Goal: Information Seeking & Learning: Learn about a topic

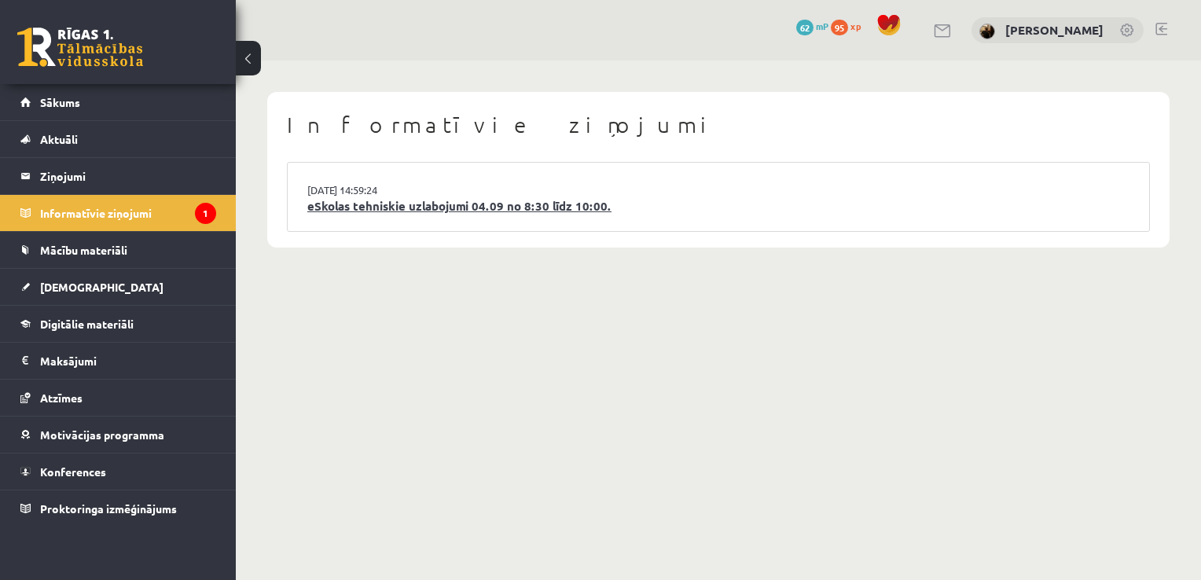
click at [380, 209] on link "eSkolas tehniskie uzlabojumi 04.09 no 8:30 līdz 10:00." at bounding box center [718, 206] width 822 height 18
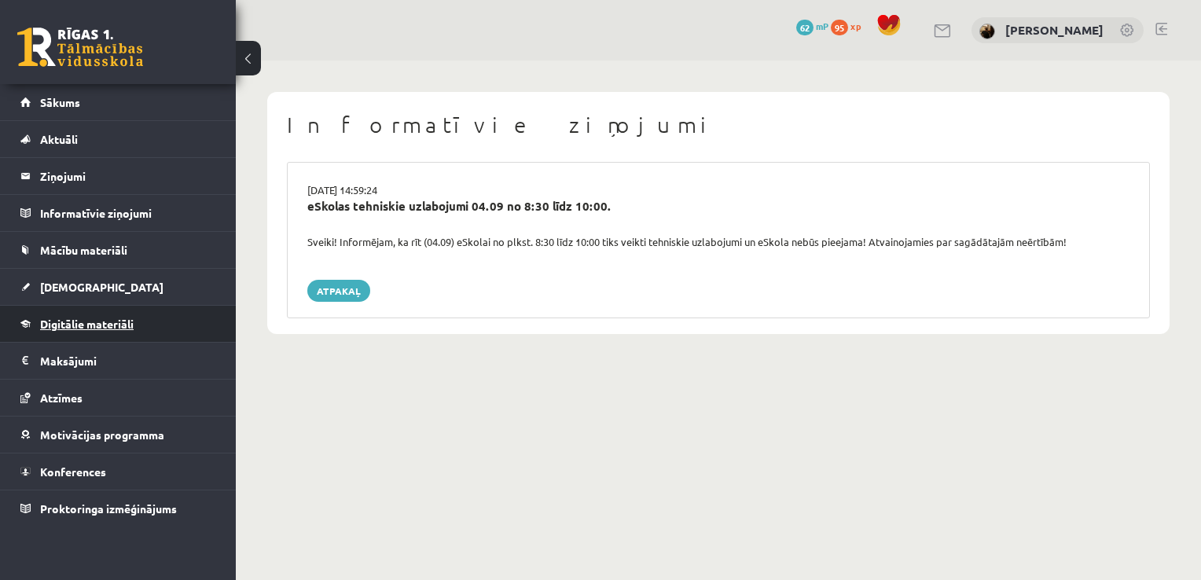
click at [117, 321] on span "Digitālie materiāli" at bounding box center [87, 324] width 94 height 14
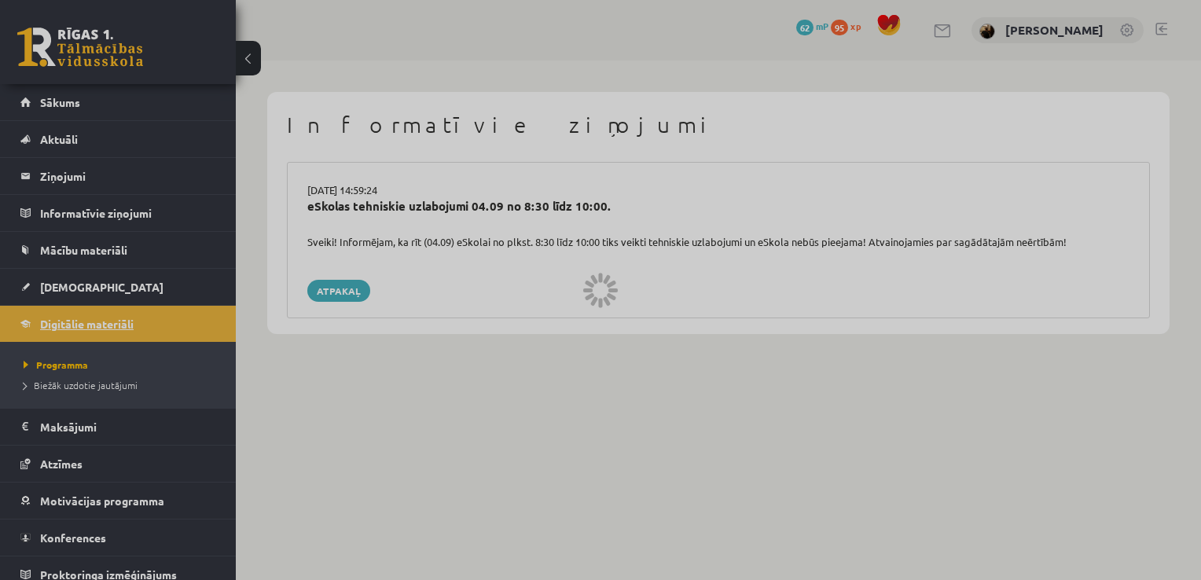
click at [117, 321] on div at bounding box center [600, 290] width 1201 height 580
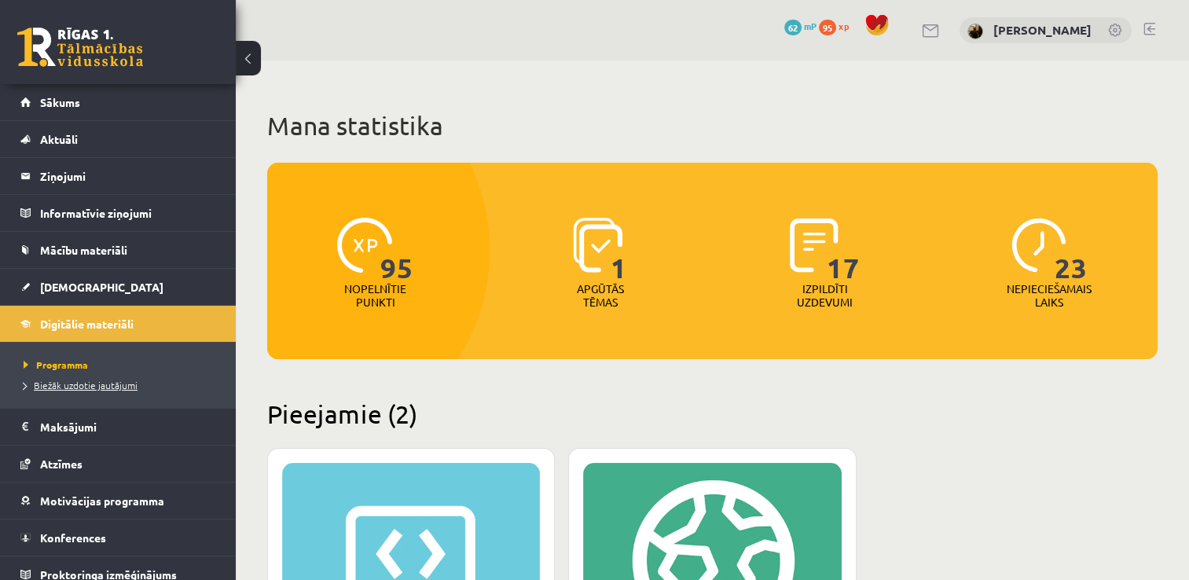
click at [111, 379] on span "Biežāk uzdotie jautājumi" at bounding box center [81, 385] width 114 height 13
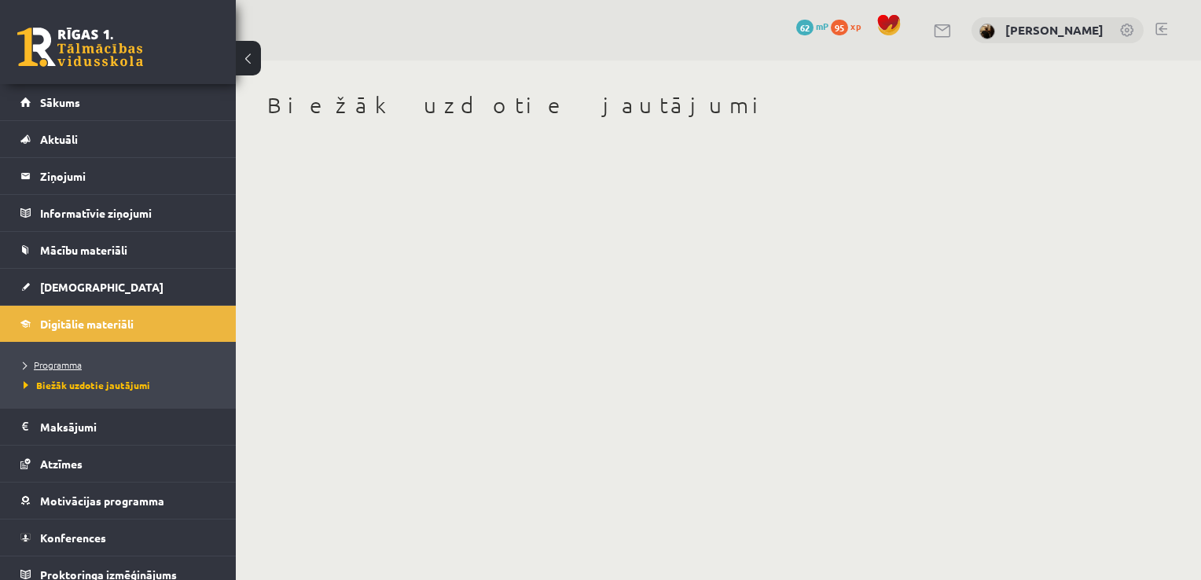
click at [43, 366] on span "Programma" at bounding box center [53, 364] width 58 height 13
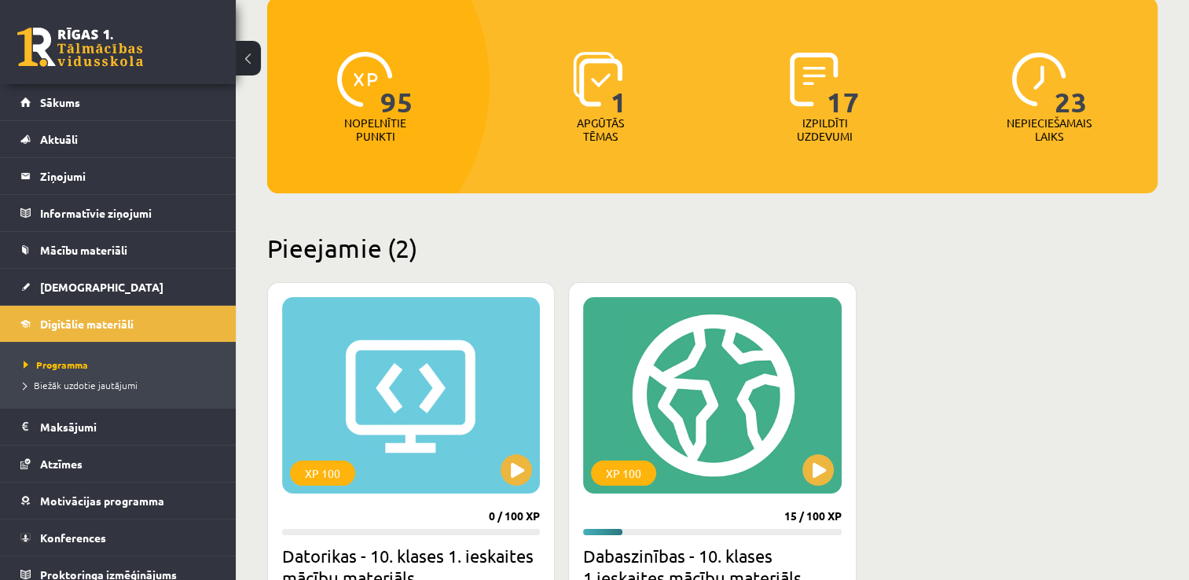
scroll to position [189, 0]
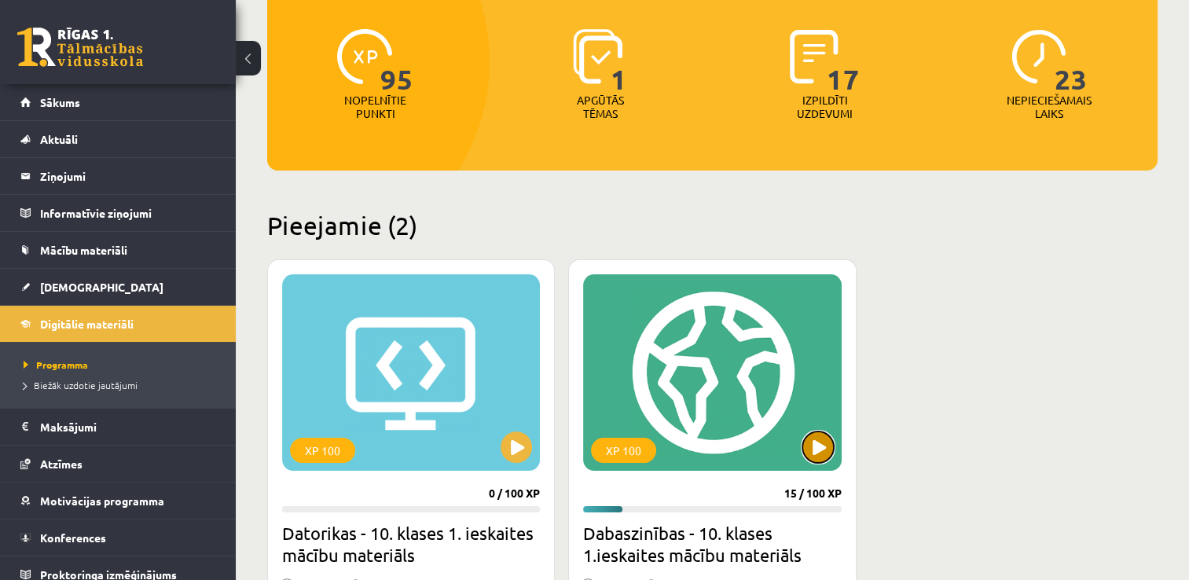
click at [819, 447] on button at bounding box center [817, 446] width 31 height 31
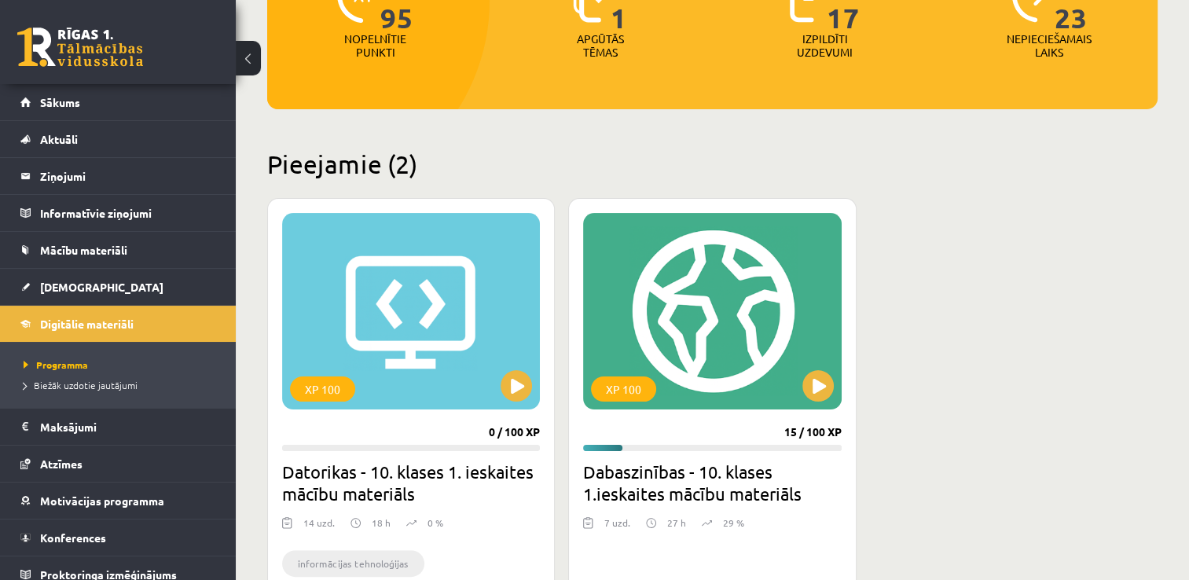
scroll to position [251, 0]
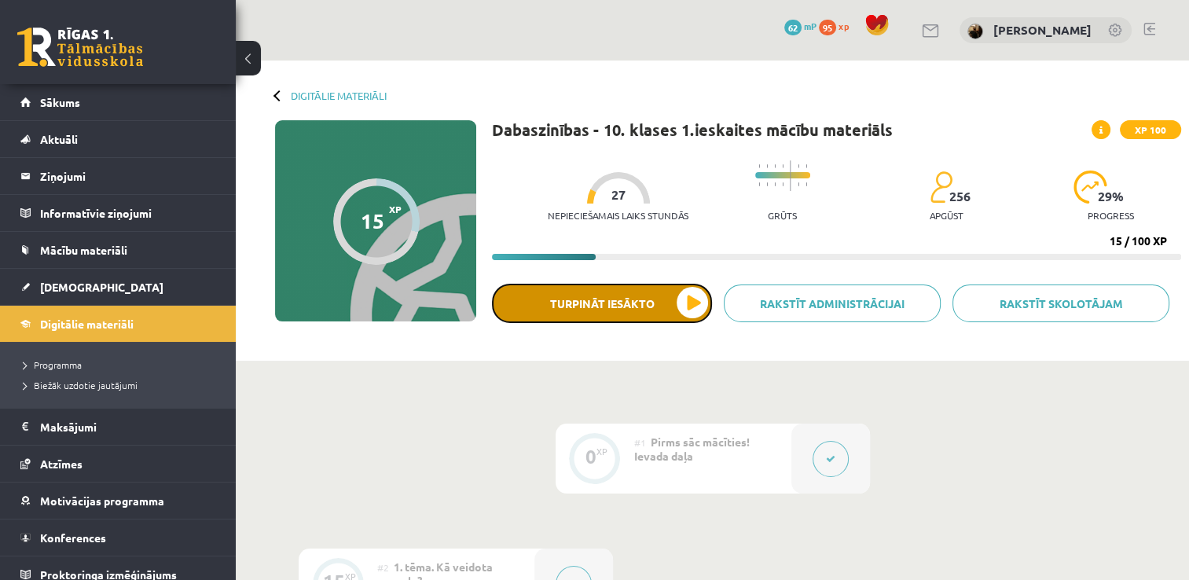
click at [655, 297] on button "Turpināt iesākto" at bounding box center [602, 303] width 220 height 39
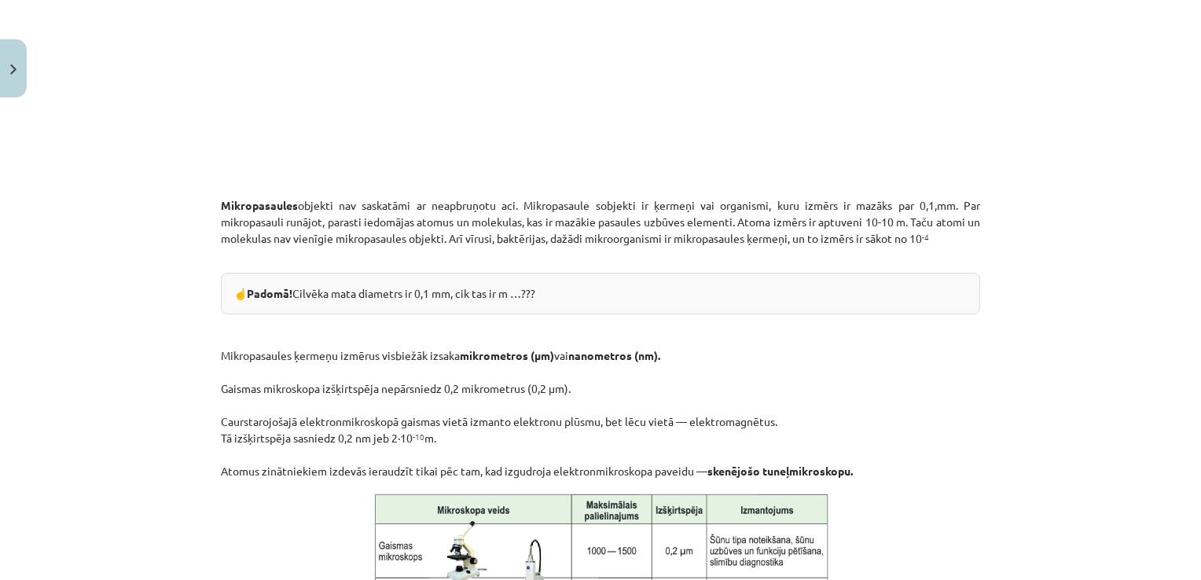
scroll to position [775, 0]
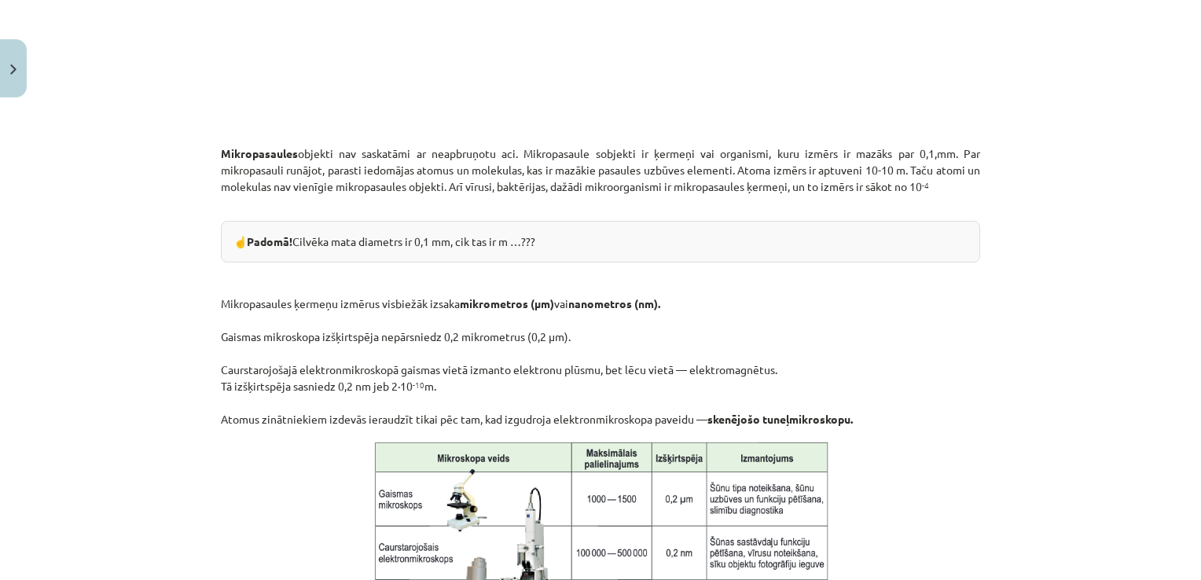
click at [1122, 492] on div "Mācību tēma: Dabaszinības - 10. klases 1.ieskaites mācību materiāls #3 2. tēma.…" at bounding box center [600, 290] width 1201 height 580
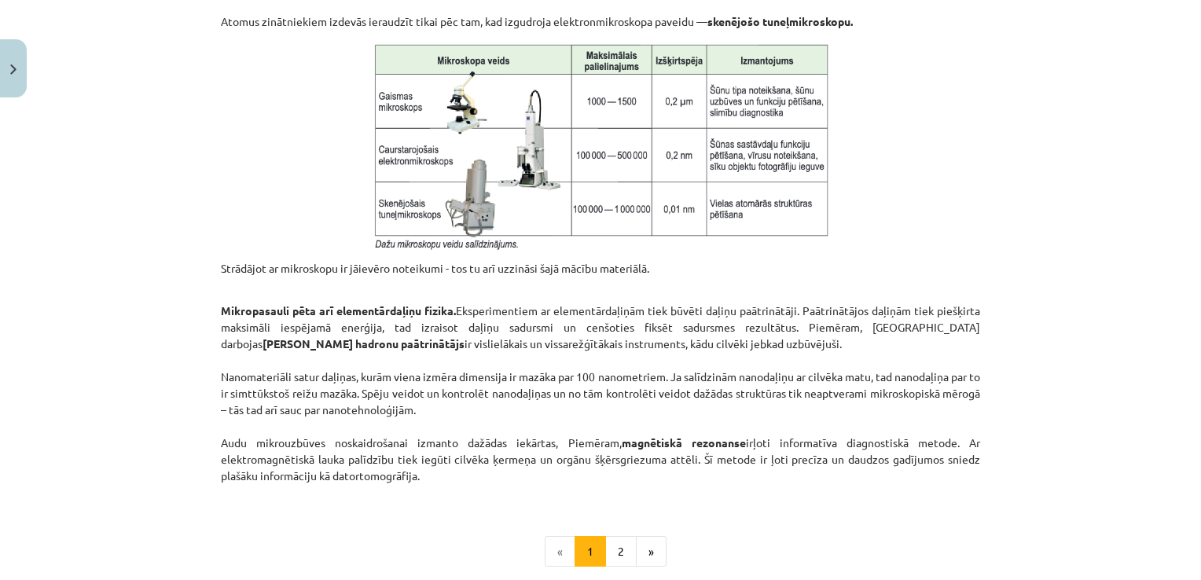
scroll to position [1204, 0]
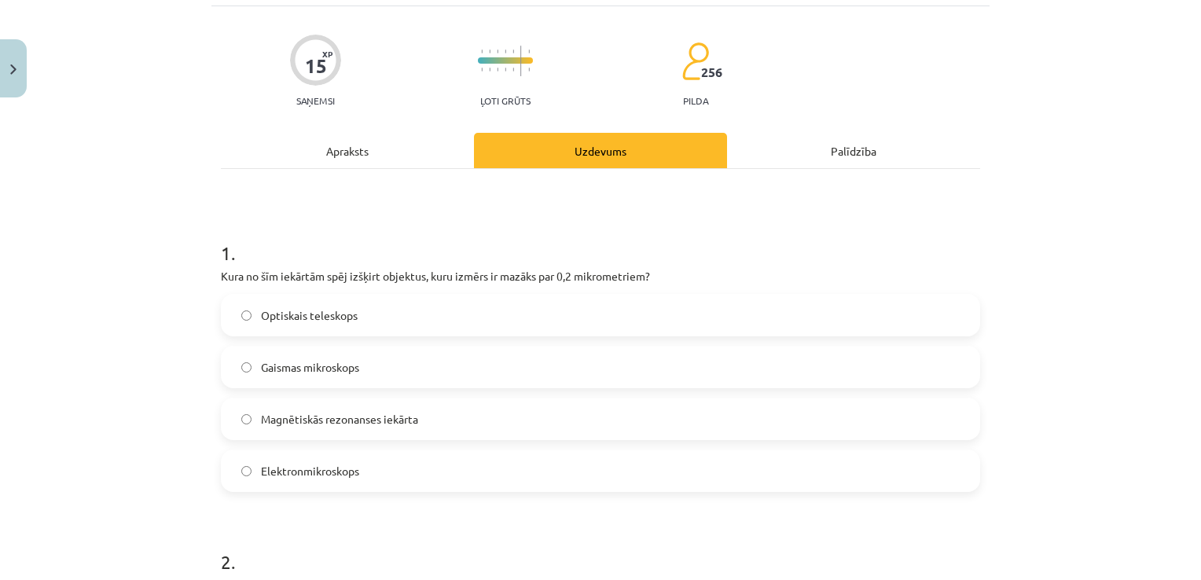
scroll to position [134, 0]
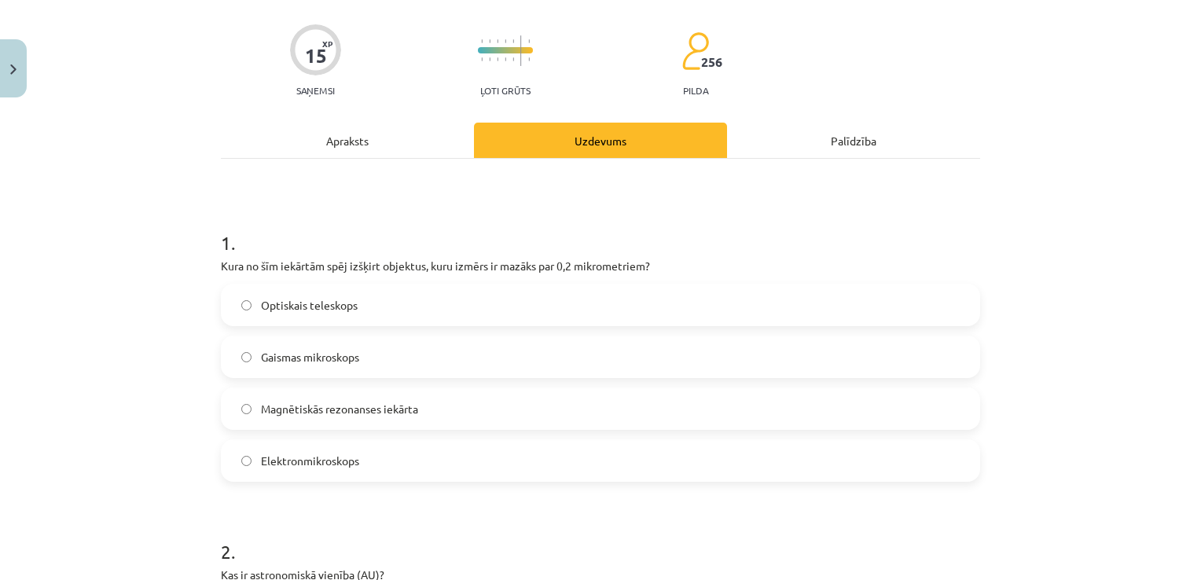
click at [1193, 570] on div "Mācību tēma: Dabaszinības - 10. klases 1.ieskaites mācību materiāls #3 2. tēma.…" at bounding box center [600, 290] width 1201 height 580
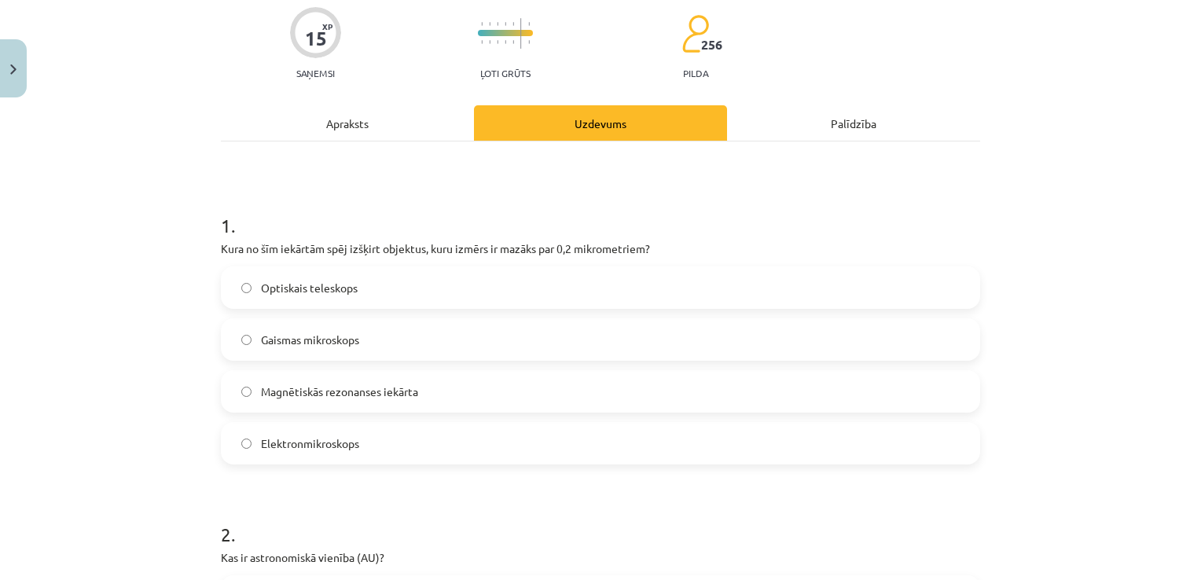
scroll to position [165, 0]
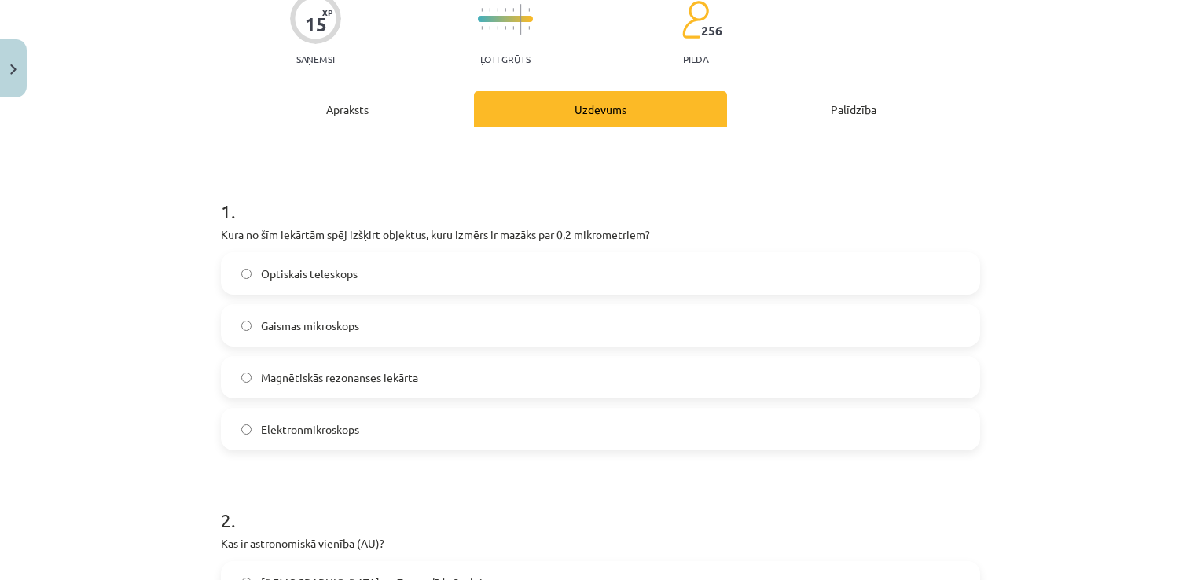
click at [373, 107] on div "Apraksts" at bounding box center [347, 108] width 253 height 35
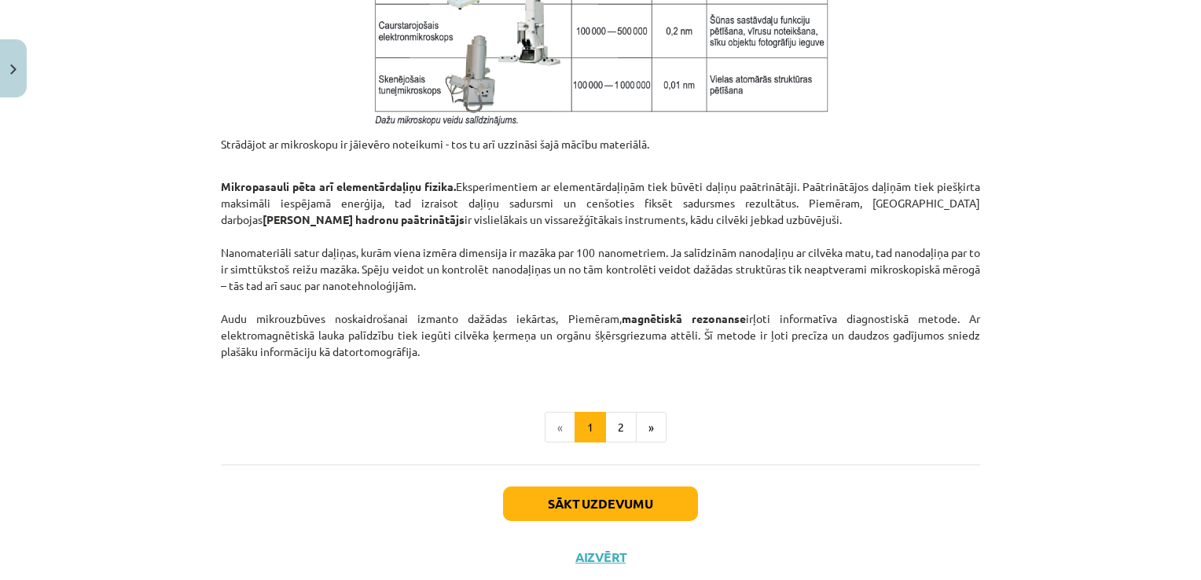
scroll to position [1337, 0]
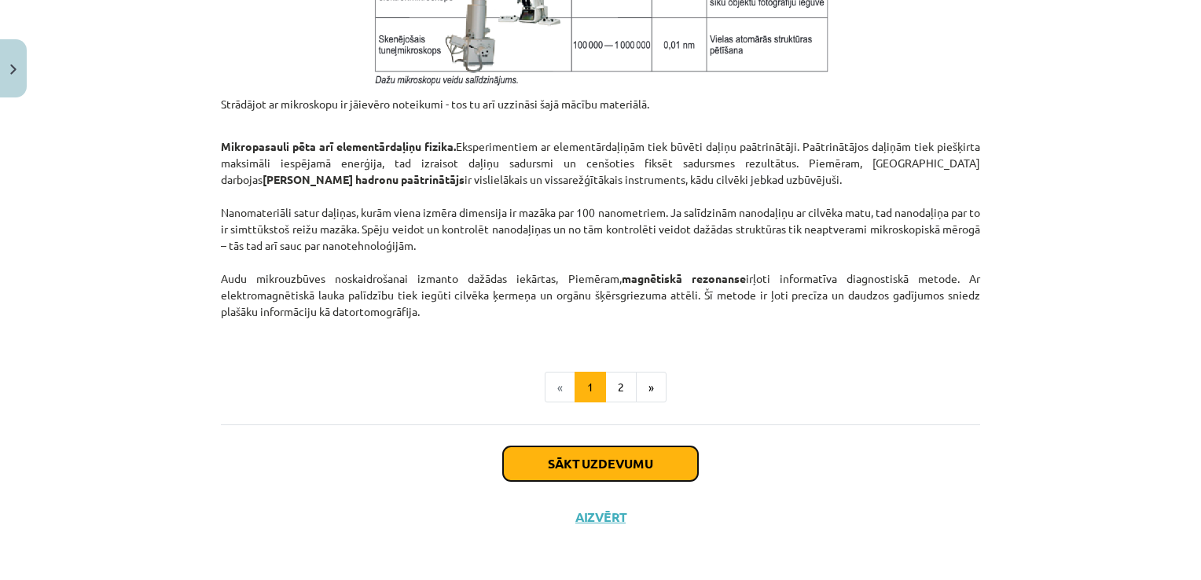
click at [648, 455] on button "Sākt uzdevumu" at bounding box center [600, 463] width 195 height 35
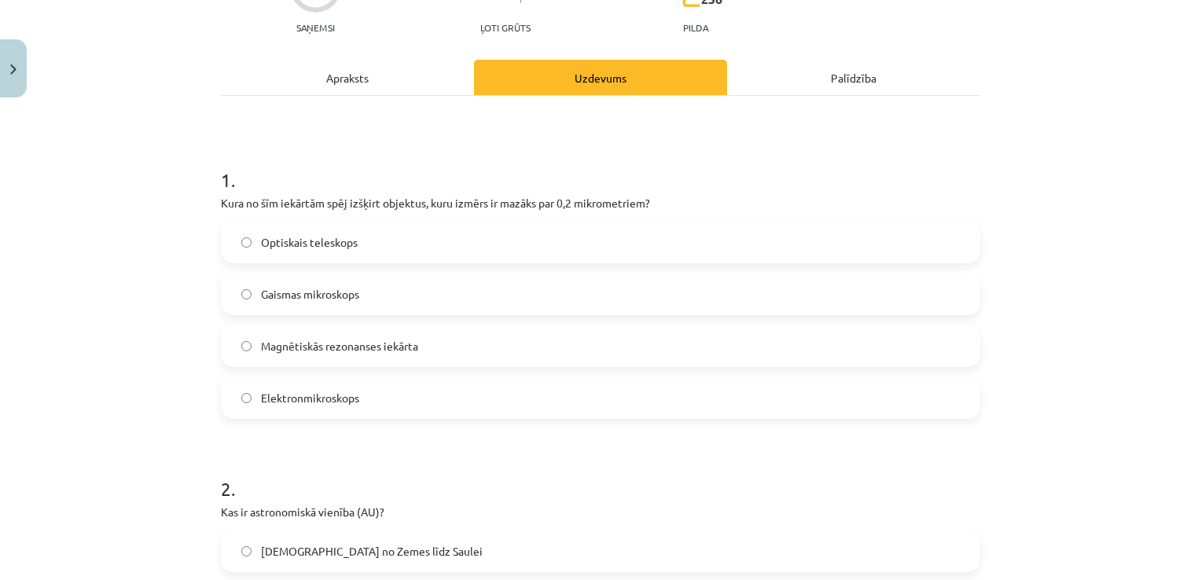
scroll to position [217, 0]
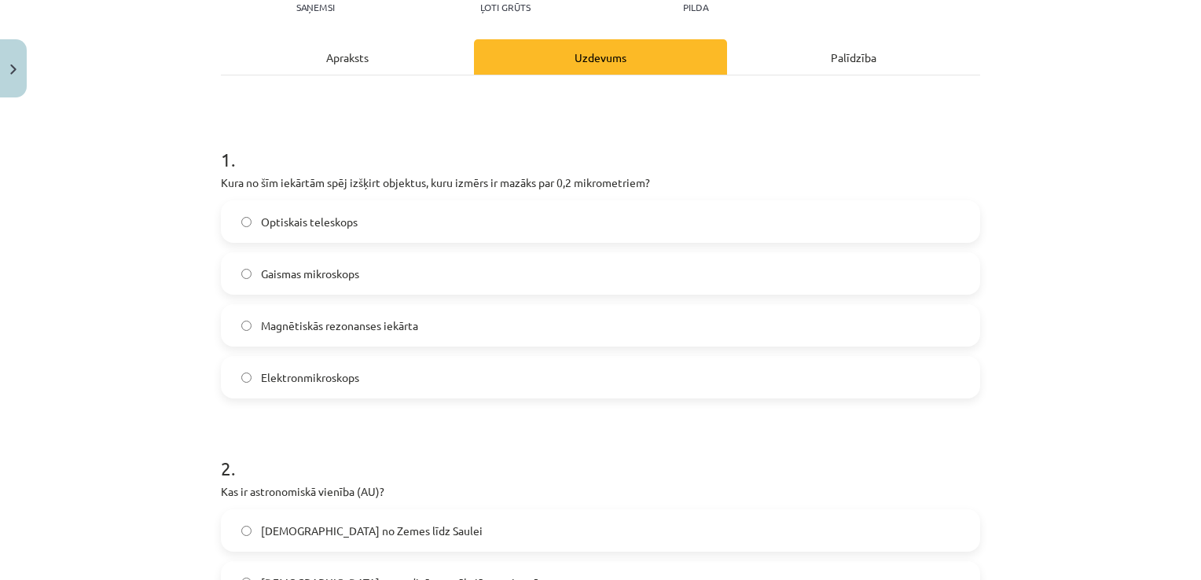
click at [569, 270] on label "Gaismas mikroskops" at bounding box center [600, 273] width 756 height 39
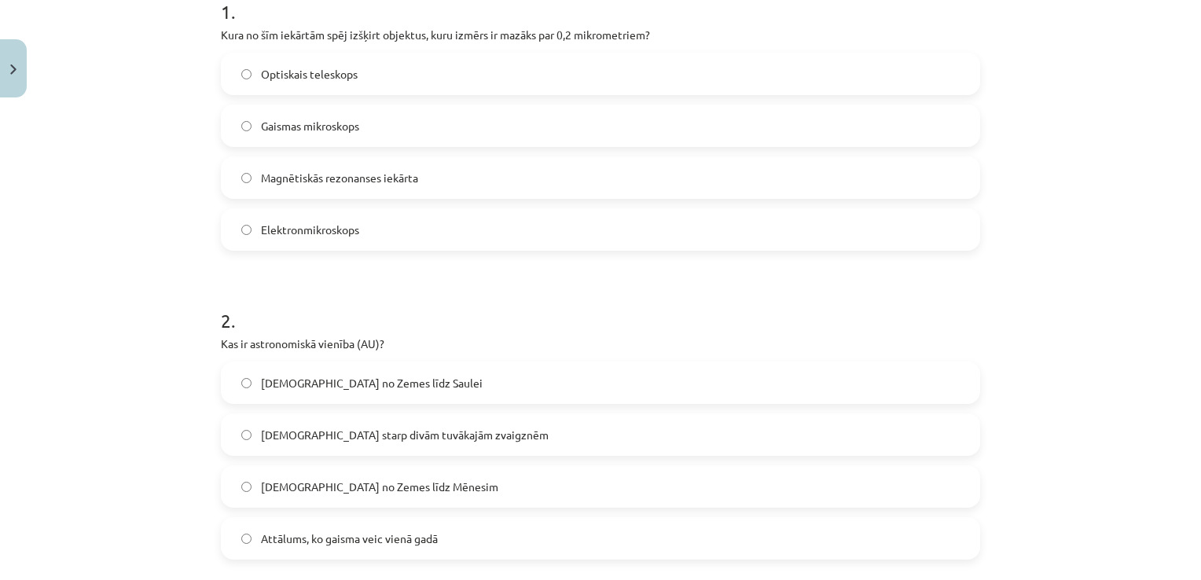
scroll to position [417, 0]
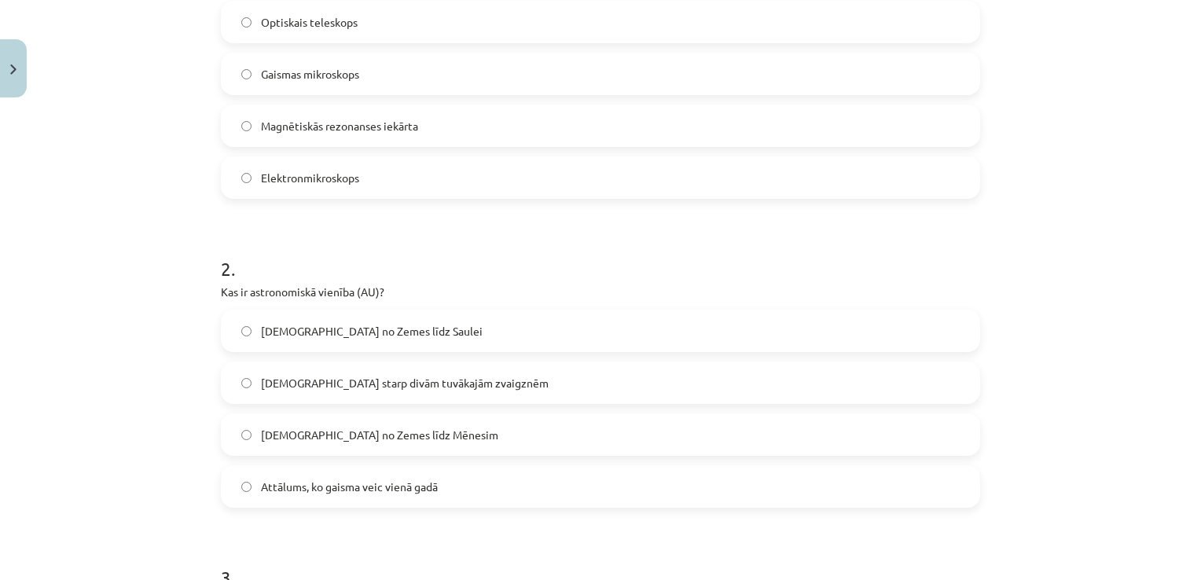
click at [779, 334] on label "[DEMOGRAPHIC_DATA] no Zemes līdz Saulei" at bounding box center [600, 330] width 756 height 39
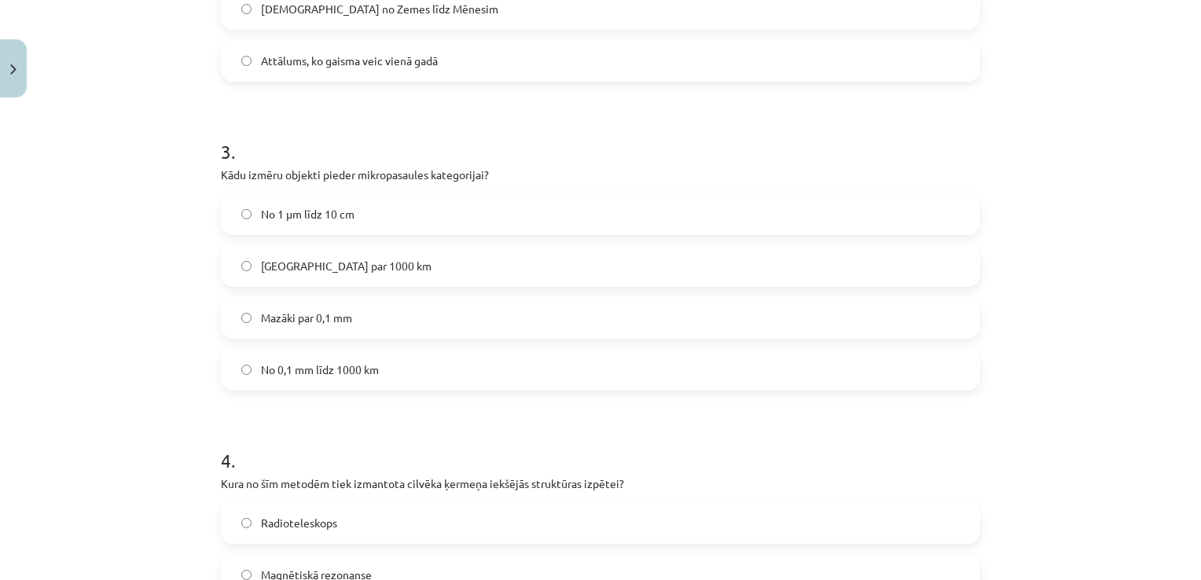
scroll to position [857, 0]
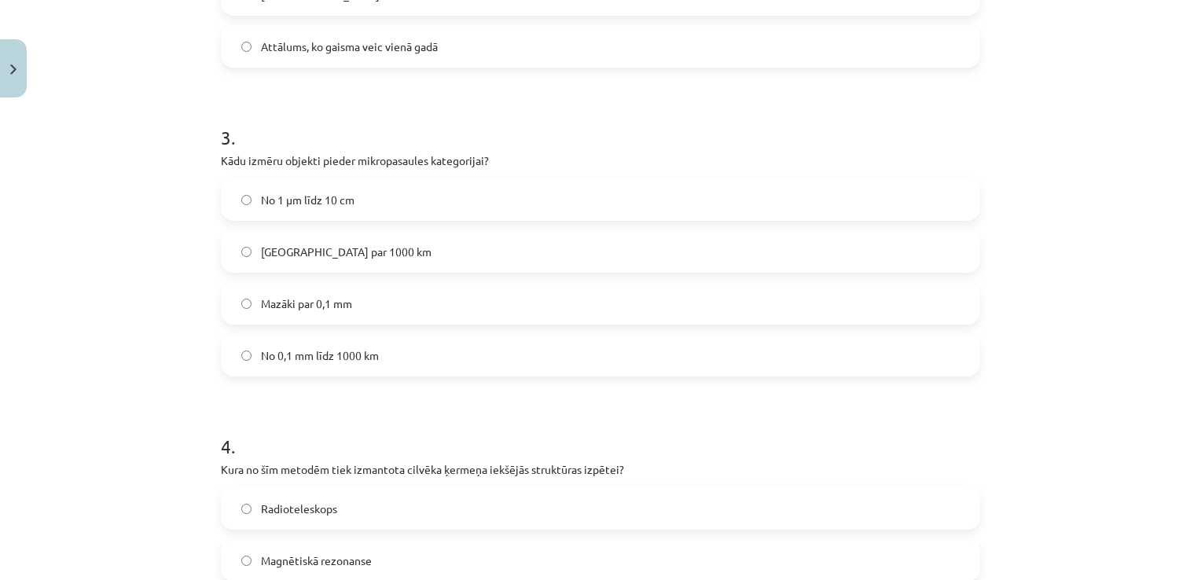
click at [397, 306] on label "Mazāki par 0,1 mm" at bounding box center [600, 303] width 756 height 39
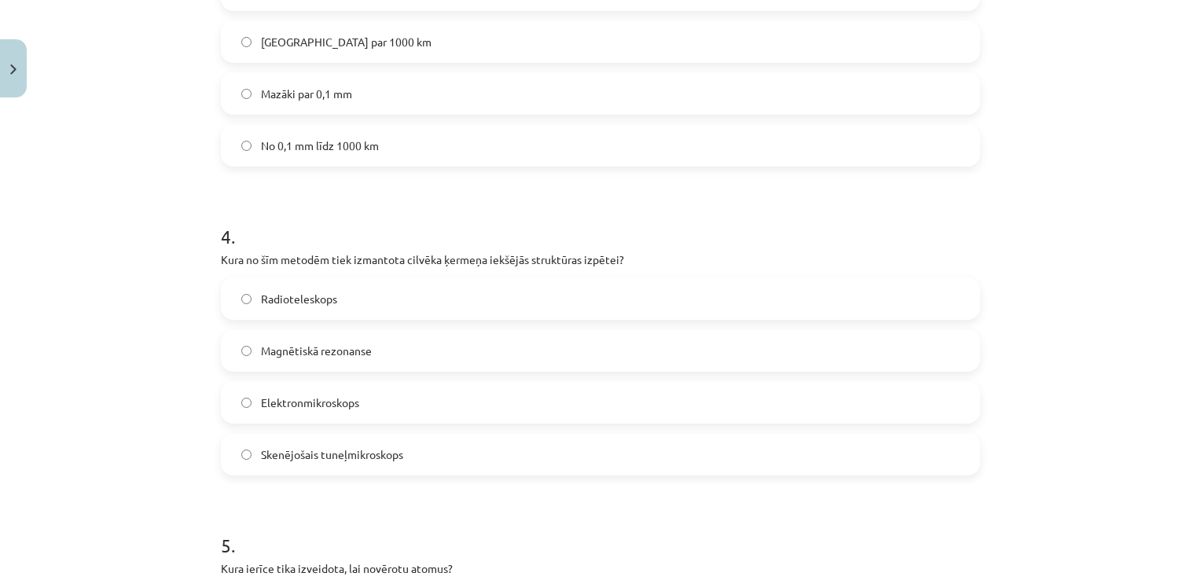
scroll to position [1097, 0]
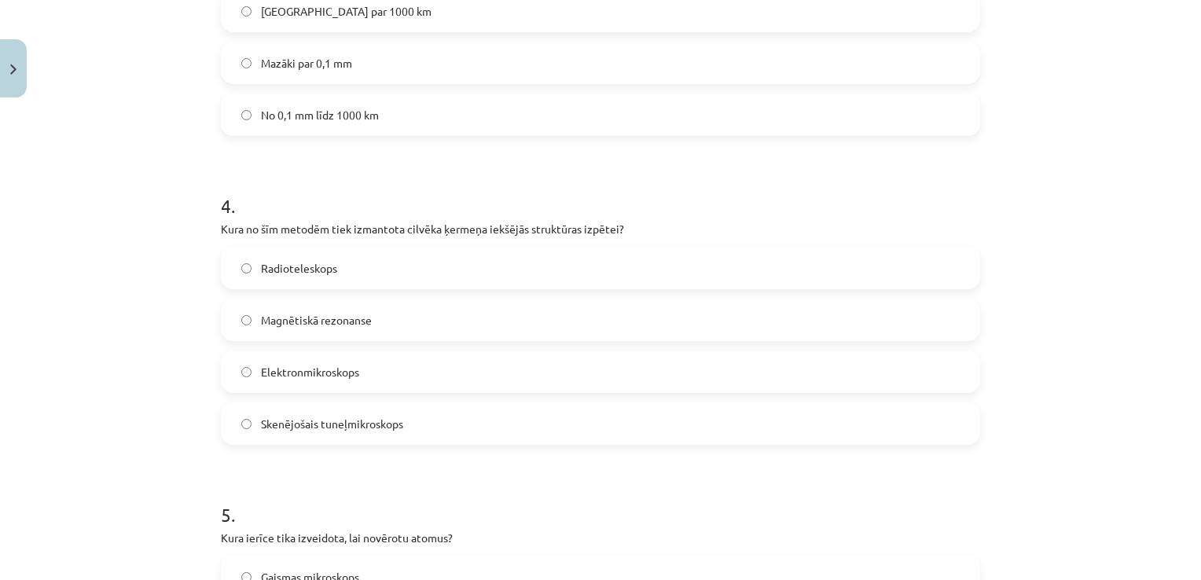
click at [364, 317] on span "Magnētiskā rezonanse" at bounding box center [316, 320] width 111 height 17
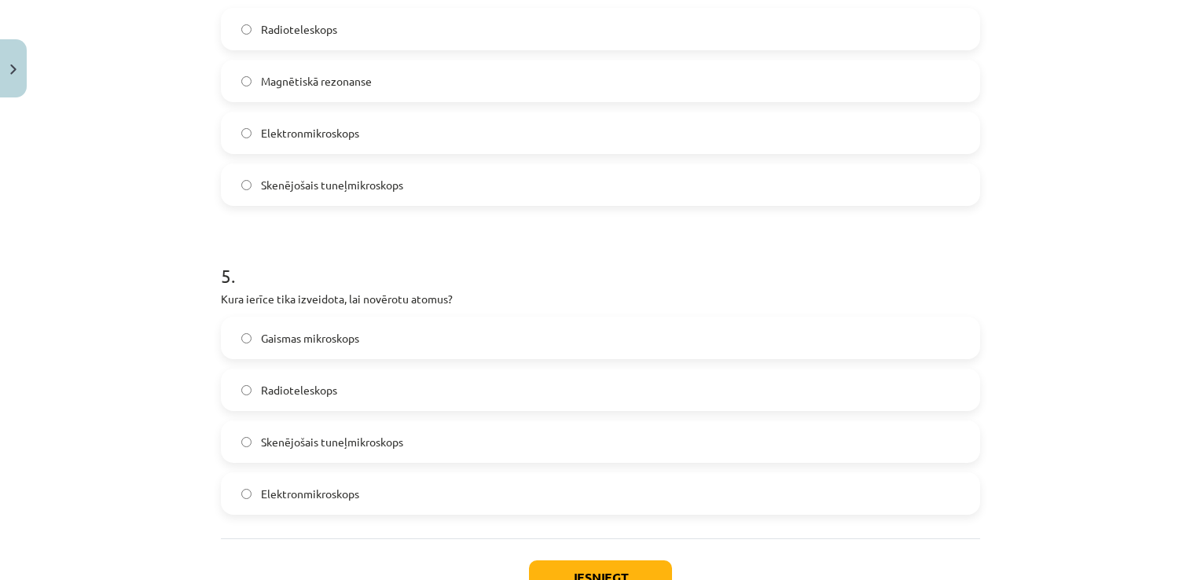
scroll to position [1349, 0]
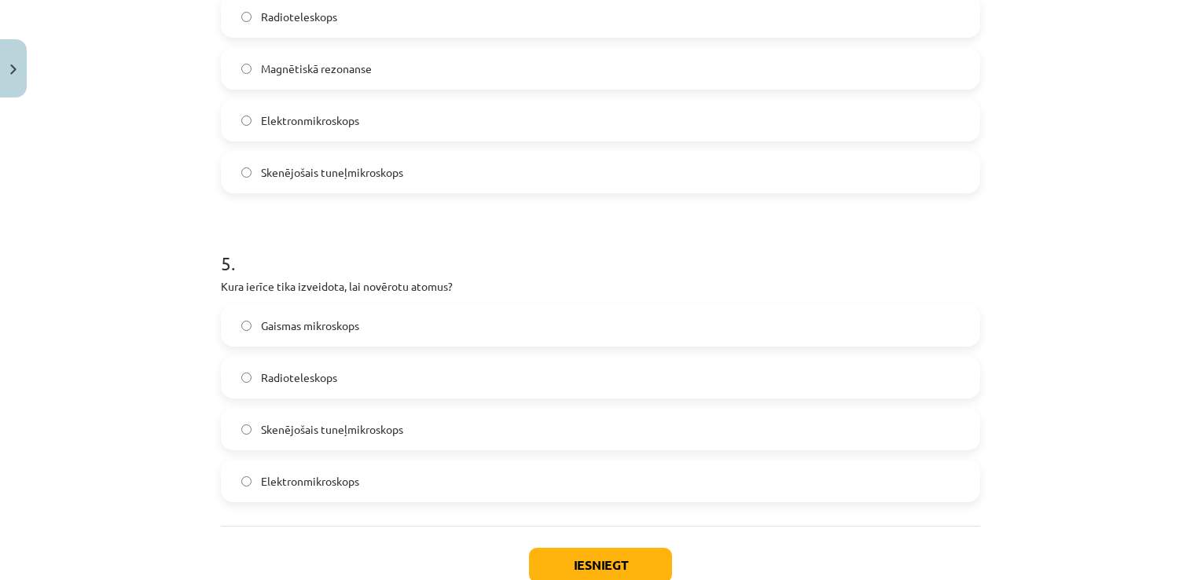
click at [421, 429] on label "Skenējošais tuneļmikroskops" at bounding box center [600, 428] width 756 height 39
click at [563, 563] on button "Iesniegt" at bounding box center [600, 565] width 143 height 35
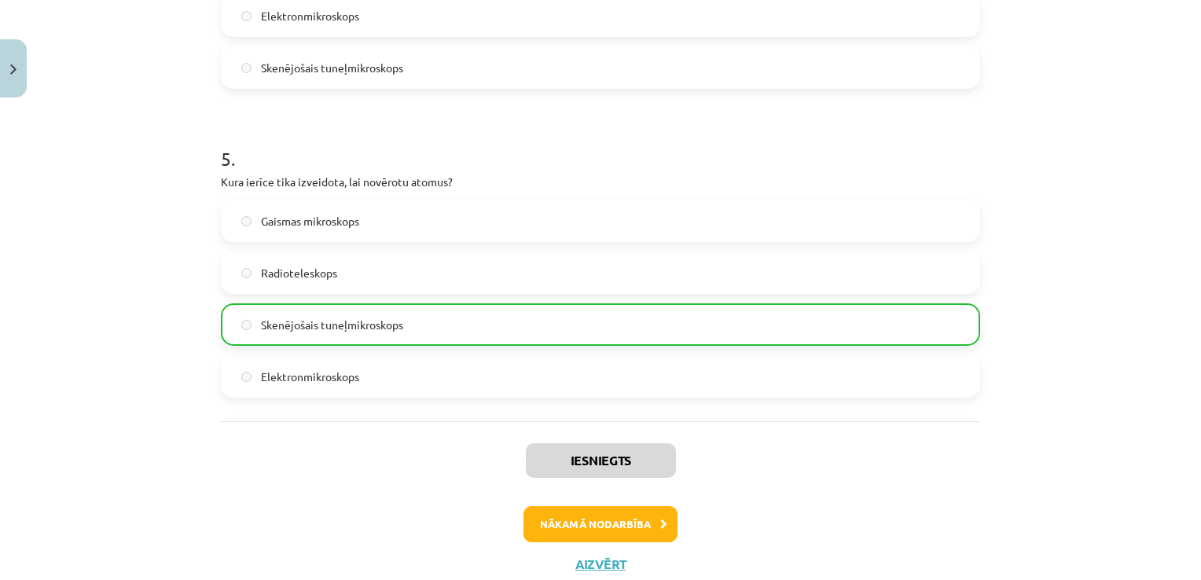
scroll to position [1502, 0]
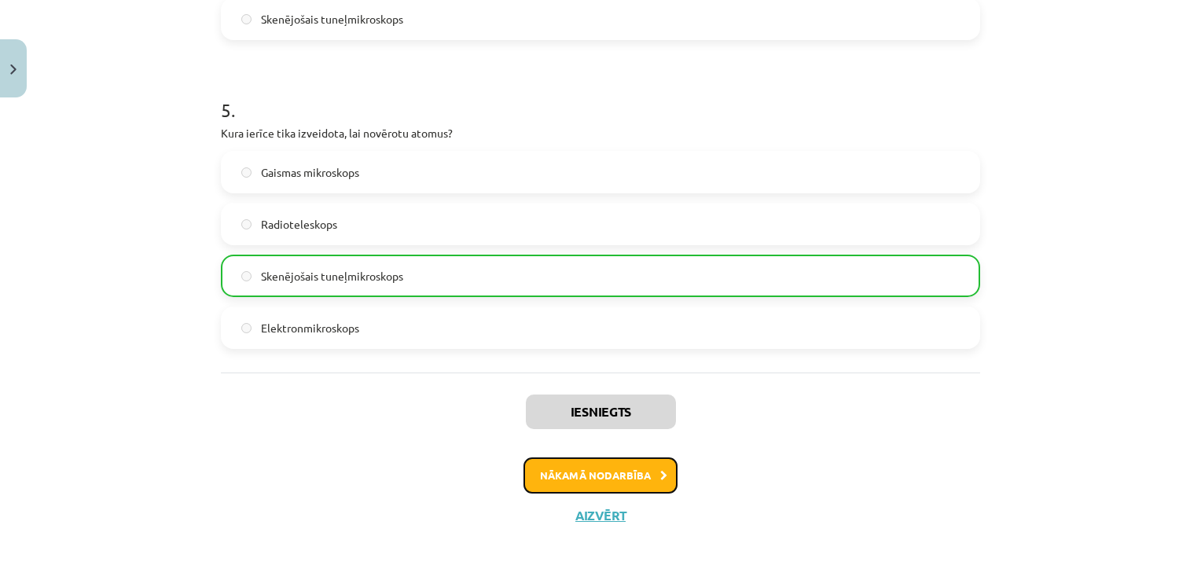
click at [582, 475] on button "Nākamā nodarbība" at bounding box center [600, 475] width 154 height 36
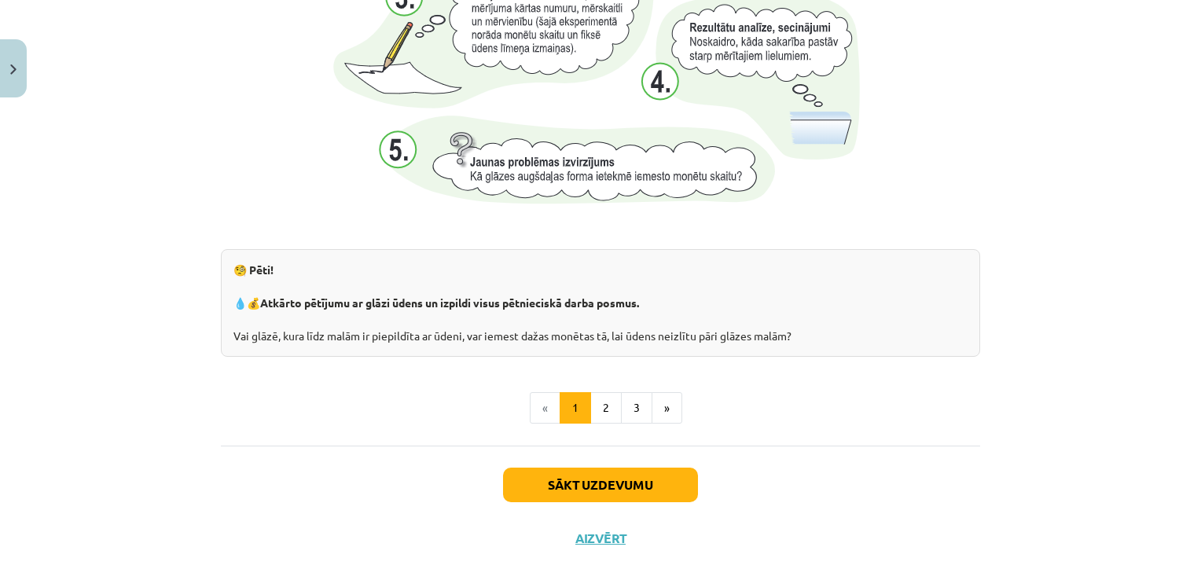
scroll to position [1674, 0]
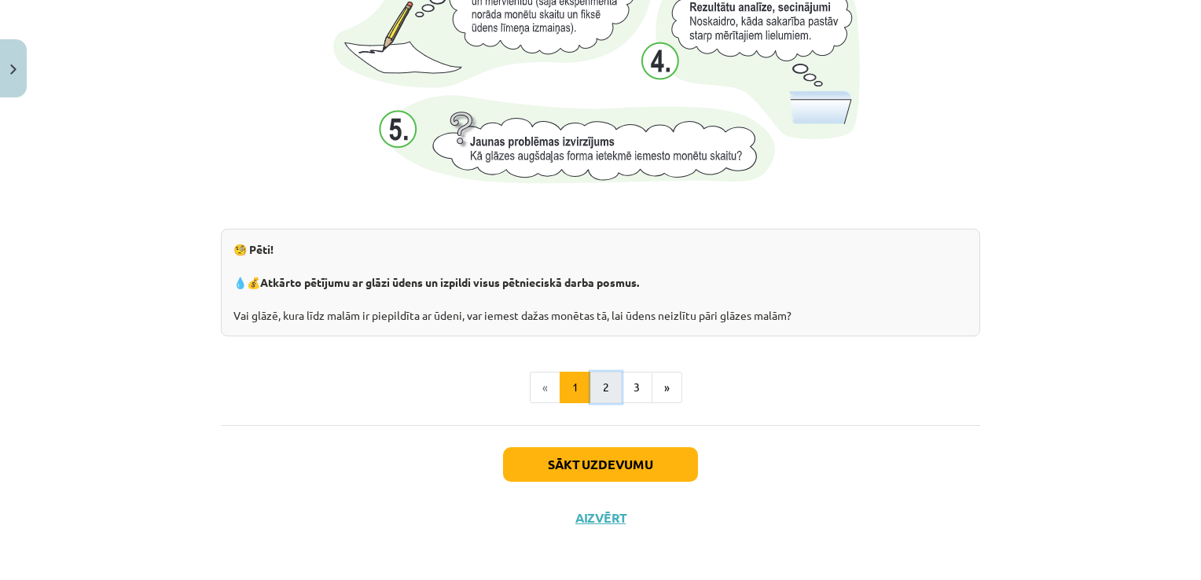
click at [593, 376] on button "2" at bounding box center [605, 387] width 31 height 31
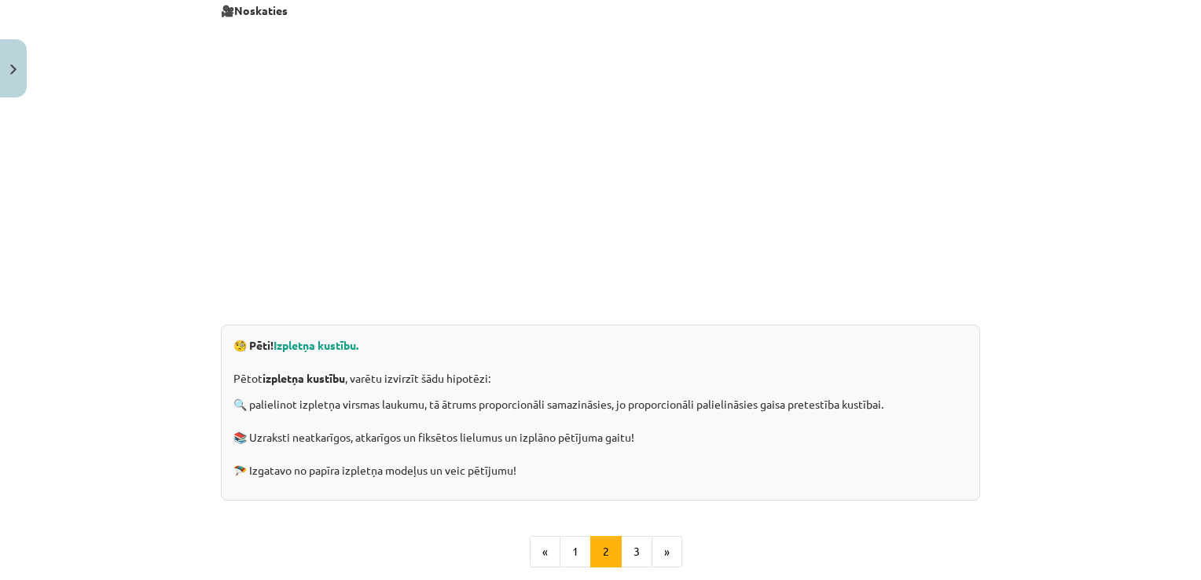
scroll to position [365, 0]
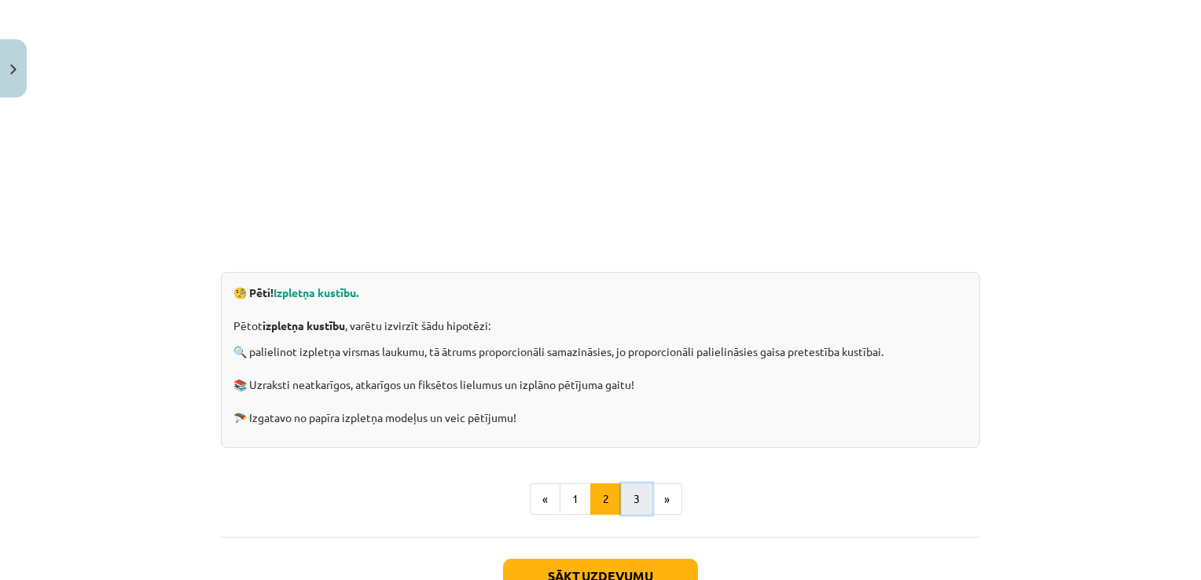
click at [633, 496] on button "3" at bounding box center [636, 498] width 31 height 31
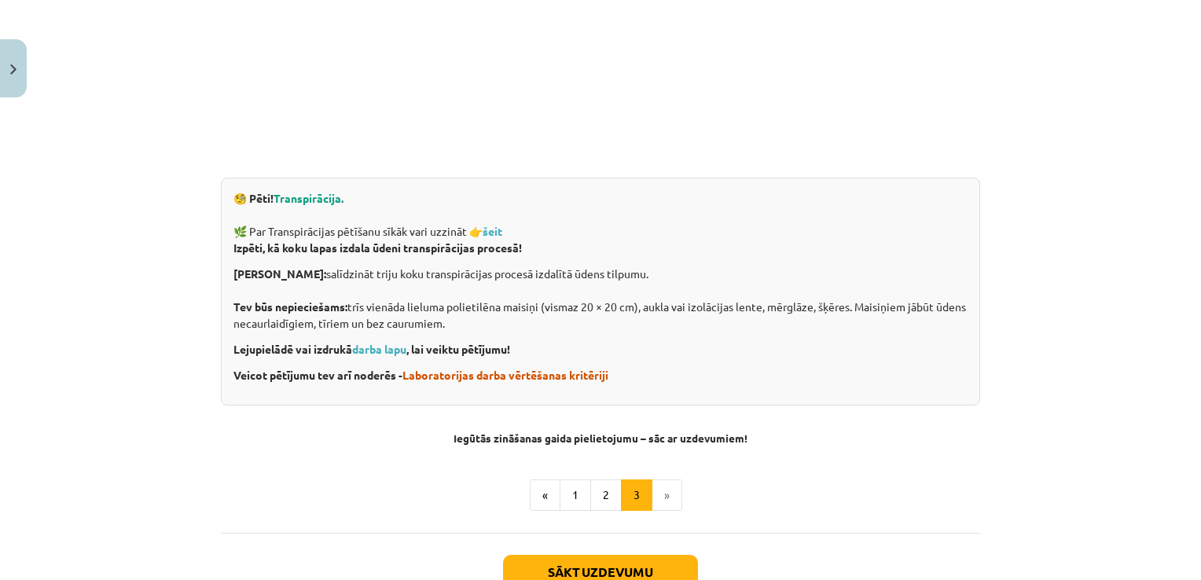
scroll to position [480, 0]
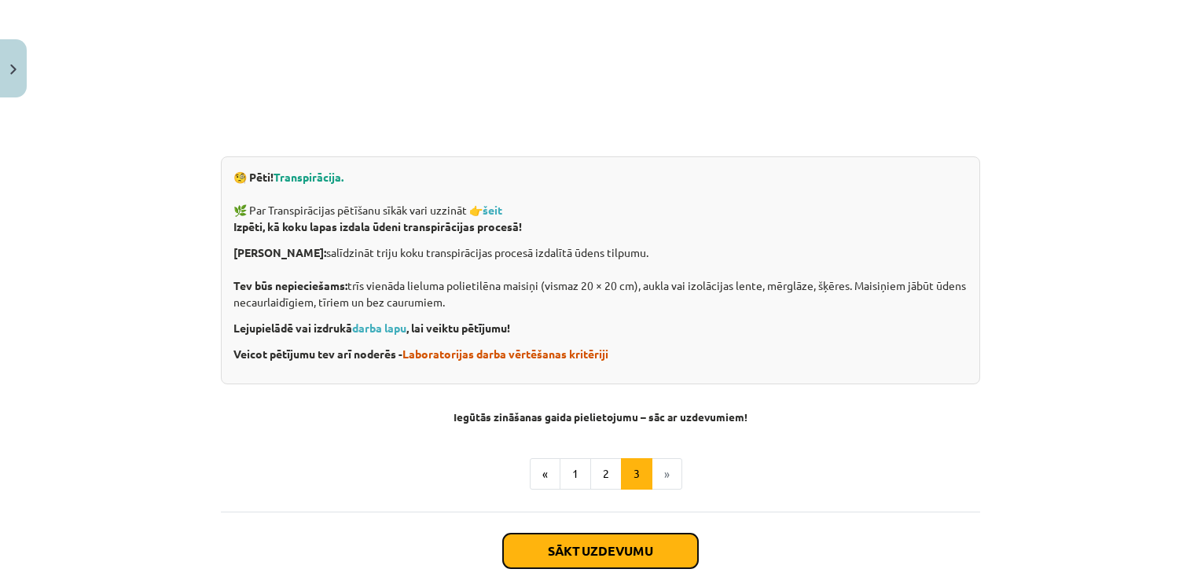
click at [671, 545] on button "Sākt uzdevumu" at bounding box center [600, 551] width 195 height 35
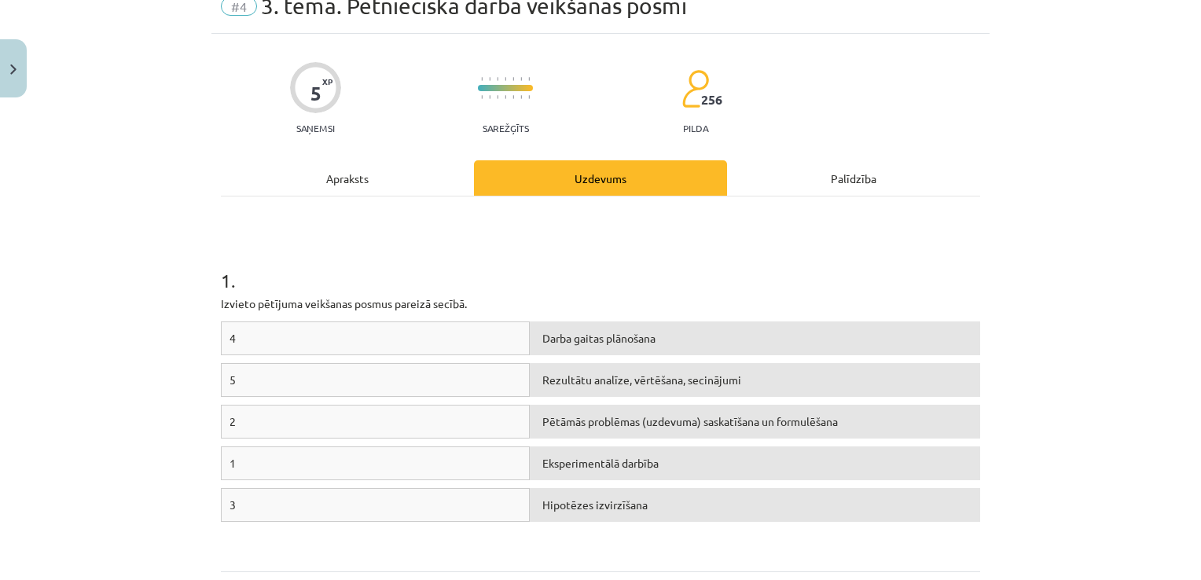
scroll to position [102, 0]
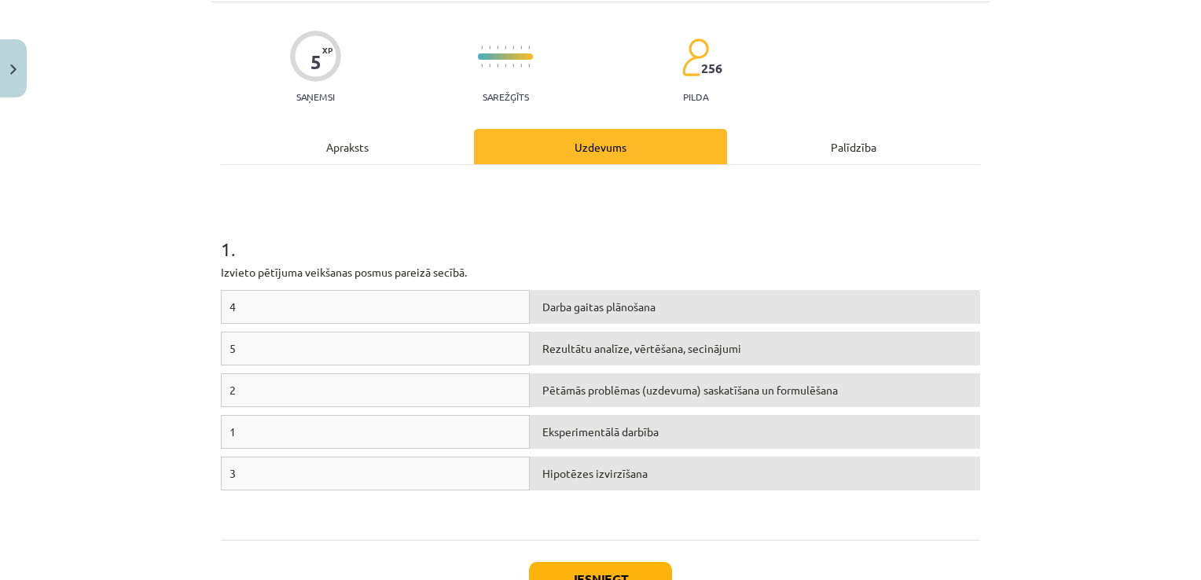
drag, startPoint x: 446, startPoint y: 429, endPoint x: 560, endPoint y: 444, distance: 114.9
click at [560, 444] on div "1 Eksperimentālā darbība" at bounding box center [600, 436] width 759 height 42
click at [560, 444] on div "Eksperimentālā darbība" at bounding box center [755, 432] width 450 height 34
click at [561, 439] on div "Eksperimentālā darbība" at bounding box center [755, 432] width 450 height 34
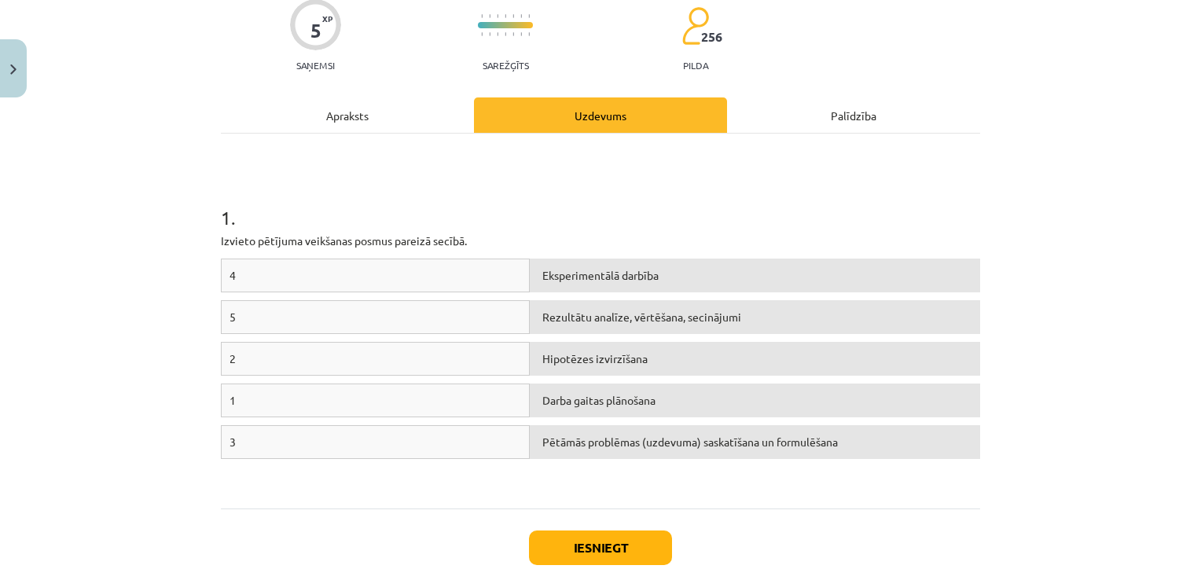
scroll to position [185, 0]
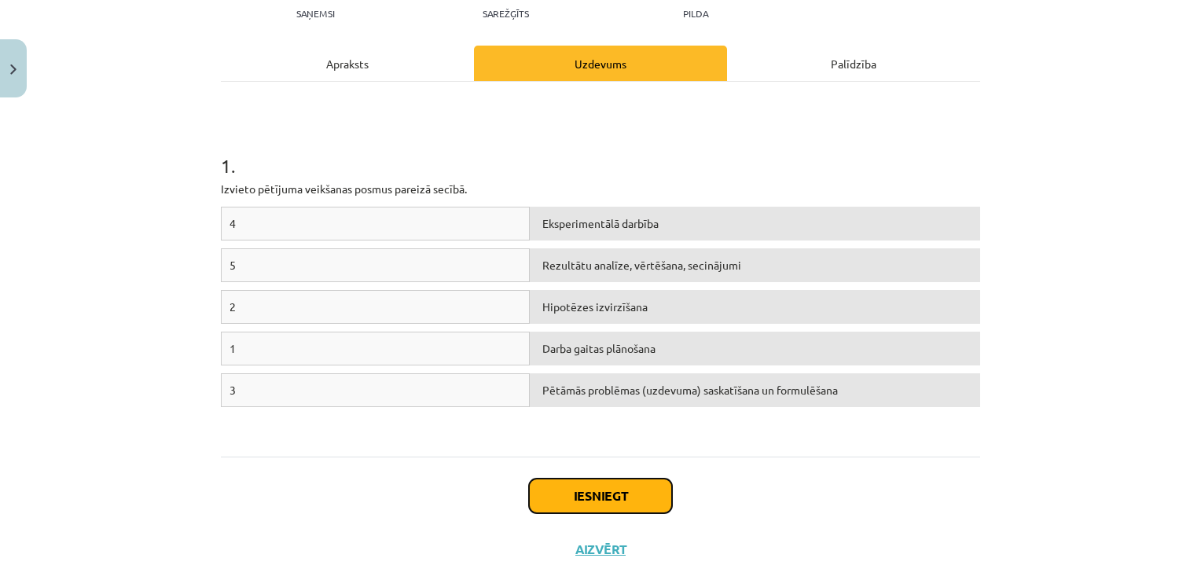
click at [591, 501] on button "Iesniegt" at bounding box center [600, 496] width 143 height 35
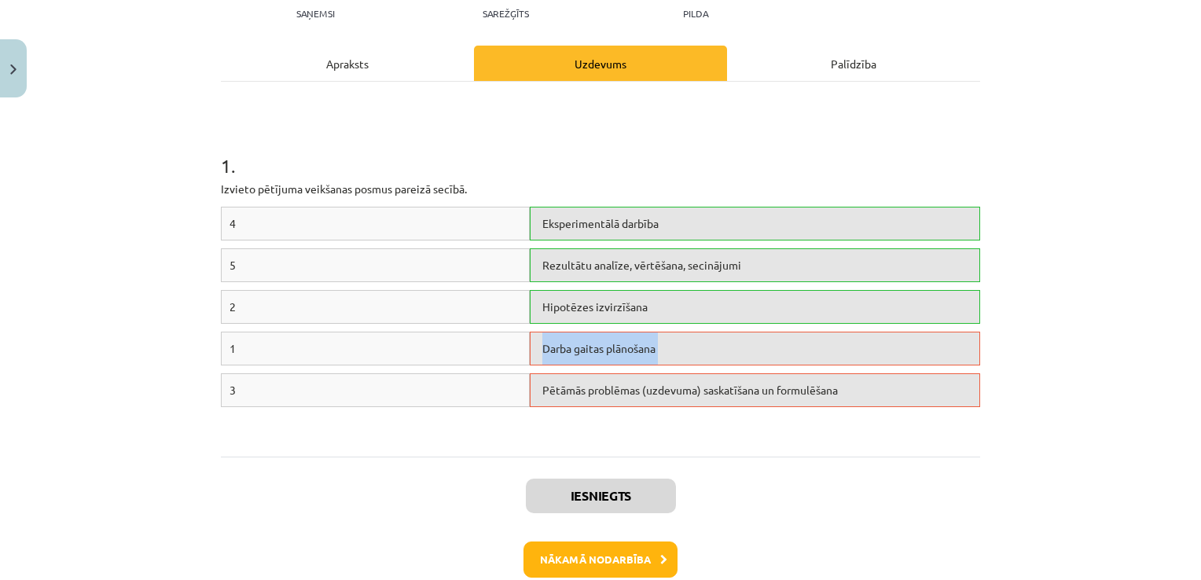
click at [989, 335] on div "Mācību tēma: Dabaszinības - 10. klases 1.ieskaites mācību materiāls #4 3. tēma.…" at bounding box center [600, 290] width 1201 height 580
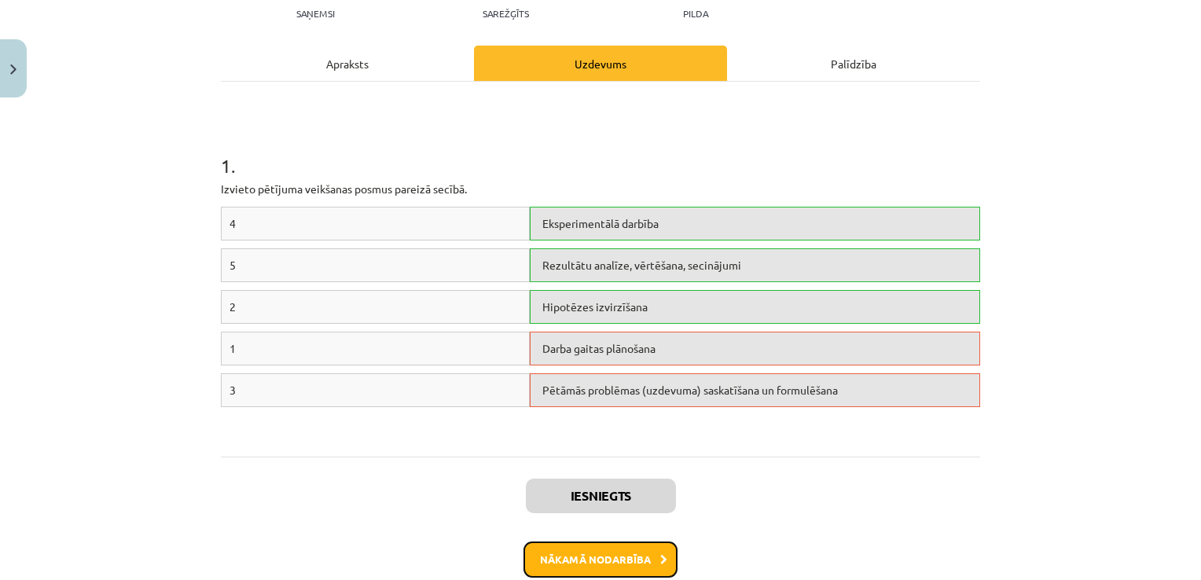
click at [619, 551] on button "Nākamā nodarbība" at bounding box center [600, 559] width 154 height 36
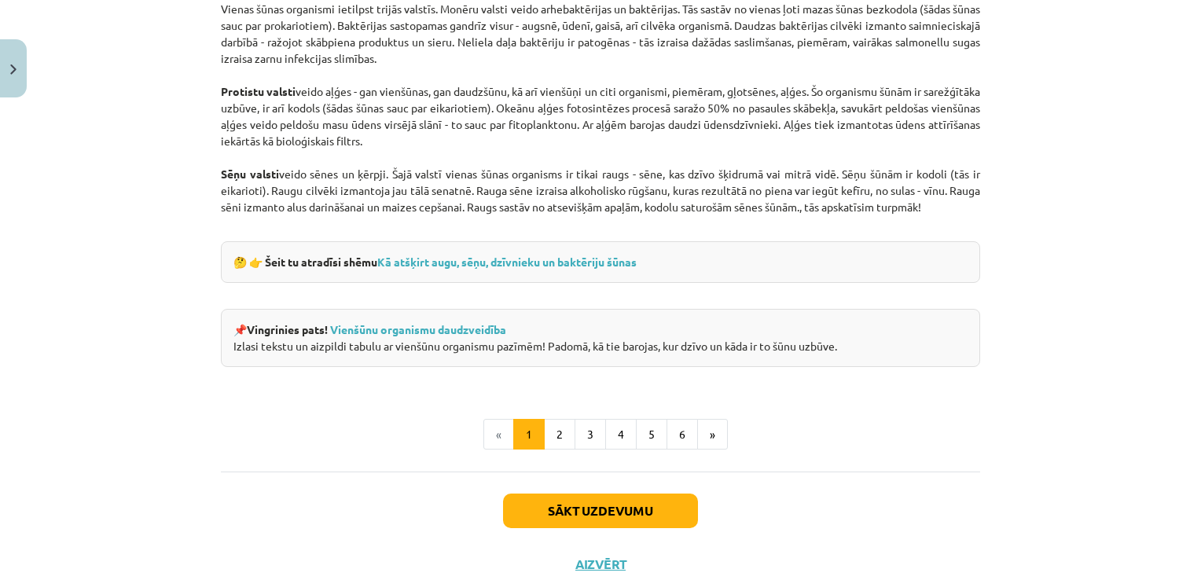
scroll to position [1470, 0]
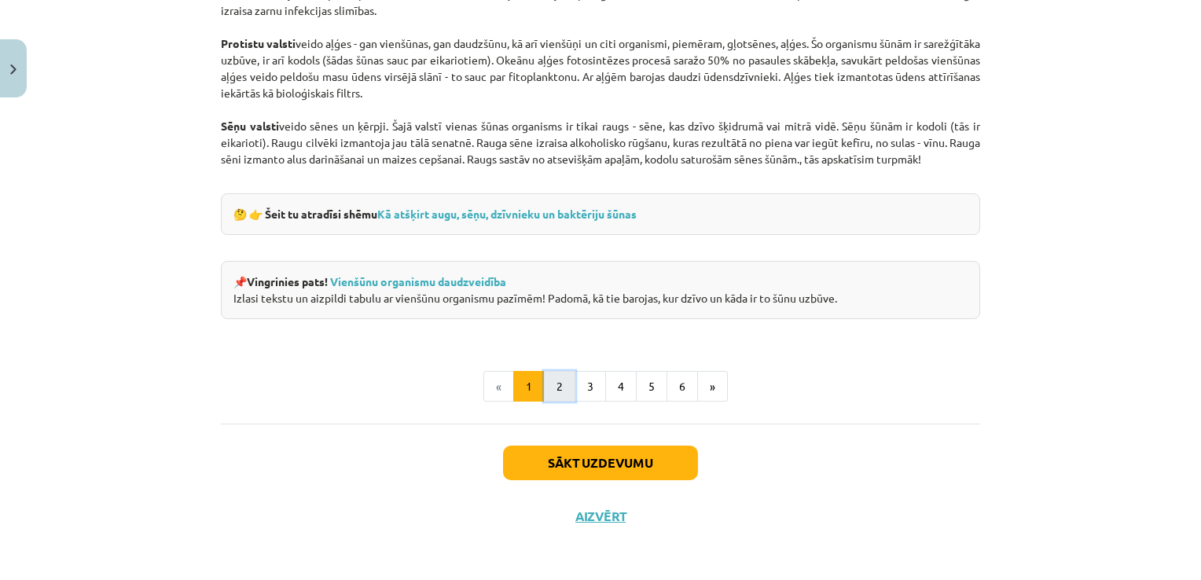
click at [544, 384] on button "2" at bounding box center [559, 386] width 31 height 31
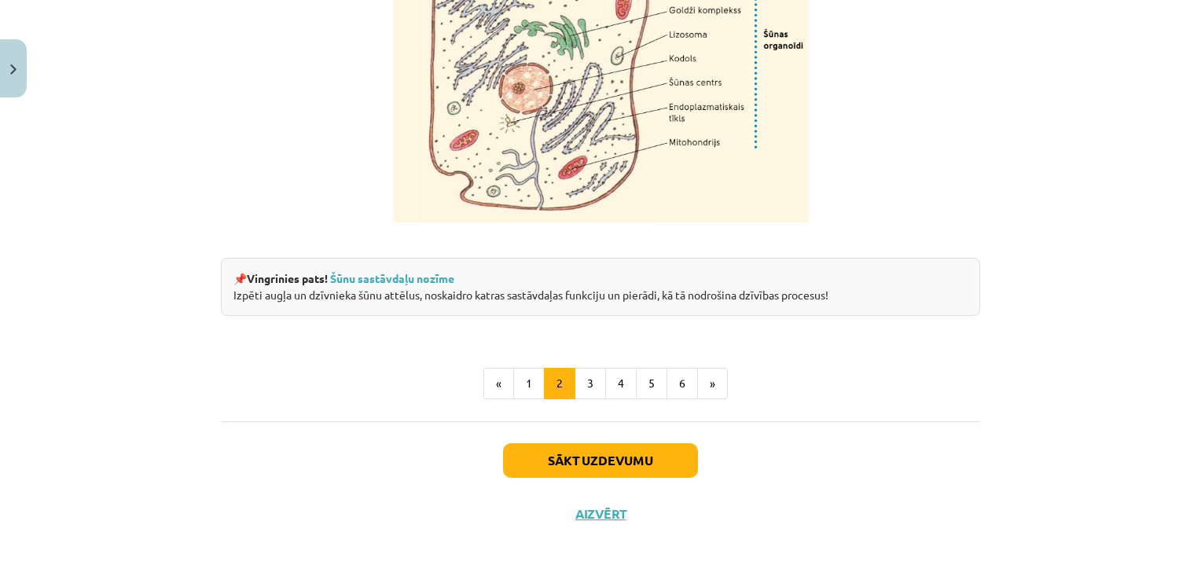
scroll to position [1966, 0]
click at [678, 469] on button "Sākt uzdevumu" at bounding box center [600, 460] width 195 height 35
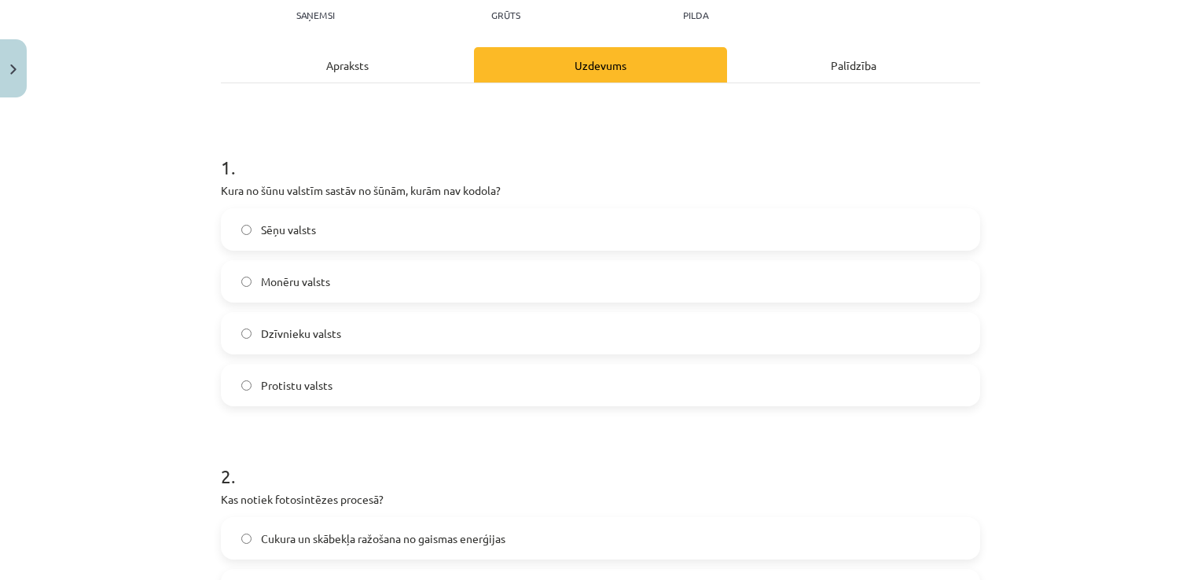
scroll to position [207, 0]
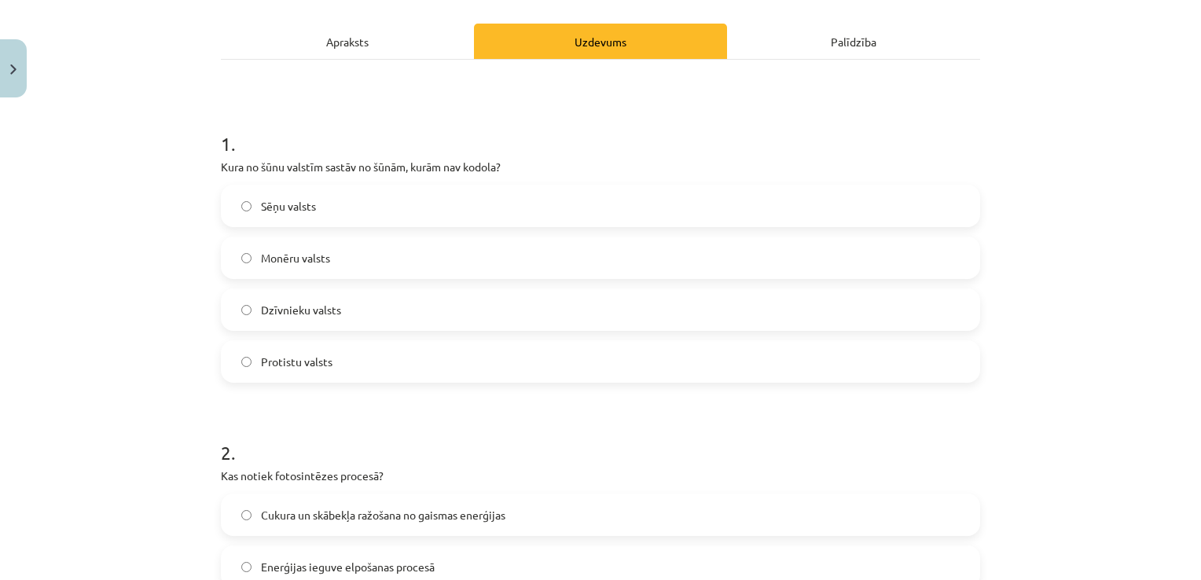
click at [371, 360] on label "Protistu valsts" at bounding box center [600, 361] width 756 height 39
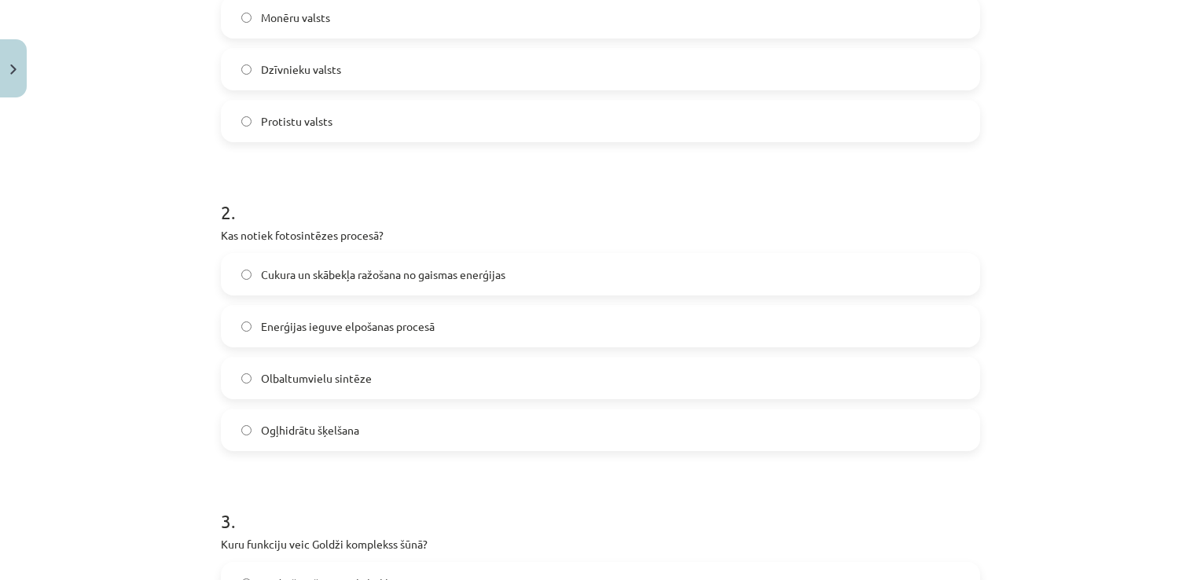
scroll to position [459, 0]
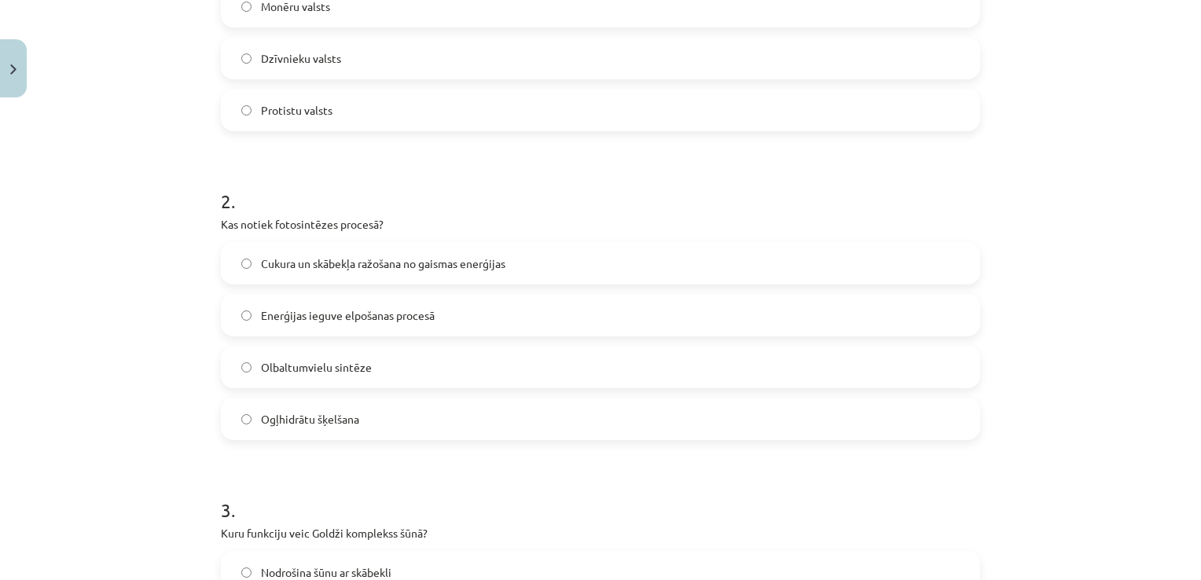
click at [398, 262] on span "Cukura un skābekļa ražošana no gaismas enerģijas" at bounding box center [383, 263] width 244 height 17
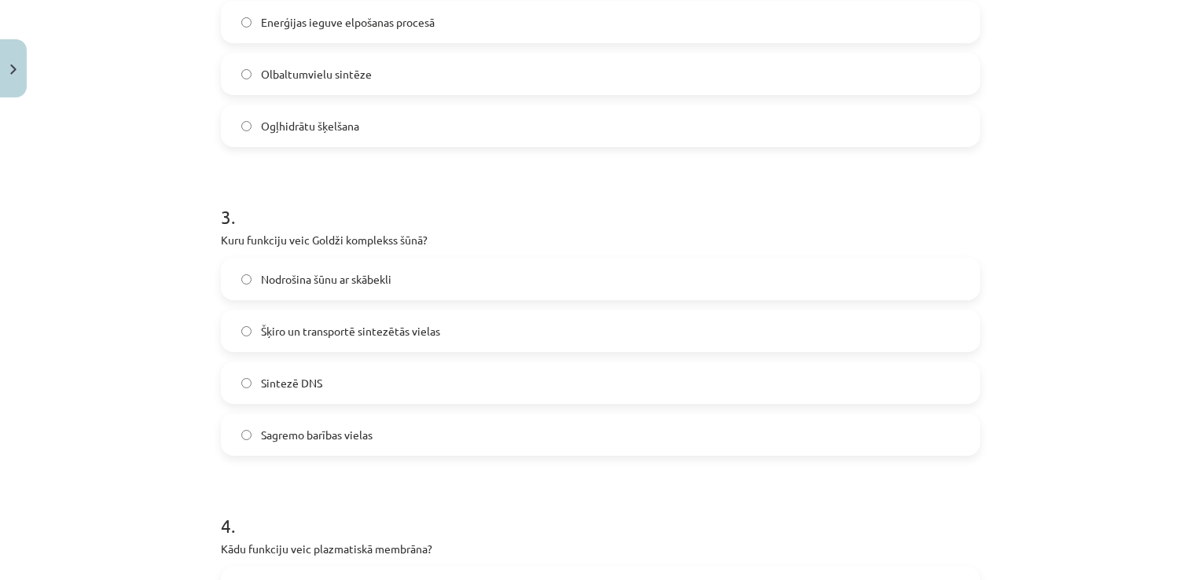
scroll to position [784, 0]
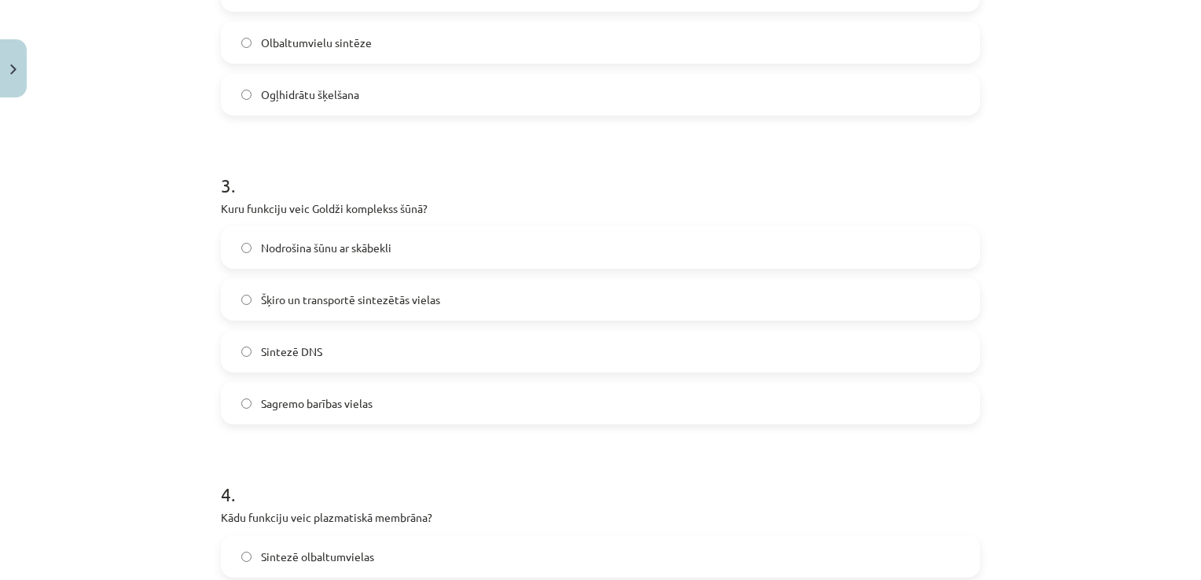
click at [413, 346] on label "Sintezē DNS" at bounding box center [600, 351] width 756 height 39
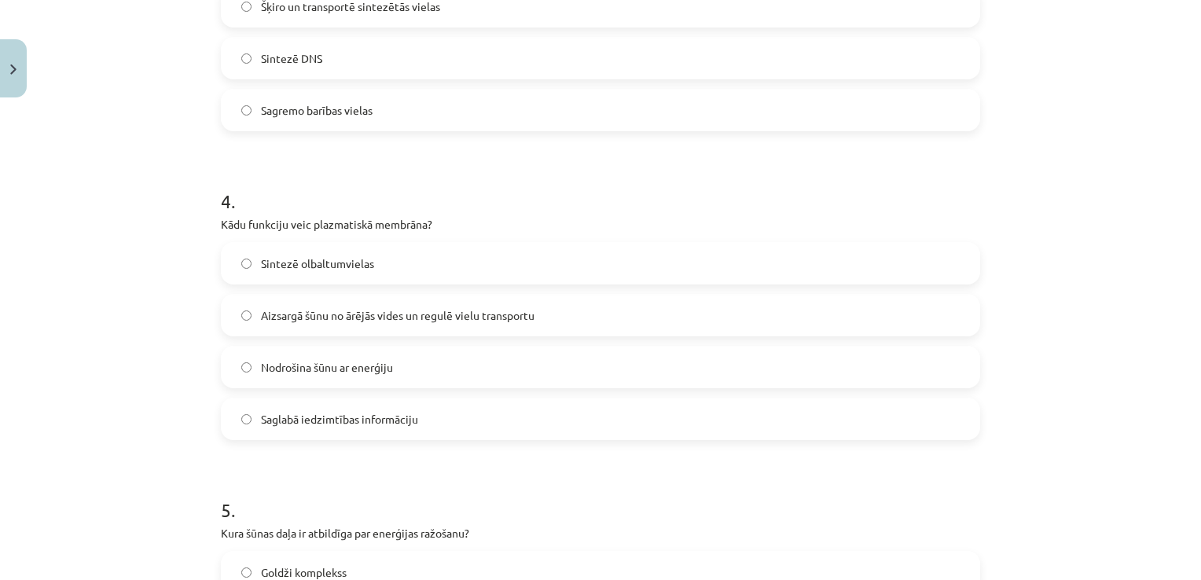
scroll to position [1108, 0]
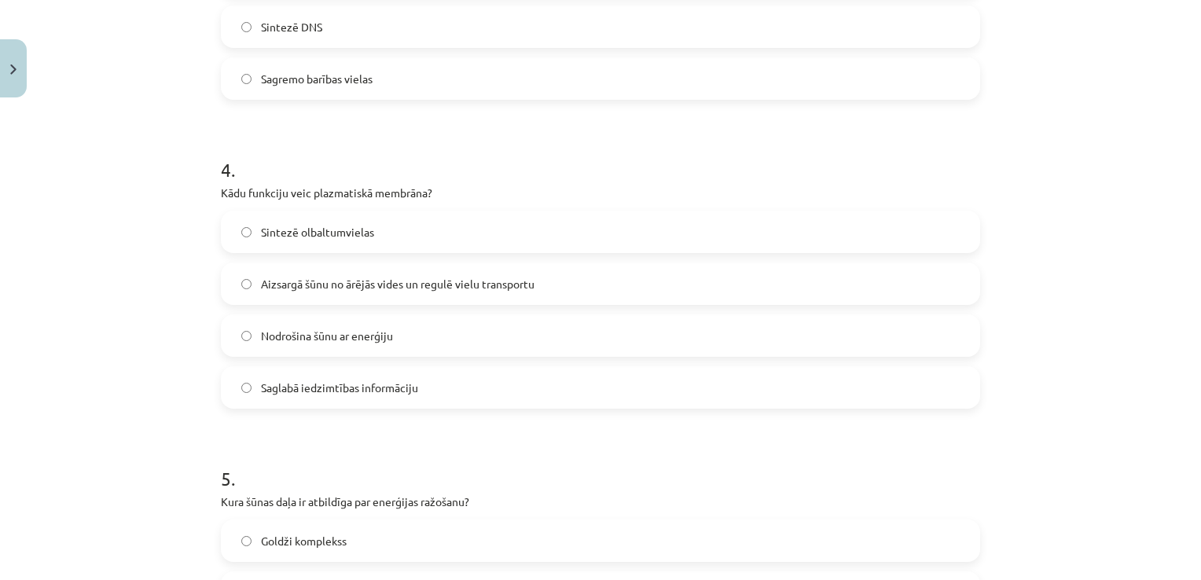
click at [562, 281] on label "Aizsargā šūnu no ārējās vides un regulē vielu transportu" at bounding box center [600, 283] width 756 height 39
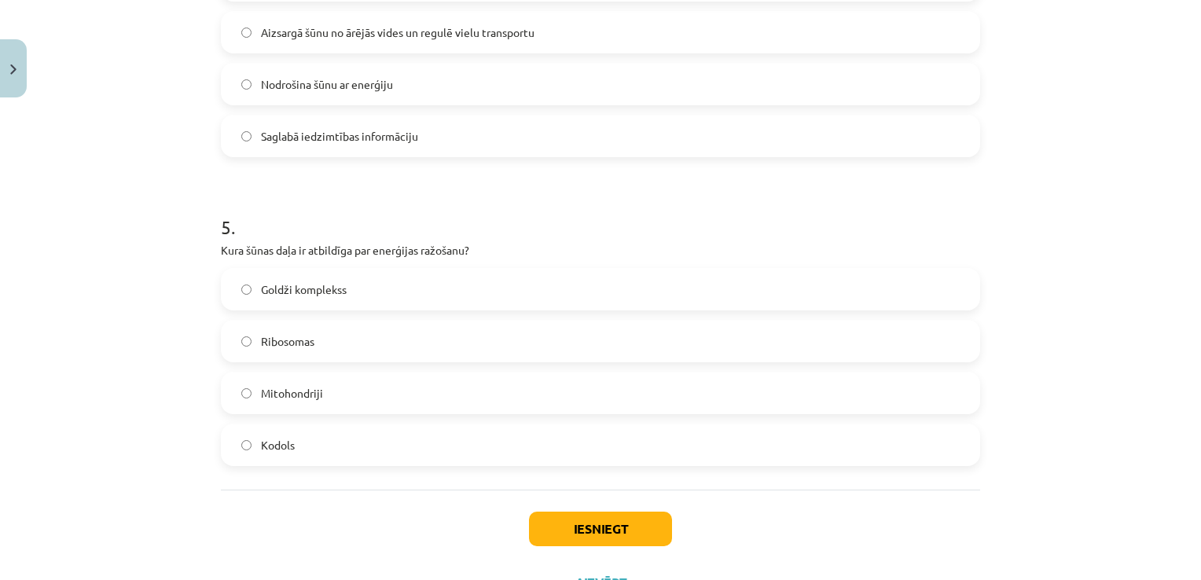
scroll to position [1412, 0]
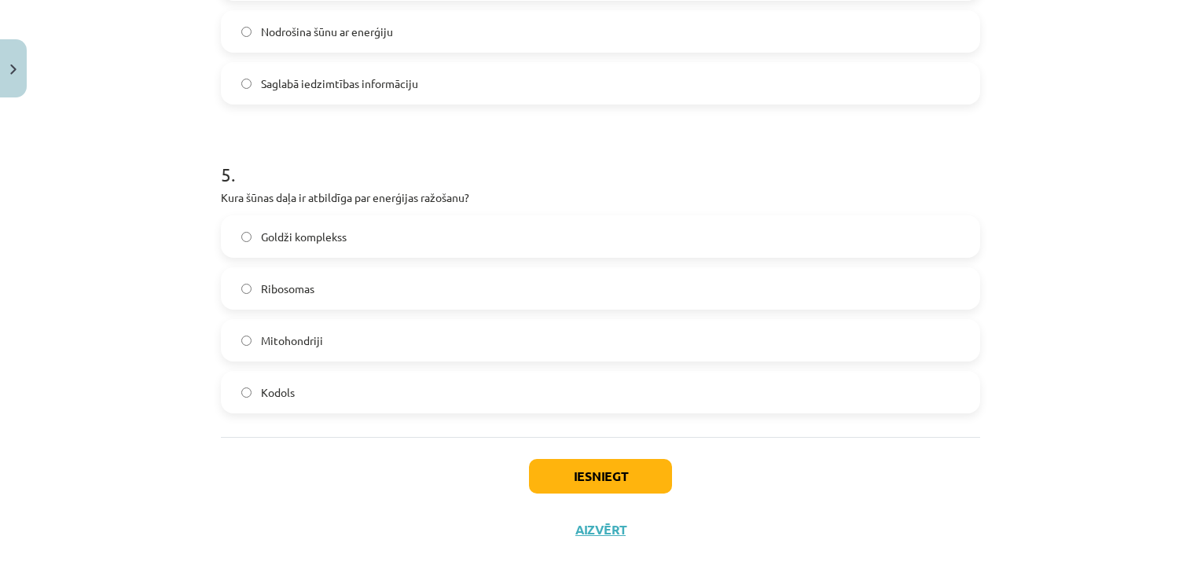
click at [541, 248] on label "Goldži komplekss" at bounding box center [600, 236] width 756 height 39
click at [461, 347] on label "Mitohondriji" at bounding box center [600, 340] width 756 height 39
click at [559, 478] on button "Iesniegt" at bounding box center [600, 476] width 143 height 35
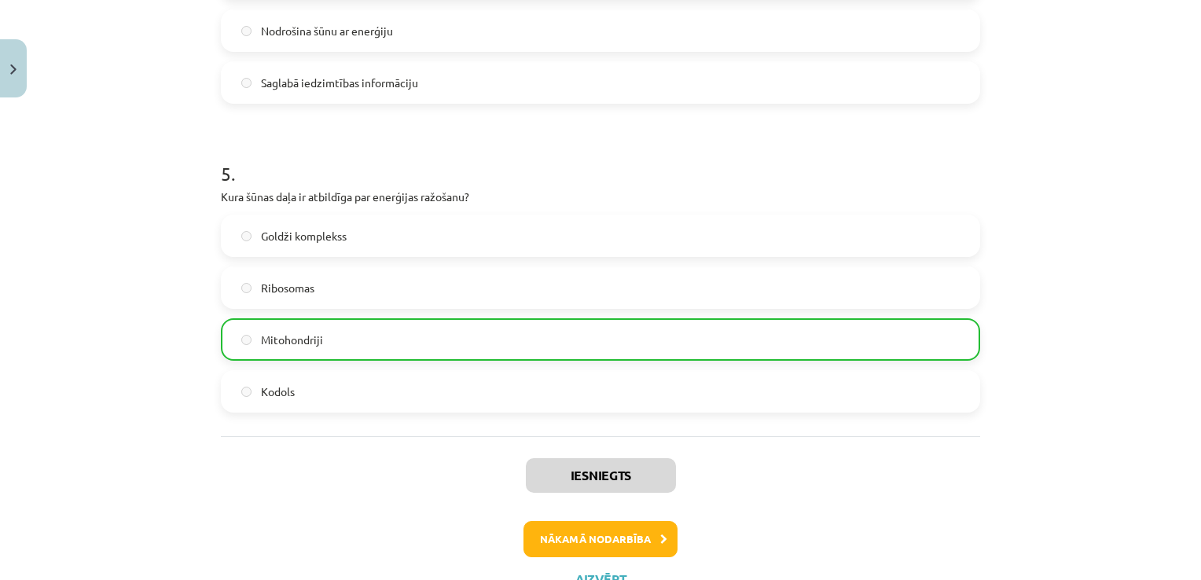
scroll to position [1465, 0]
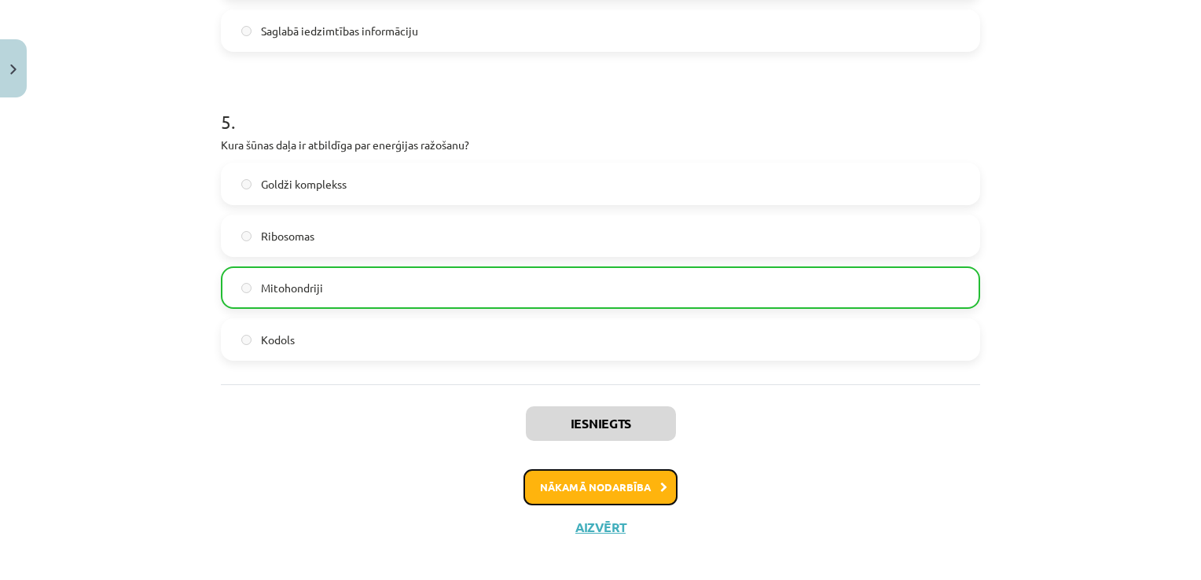
click at [634, 474] on button "Nākamā nodarbība" at bounding box center [600, 487] width 154 height 36
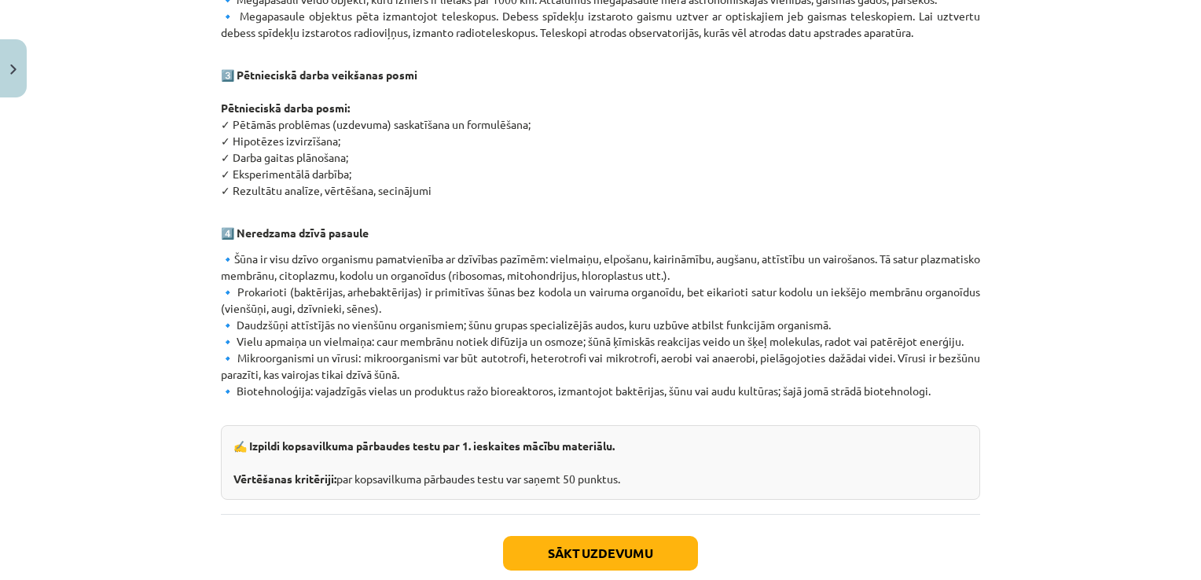
scroll to position [930, 0]
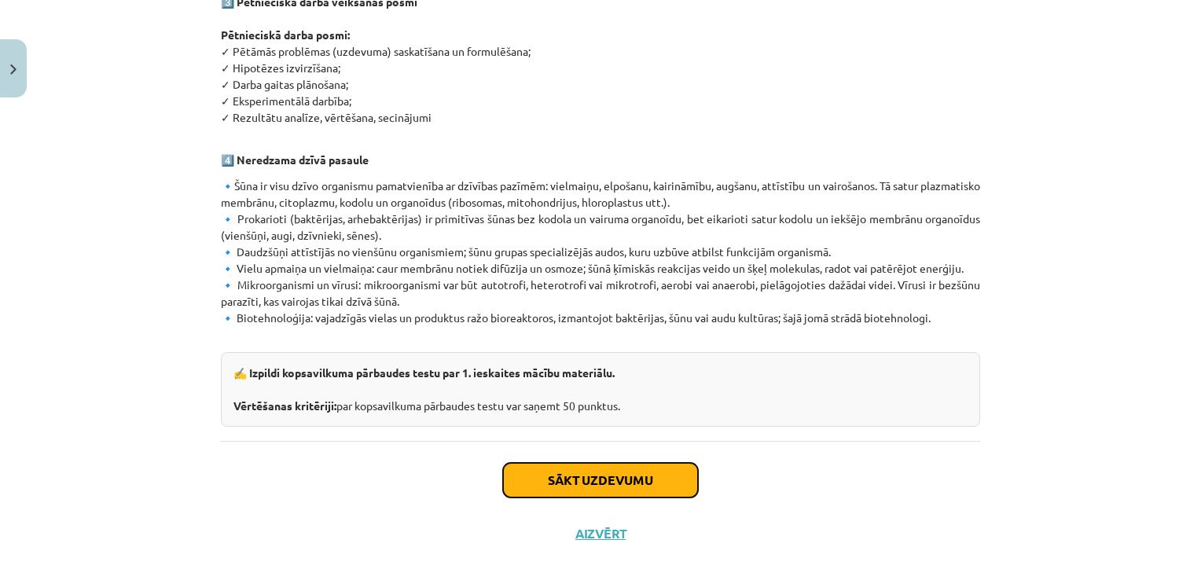
drag, startPoint x: 593, startPoint y: 465, endPoint x: 556, endPoint y: 461, distance: 37.2
click at [556, 463] on button "Sākt uzdevumu" at bounding box center [600, 480] width 195 height 35
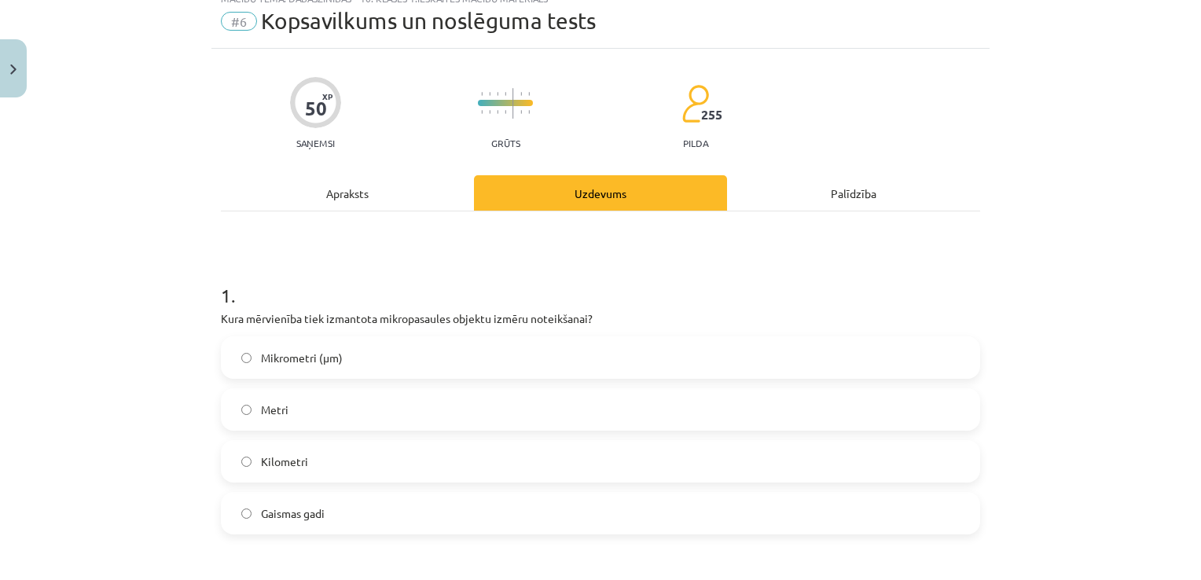
scroll to position [39, 0]
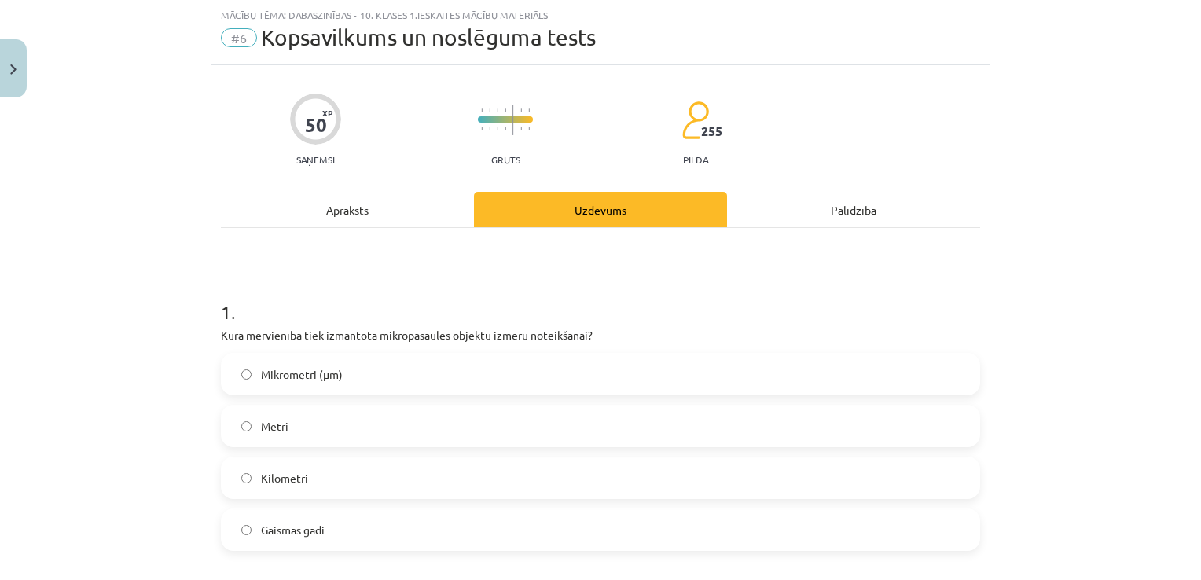
click at [615, 373] on label "Mikrometri (μm)" at bounding box center [600, 373] width 756 height 39
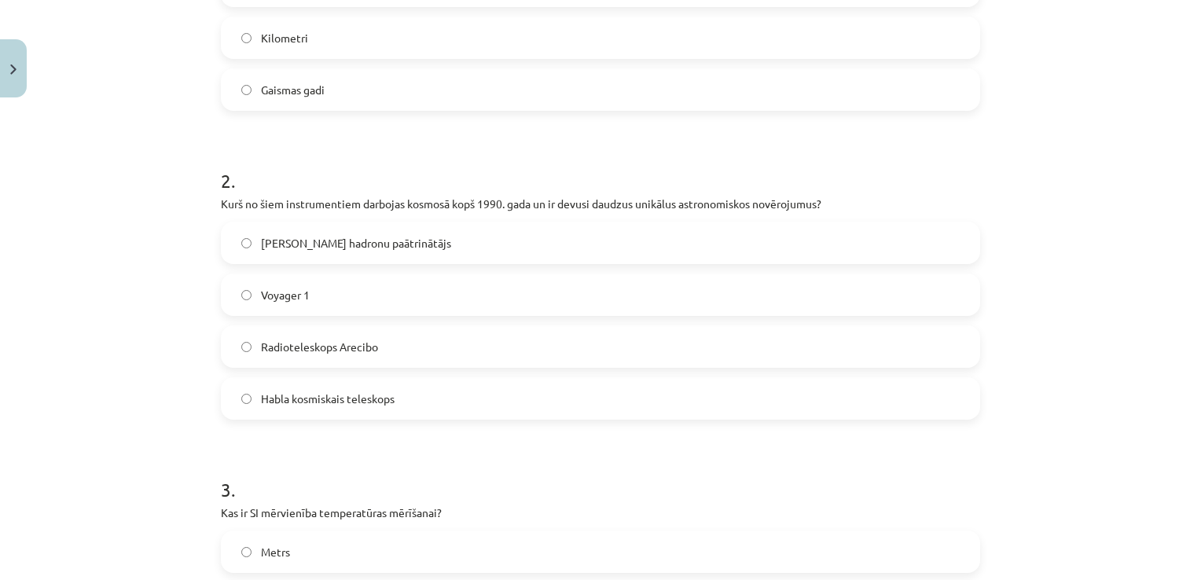
scroll to position [522, 0]
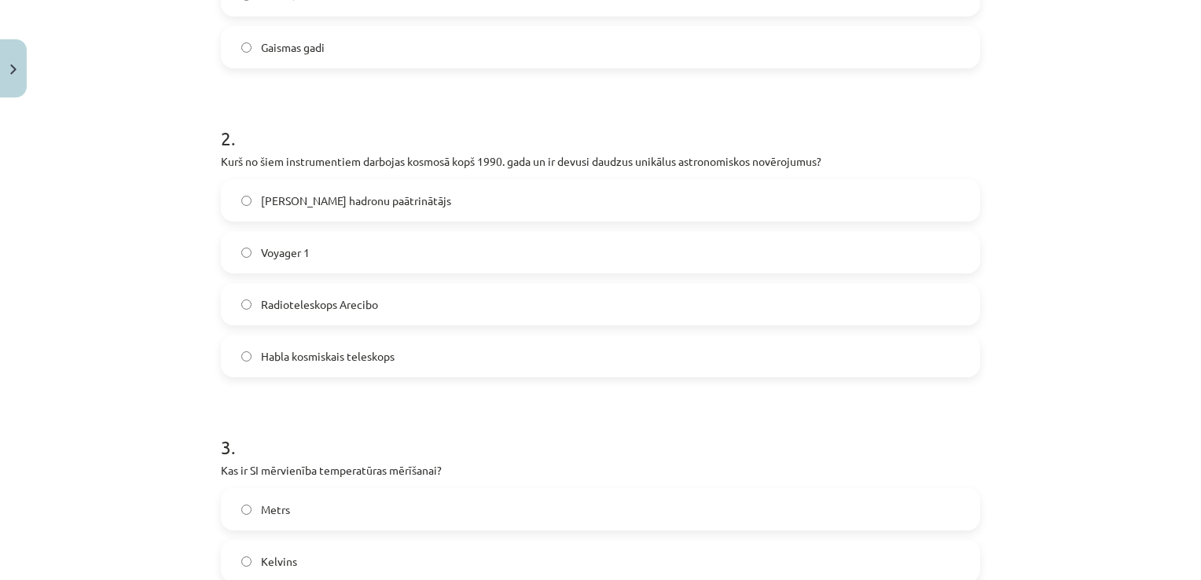
click at [496, 248] on label "Voyager 1" at bounding box center [600, 252] width 756 height 39
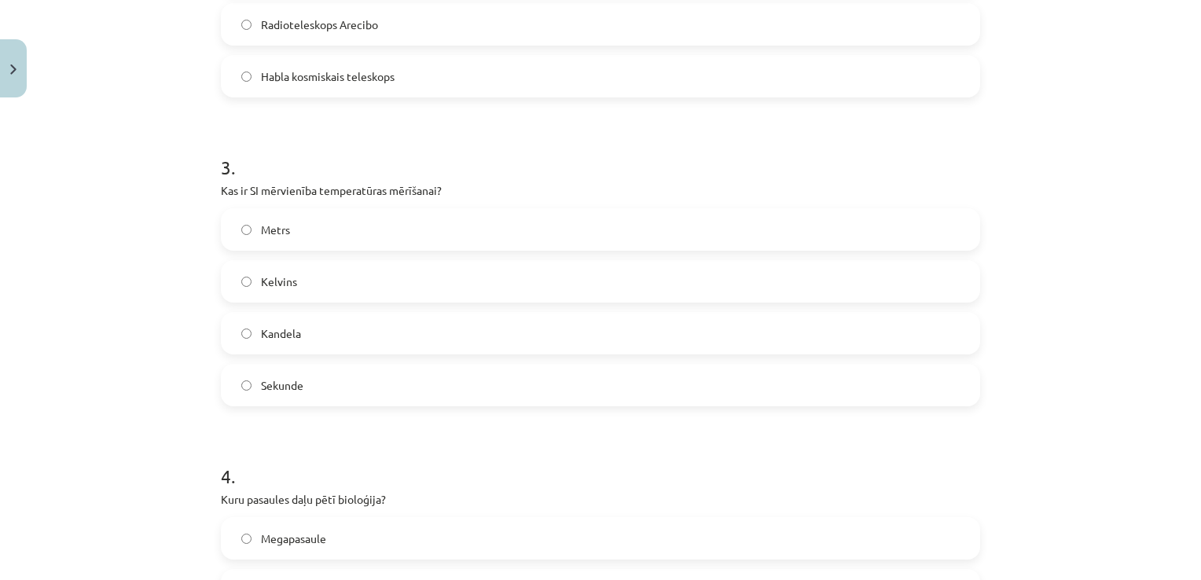
scroll to position [814, 0]
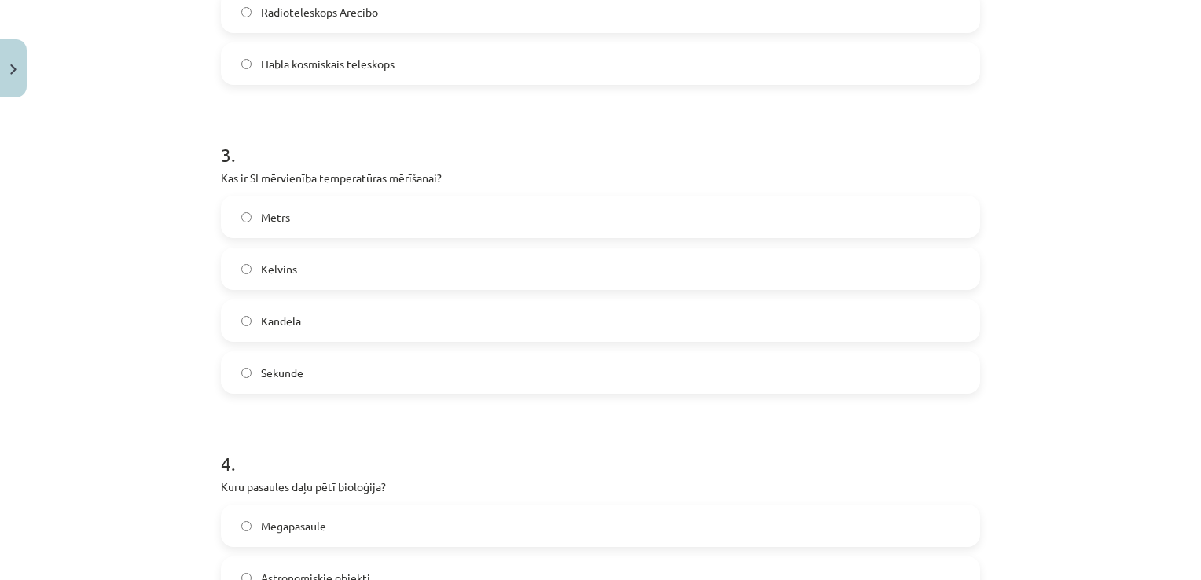
click at [434, 275] on label "Kelvins" at bounding box center [600, 268] width 756 height 39
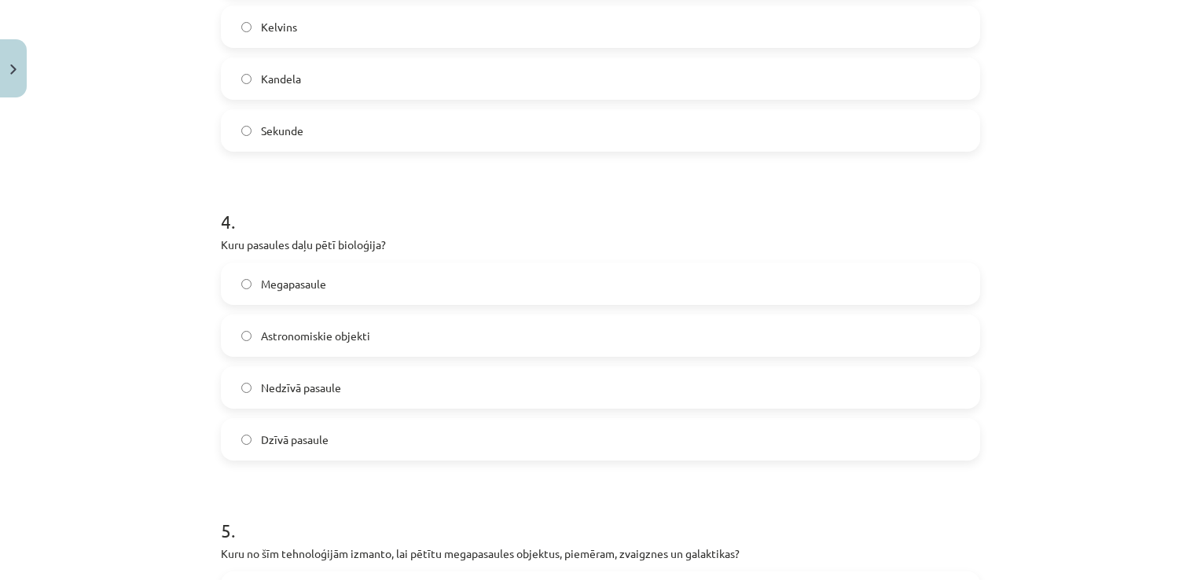
scroll to position [1097, 0]
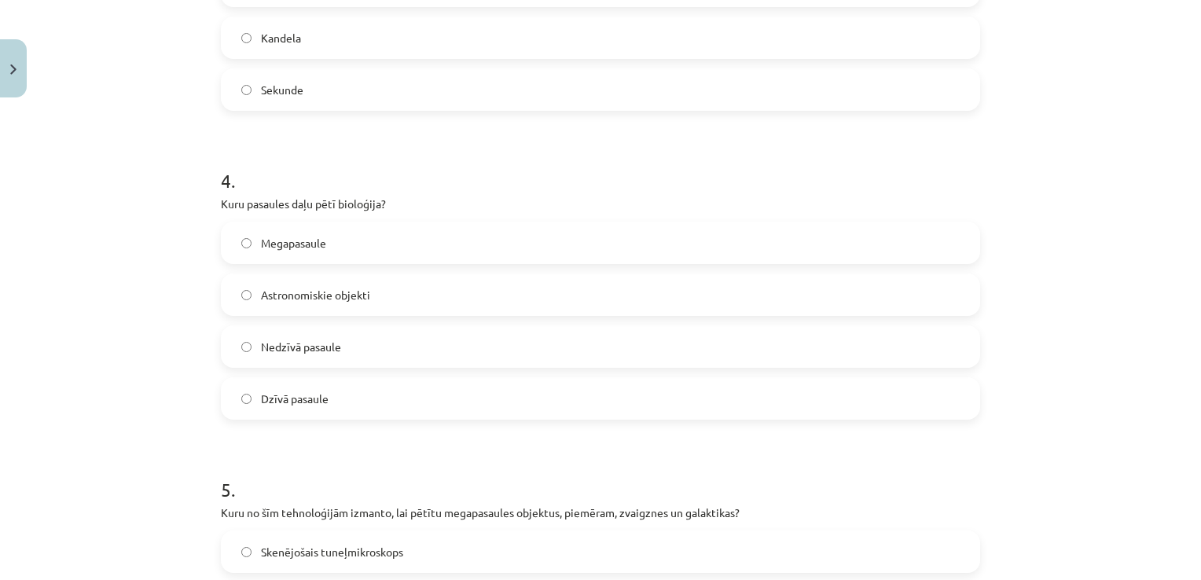
click at [372, 394] on label "Dzīvā pasaule" at bounding box center [600, 398] width 756 height 39
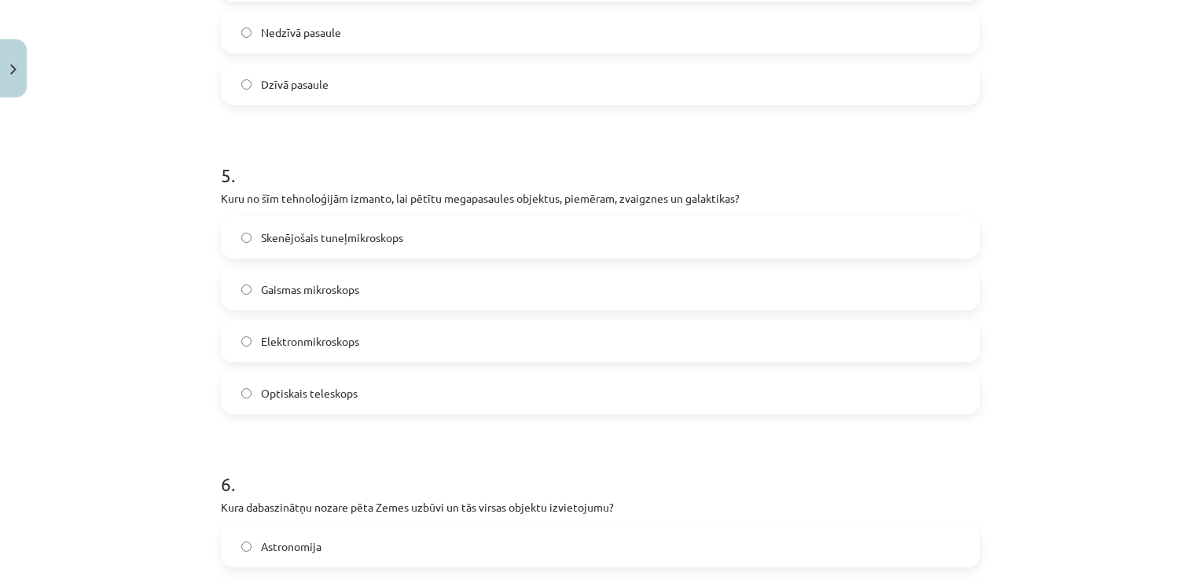
scroll to position [1454, 0]
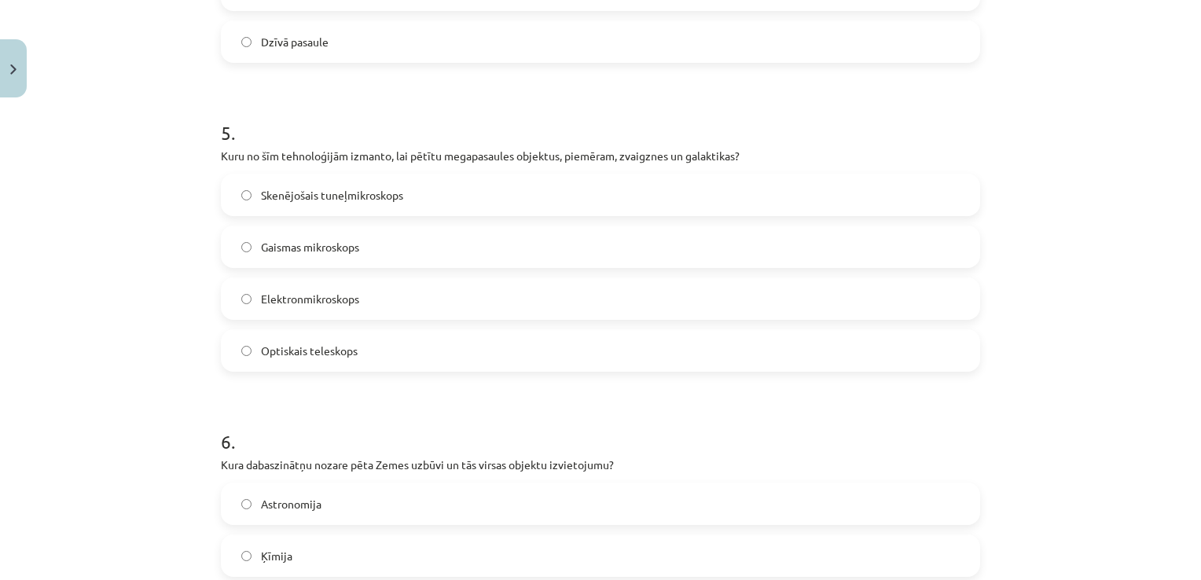
click at [406, 350] on label "Optiskais teleskops" at bounding box center [600, 350] width 756 height 39
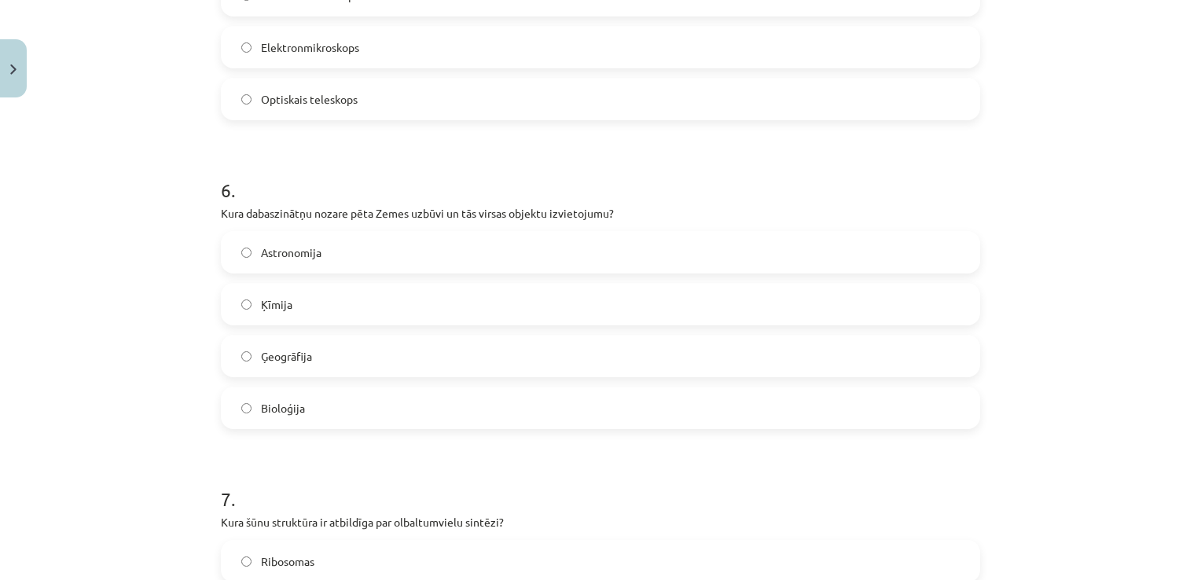
scroll to position [1737, 0]
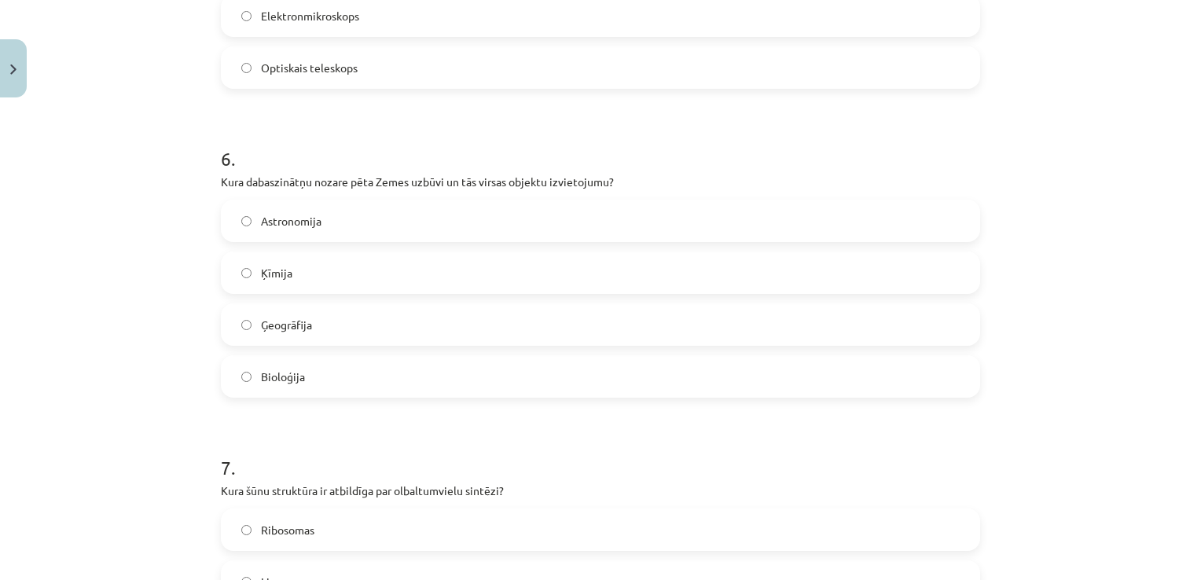
click at [459, 322] on label "Ģeogrāfija" at bounding box center [600, 324] width 756 height 39
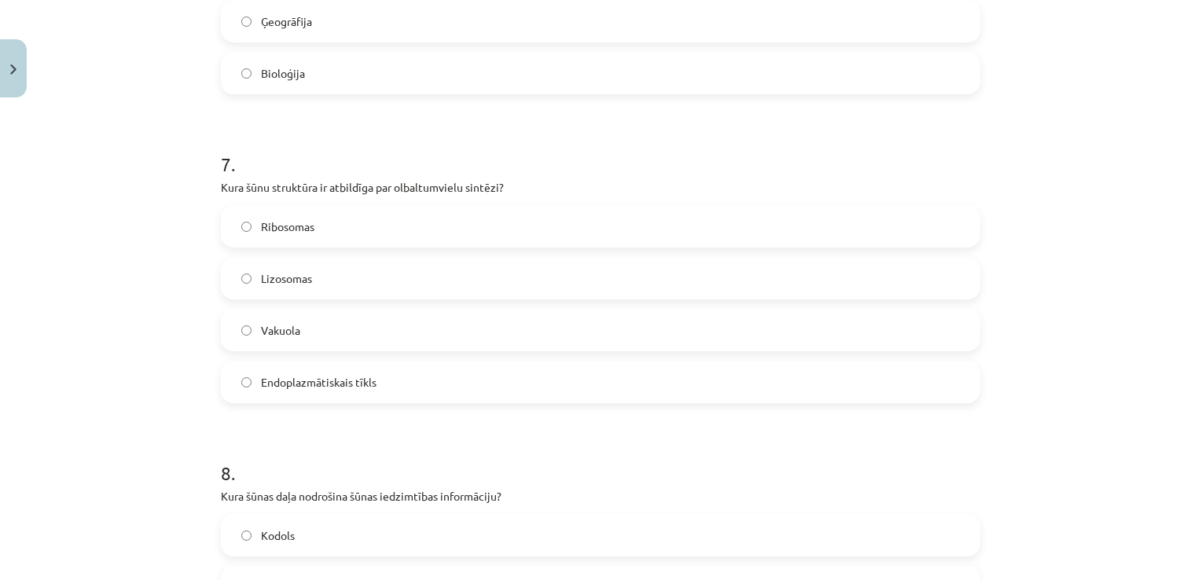
scroll to position [2125, 0]
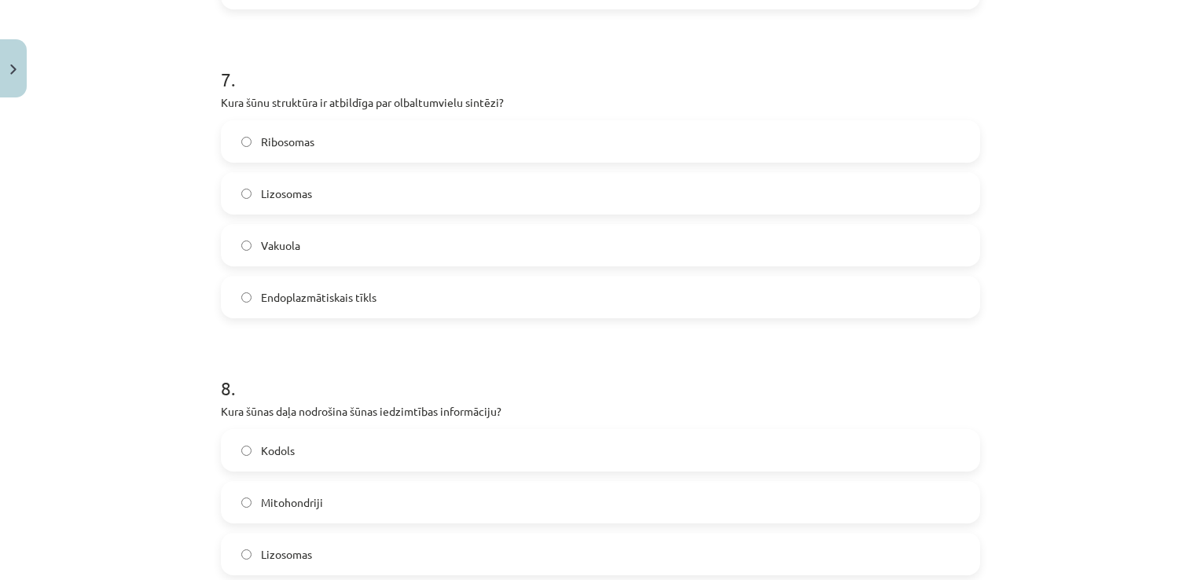
click at [383, 297] on label "Endoplazmātiskais tīkls" at bounding box center [600, 296] width 756 height 39
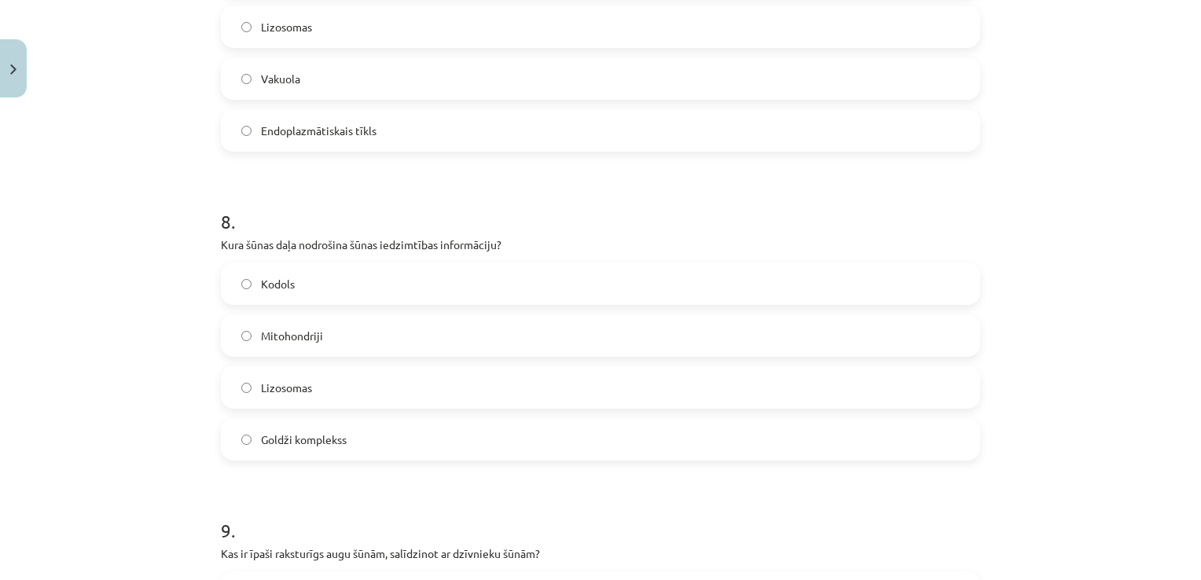
scroll to position [2323, 0]
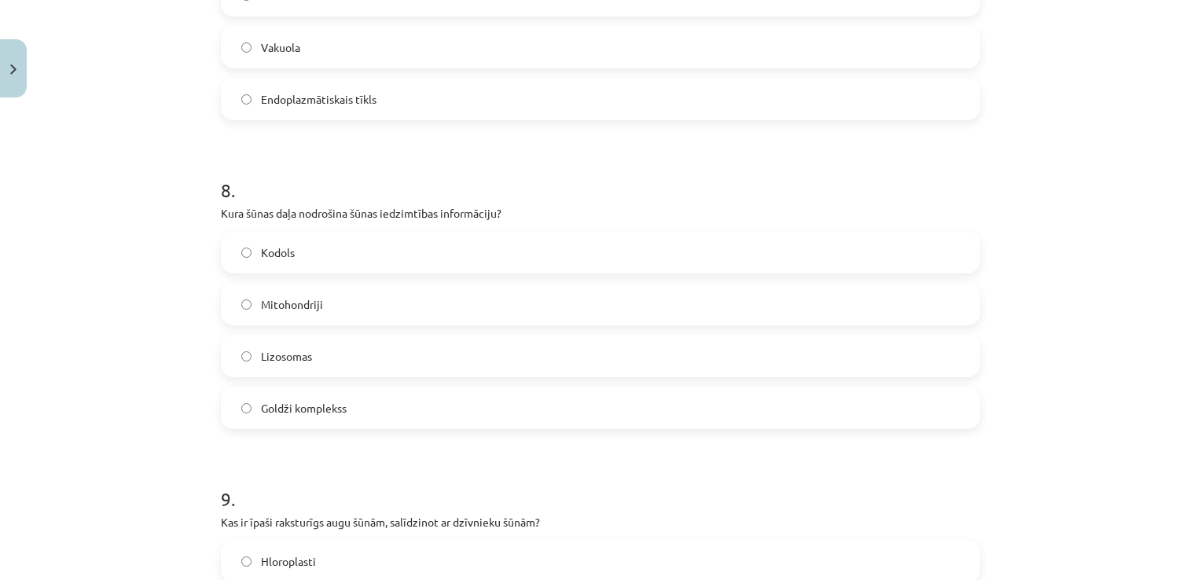
click at [442, 404] on label "Goldži komplekss" at bounding box center [600, 407] width 756 height 39
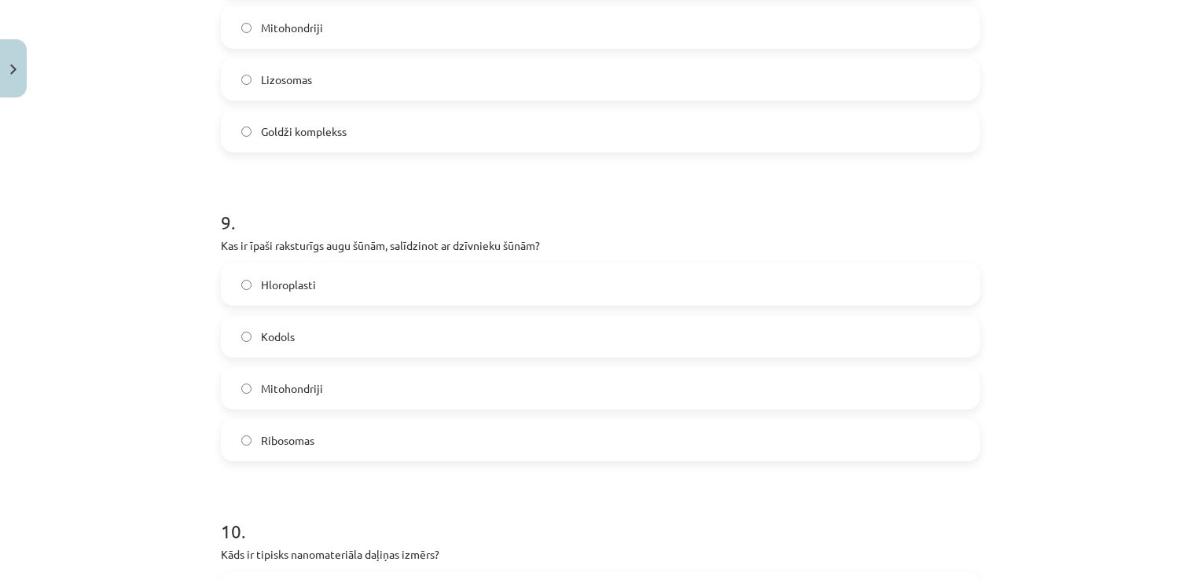
scroll to position [2606, 0]
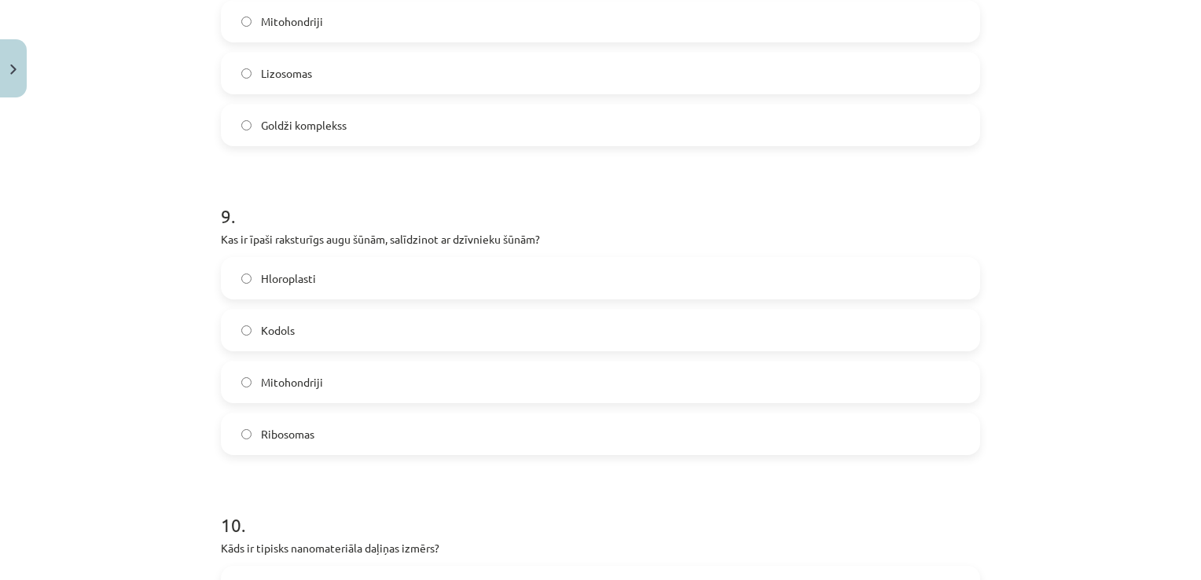
click at [306, 273] on span "Hloroplasti" at bounding box center [288, 278] width 55 height 17
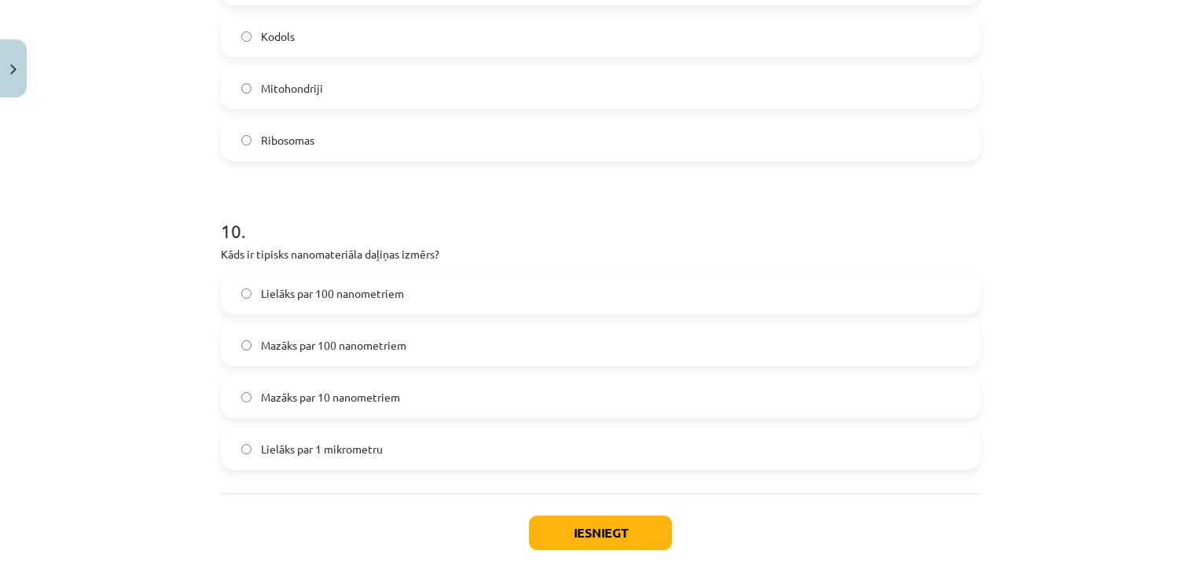
scroll to position [2920, 0]
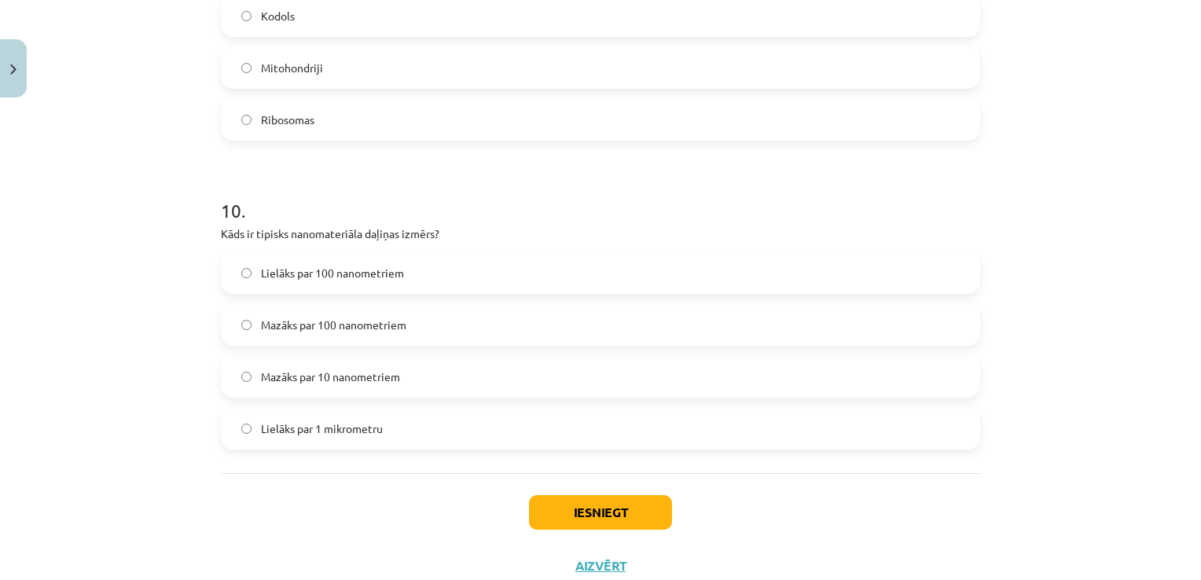
click at [435, 371] on label "Mazāks par 10 nanometriem" at bounding box center [600, 376] width 756 height 39
click at [604, 520] on button "Iesniegt" at bounding box center [600, 512] width 143 height 35
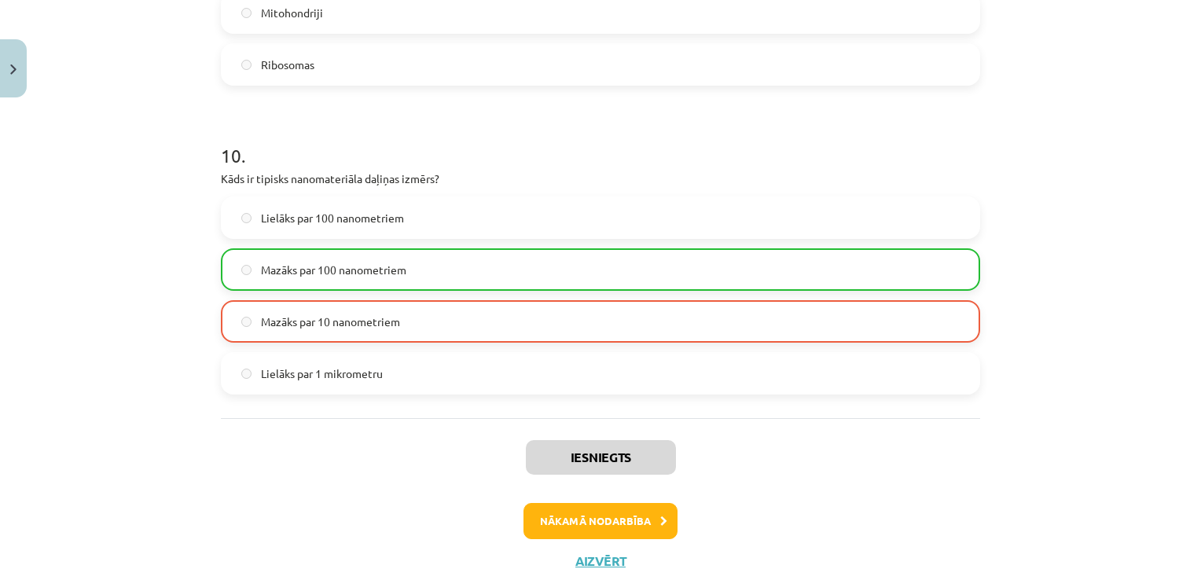
scroll to position [3021, 0]
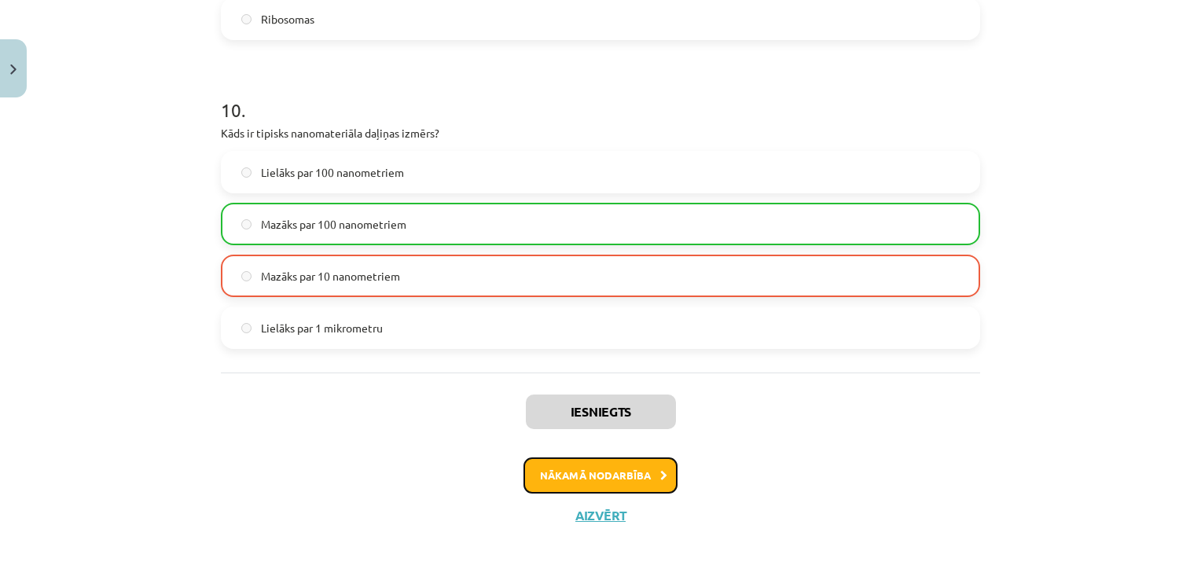
click at [633, 463] on button "Nākamā nodarbība" at bounding box center [600, 475] width 154 height 36
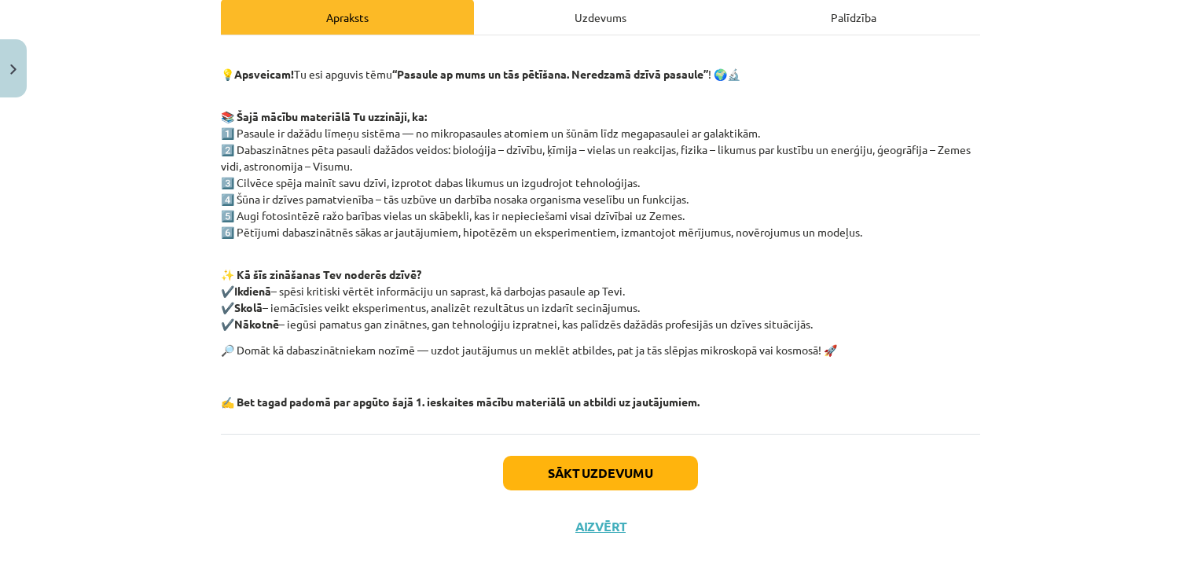
scroll to position [239, 0]
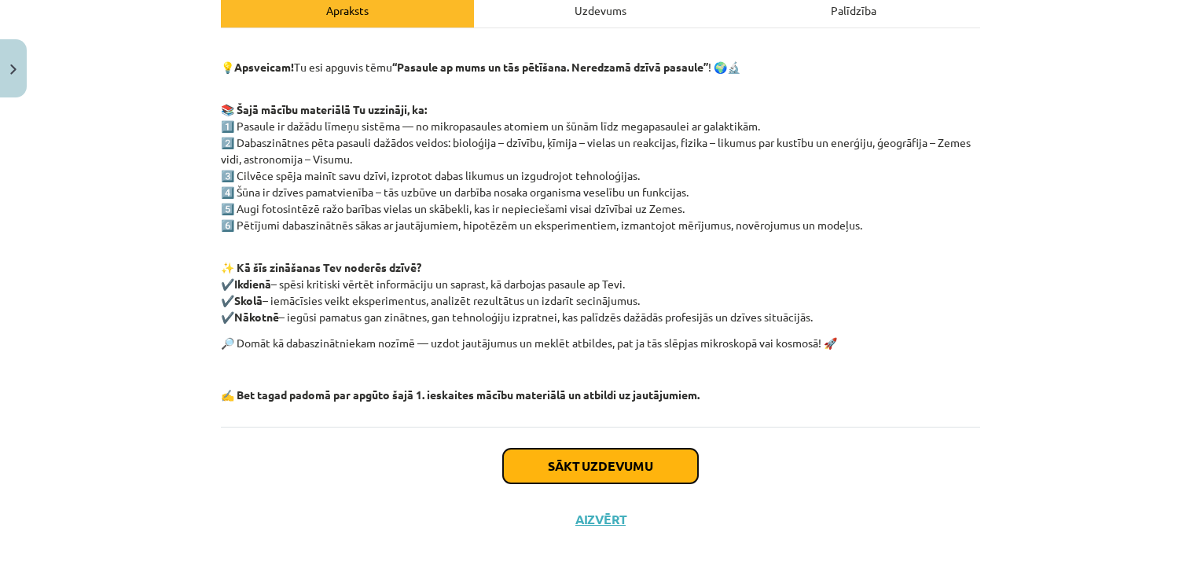
click at [586, 460] on button "Sākt uzdevumu" at bounding box center [600, 466] width 195 height 35
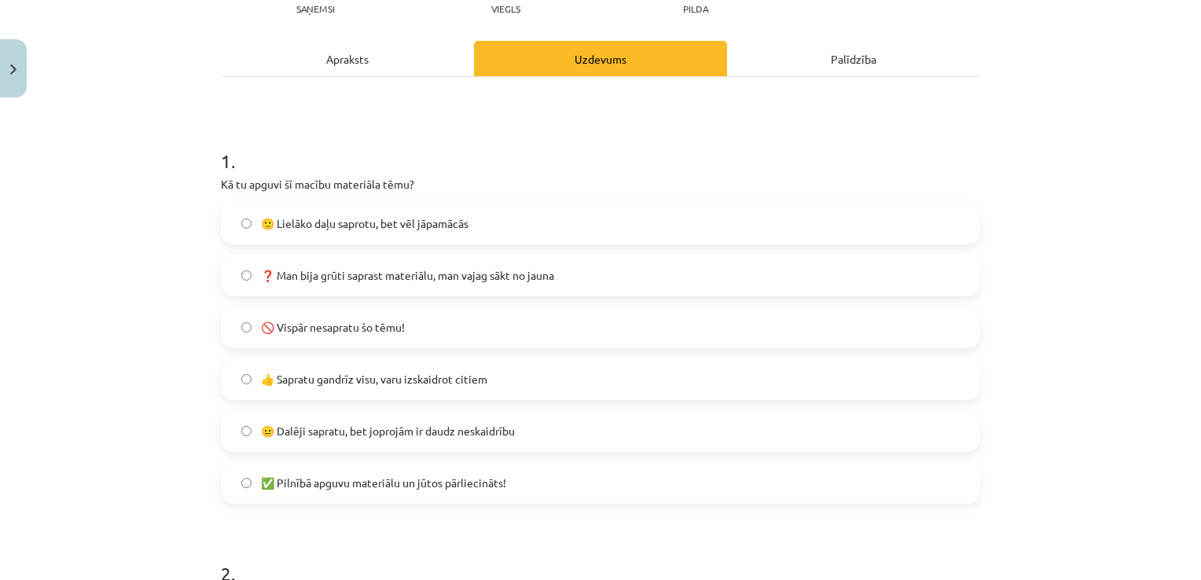
scroll to position [207, 0]
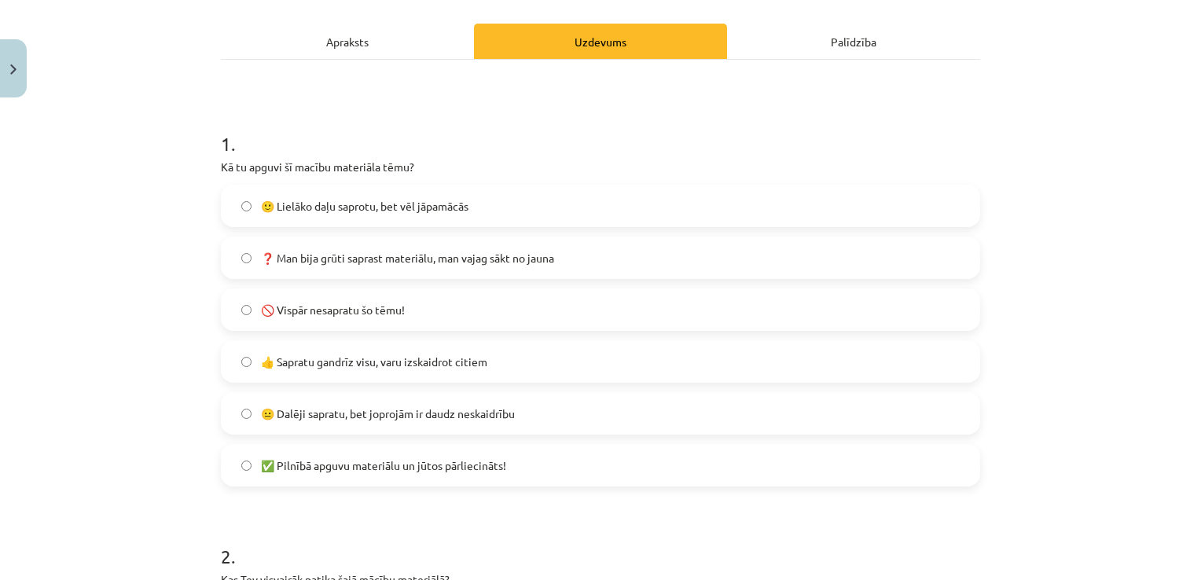
click at [607, 217] on label "🙂 Lielāko daļu saprotu, bet vēl jāpamācās" at bounding box center [600, 205] width 756 height 39
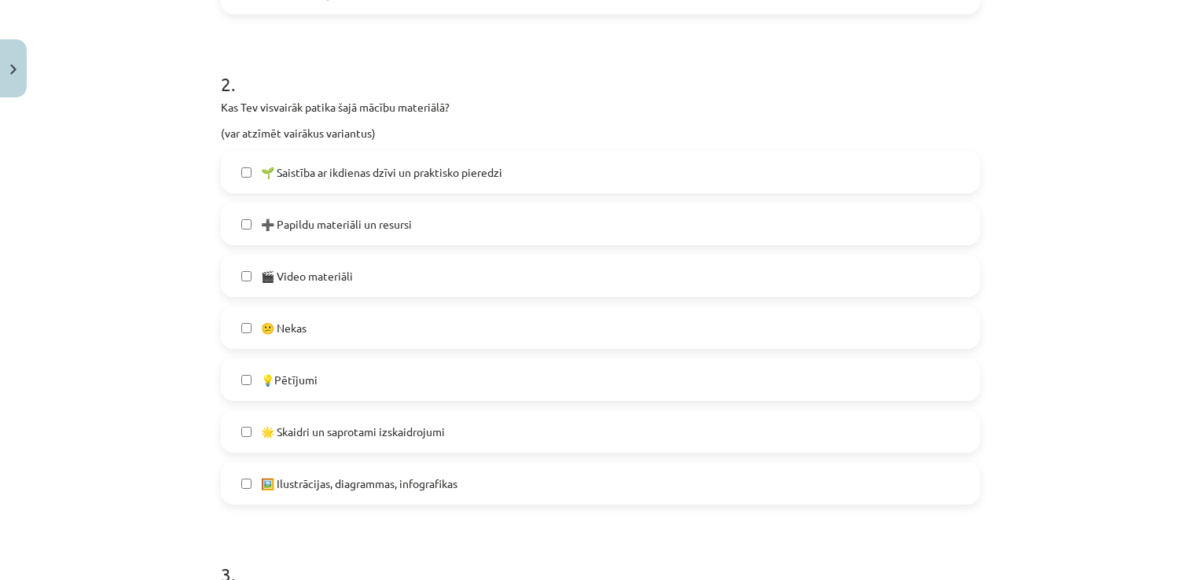
scroll to position [688, 0]
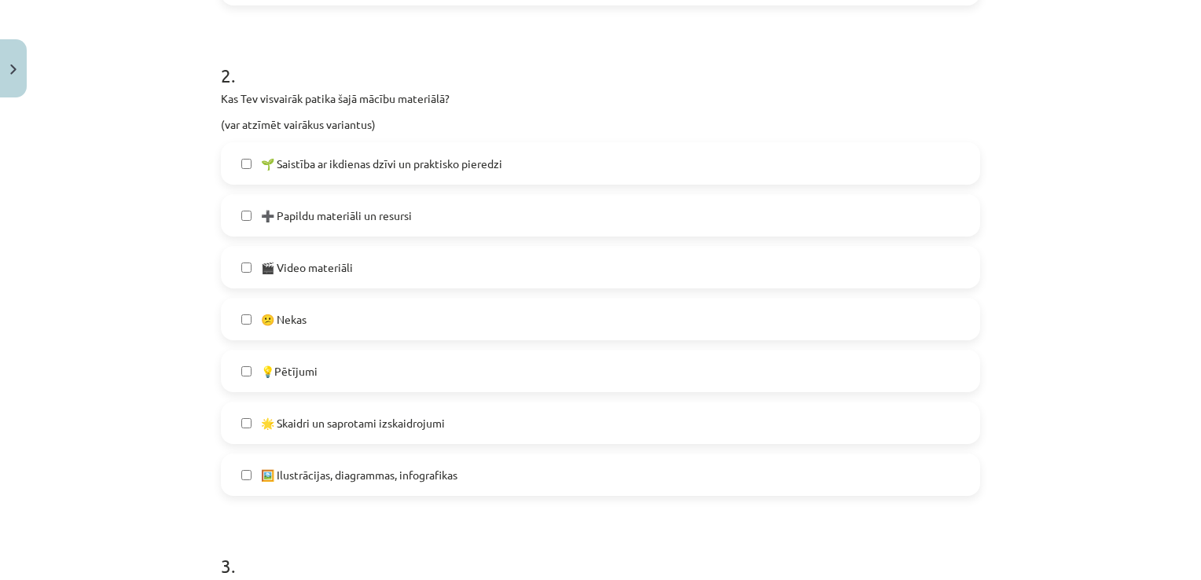
click at [398, 156] on span "🌱 Saistība ar ikdienas dzīvi un praktisko pieredzi" at bounding box center [381, 164] width 241 height 17
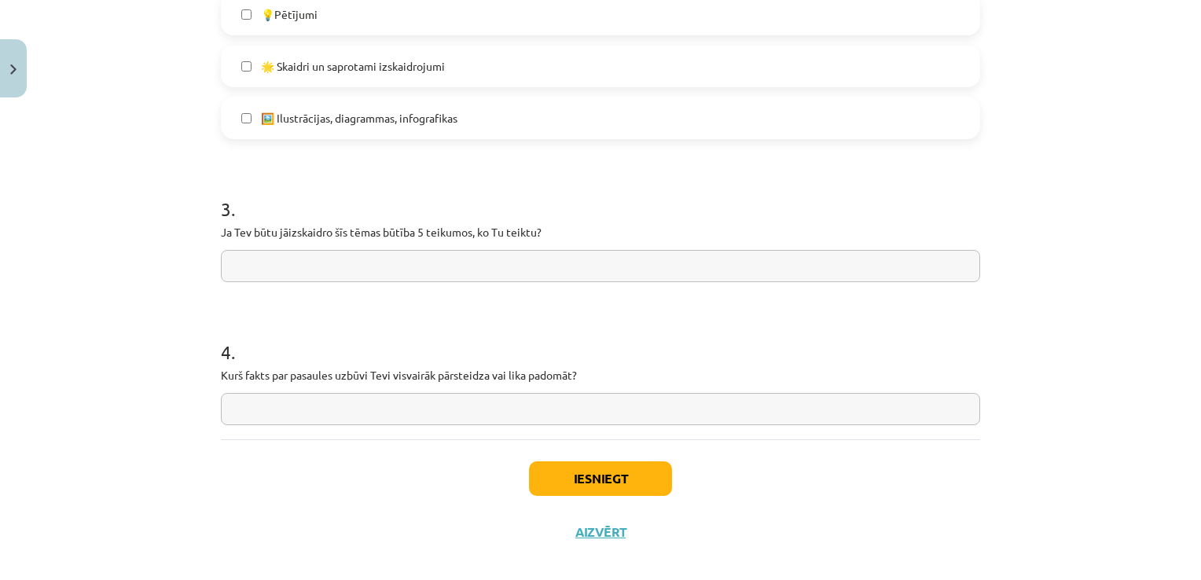
scroll to position [1063, 0]
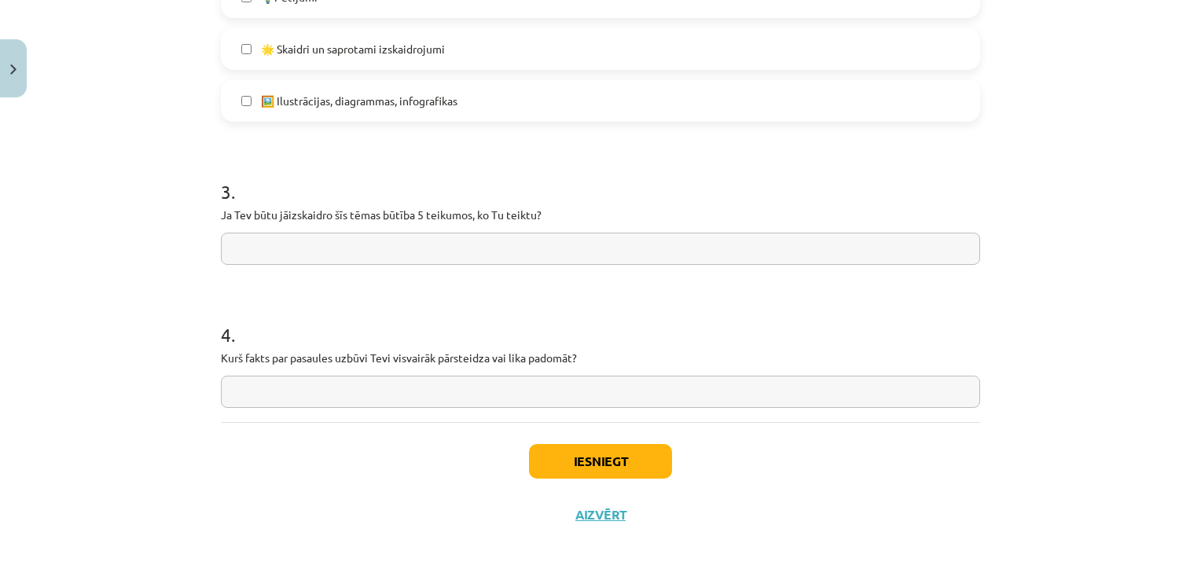
click at [515, 262] on input "text" at bounding box center [600, 249] width 759 height 32
click at [612, 395] on input "text" at bounding box center [600, 392] width 759 height 32
click at [508, 243] on input "text" at bounding box center [600, 249] width 759 height 32
click at [369, 250] on input "**********" at bounding box center [600, 249] width 759 height 32
click at [445, 238] on input "**********" at bounding box center [600, 249] width 759 height 32
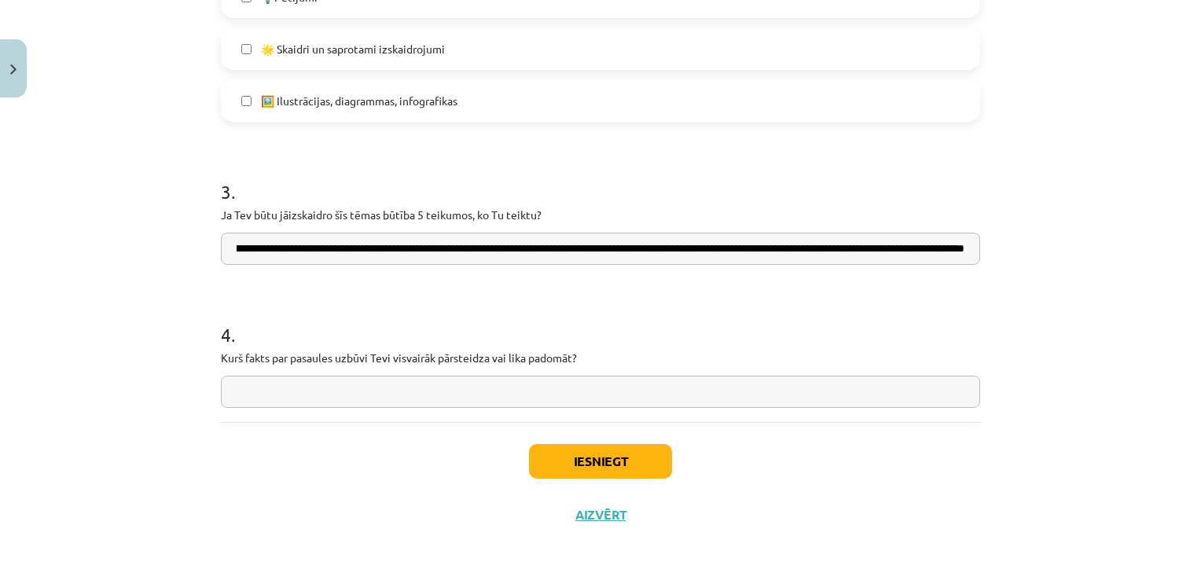
scroll to position [0, 0]
click at [899, 240] on input "**********" at bounding box center [600, 249] width 759 height 32
click at [946, 256] on input "**********" at bounding box center [600, 249] width 759 height 32
click at [831, 250] on input "**********" at bounding box center [600, 249] width 759 height 32
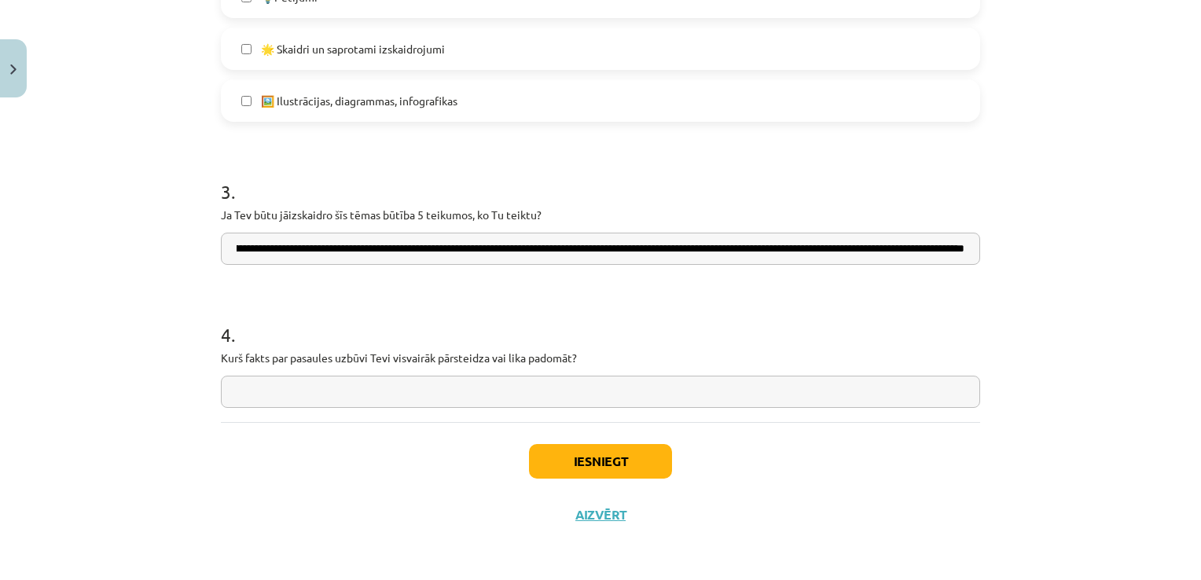
click at [832, 251] on input "**********" at bounding box center [600, 249] width 759 height 32
click at [908, 243] on input "**********" at bounding box center [600, 249] width 759 height 32
type input "**********"
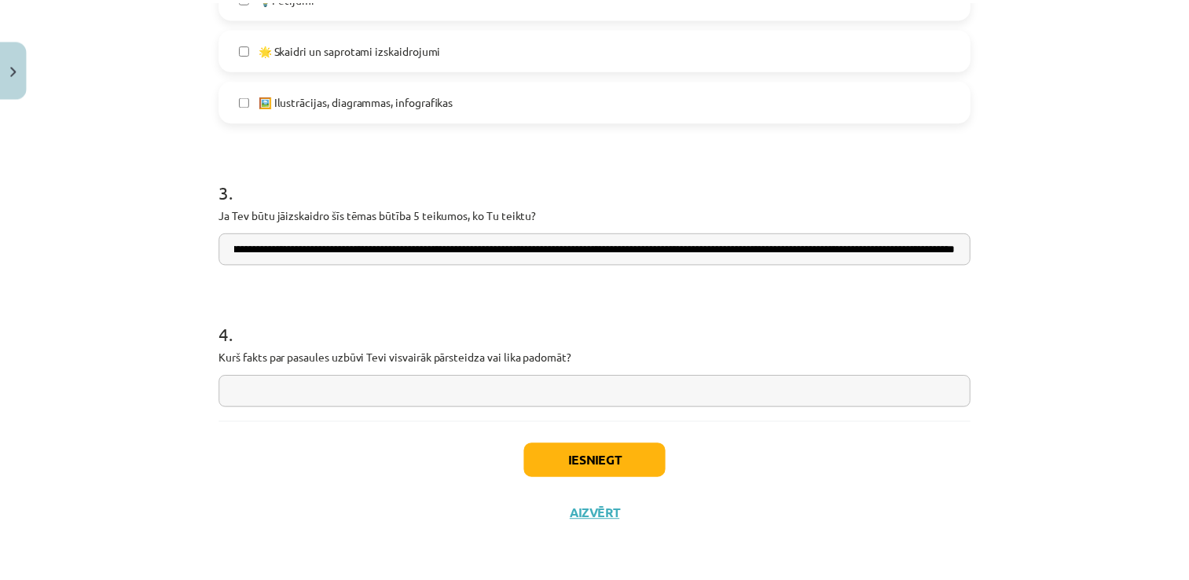
scroll to position [0, 0]
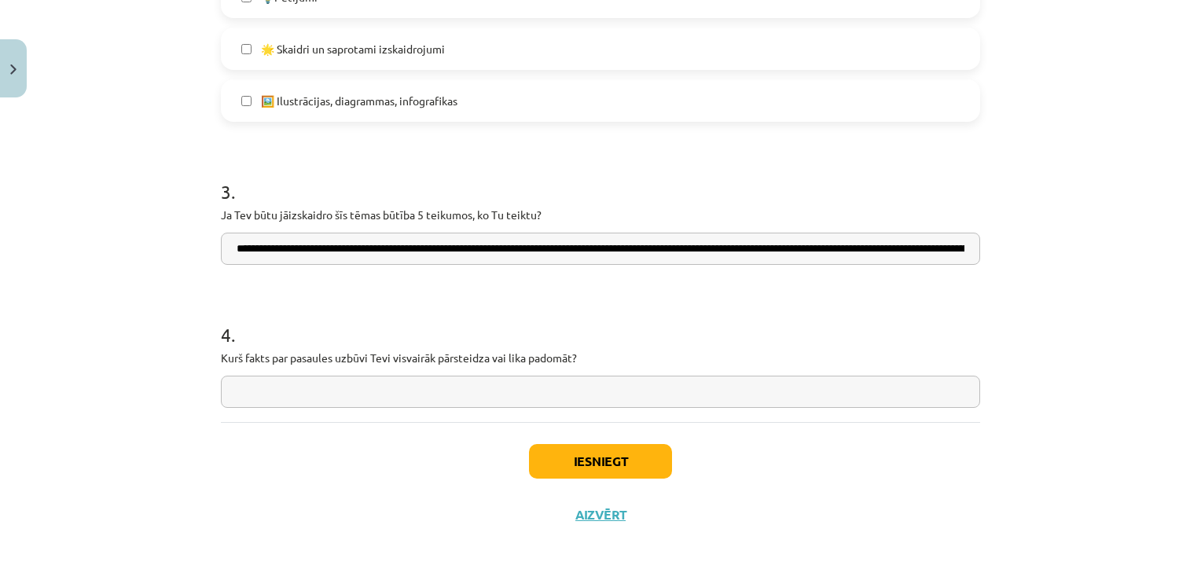
click at [852, 364] on p "Kurš fakts par pasaules uzbūvi Tevi visvairāk pārsteidza vai lika padomāt?" at bounding box center [600, 358] width 759 height 17
click at [849, 390] on input "text" at bounding box center [600, 392] width 759 height 32
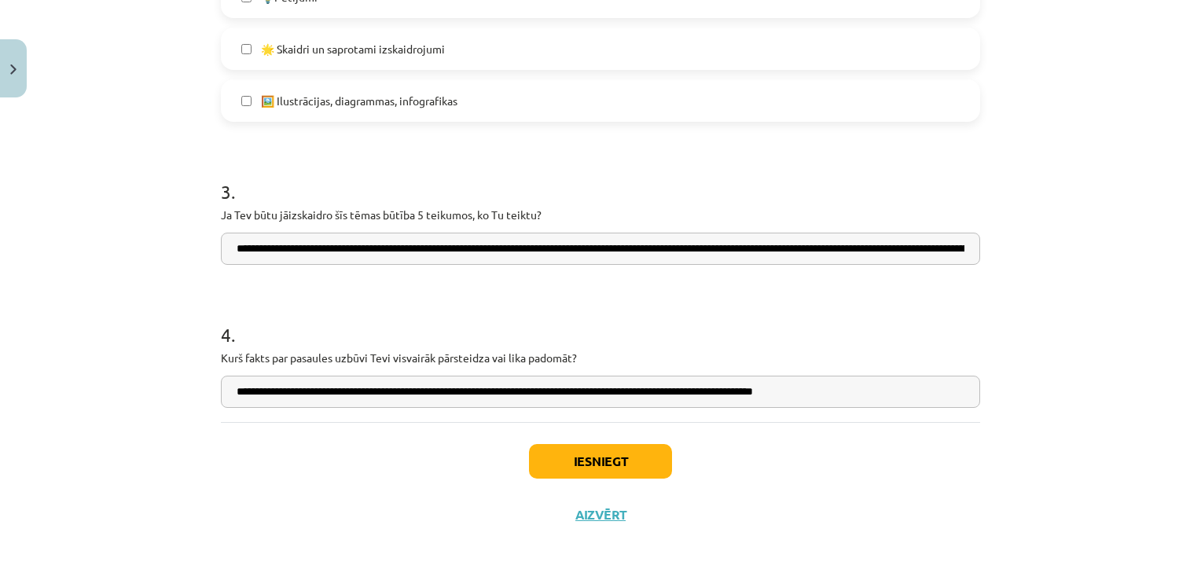
type input "**********"
click at [641, 459] on button "Iesniegt" at bounding box center [600, 461] width 143 height 35
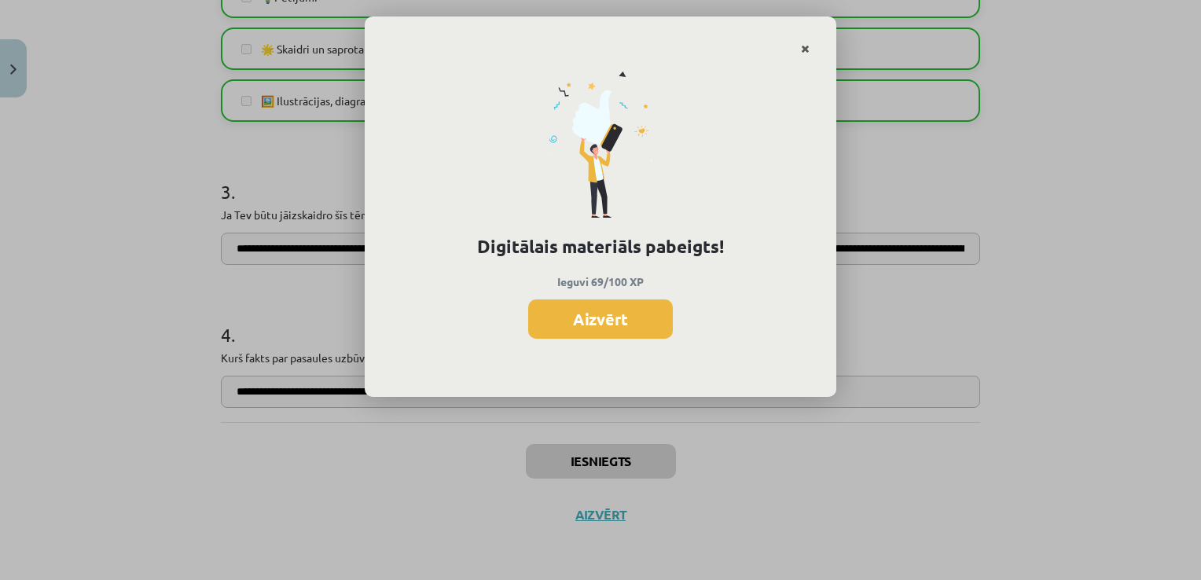
click at [808, 46] on icon "Close" at bounding box center [805, 49] width 9 height 11
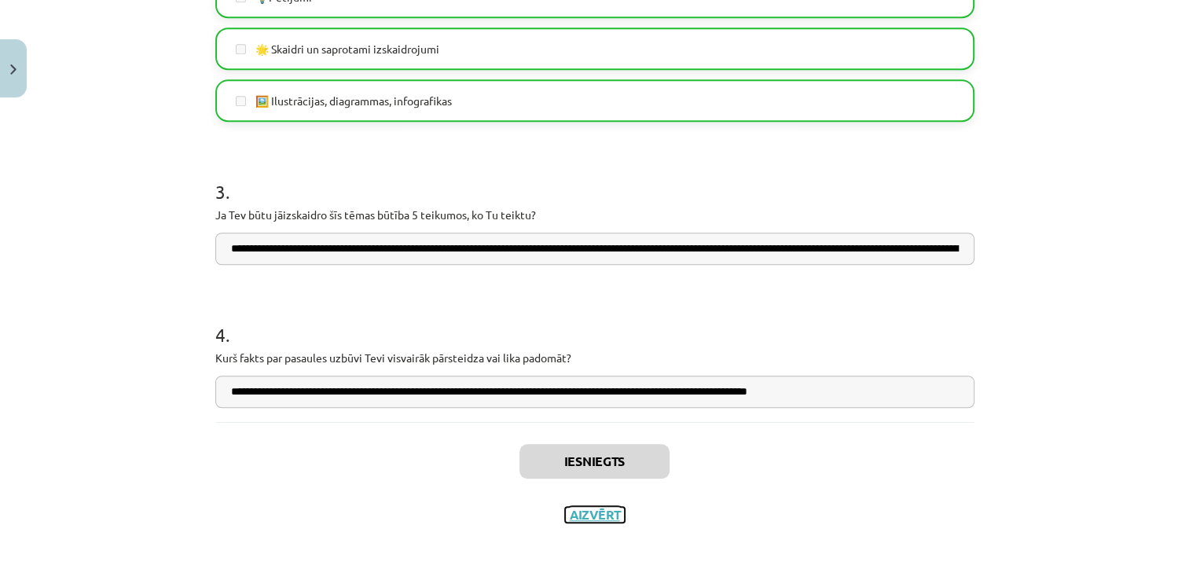
click at [583, 508] on button "Aizvērt" at bounding box center [595, 515] width 60 height 16
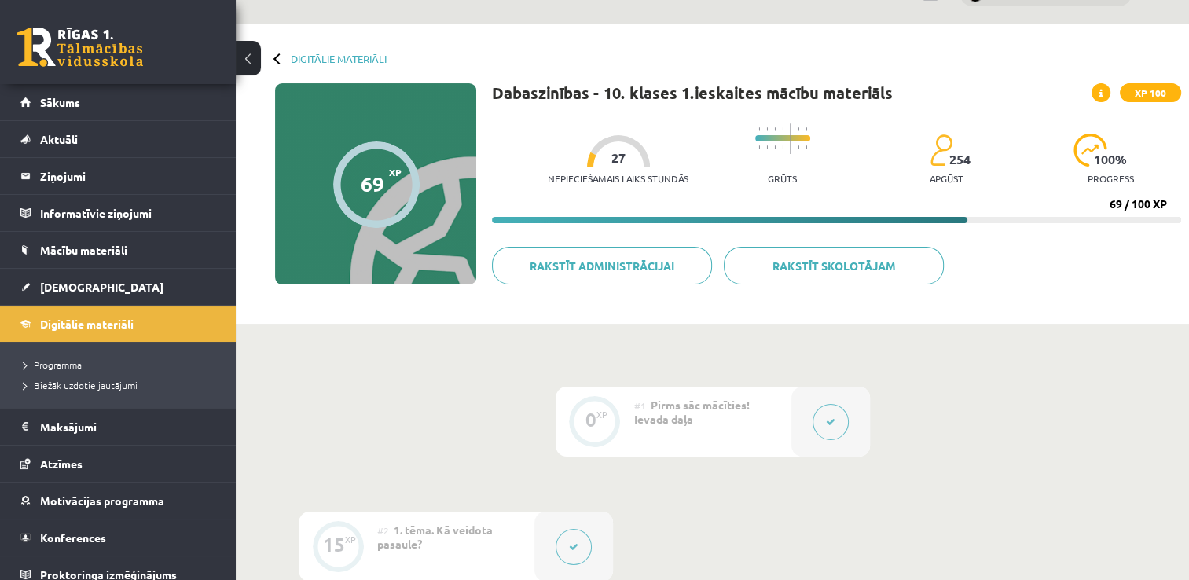
scroll to position [6, 0]
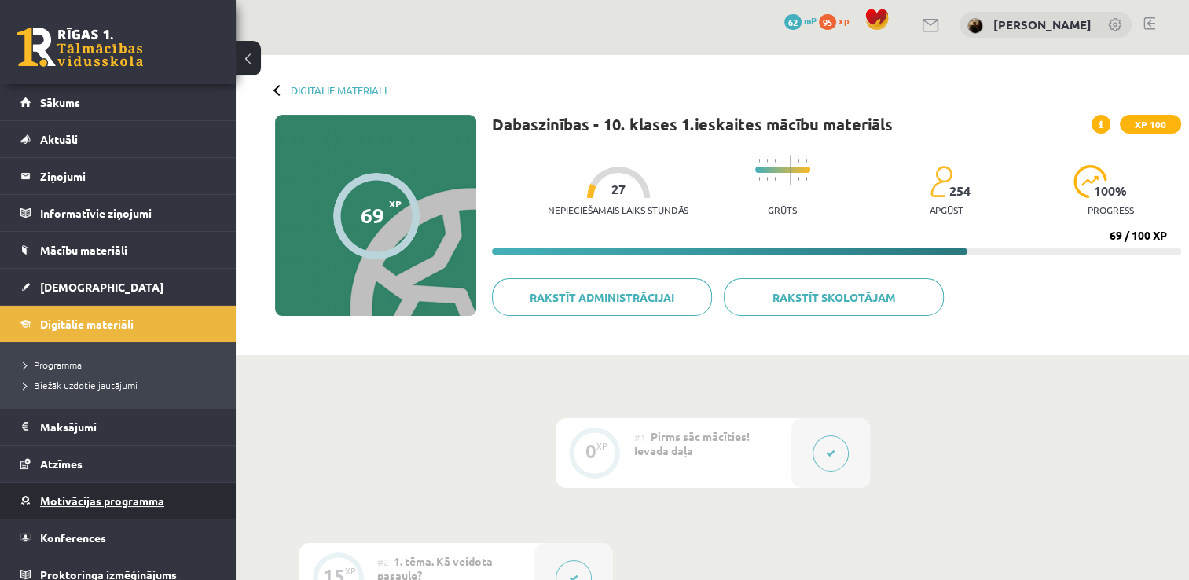
click at [116, 497] on span "Motivācijas programma" at bounding box center [102, 501] width 124 height 14
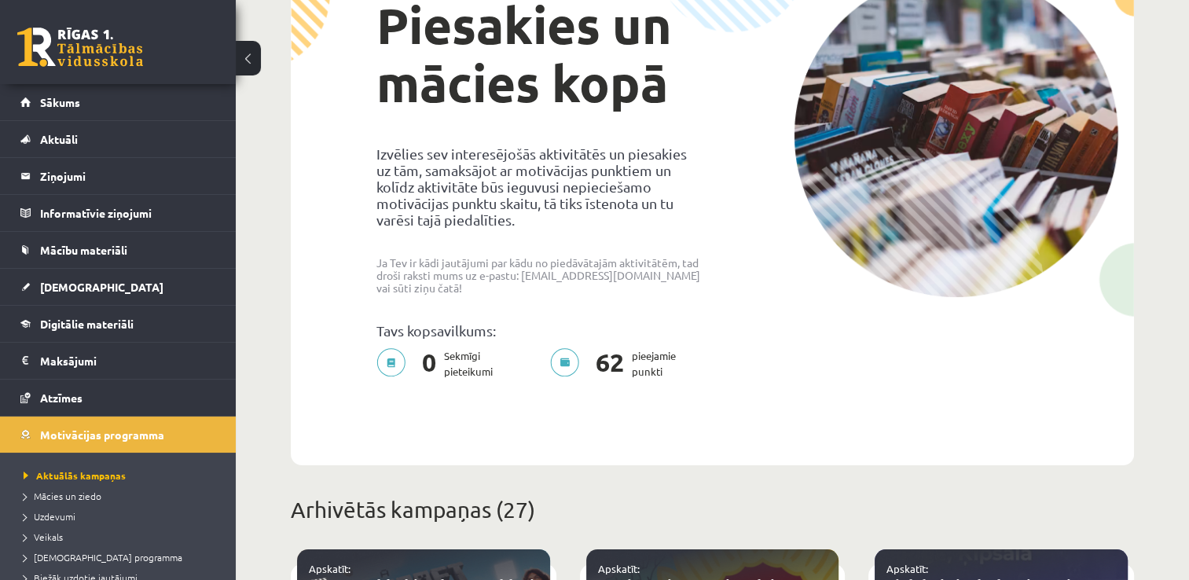
scroll to position [146, 0]
